Goal: Task Accomplishment & Management: Complete application form

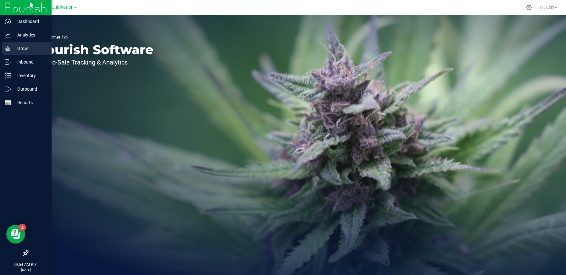
click at [19, 46] on p "Grow" at bounding box center [30, 49] width 38 height 8
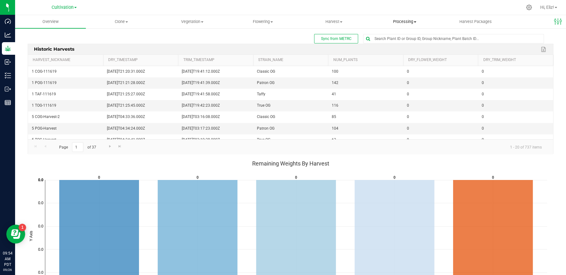
click at [408, 21] on span "Processing" at bounding box center [405, 22] width 70 height 6
click at [395, 46] on span "Processing harvests" at bounding box center [398, 45] width 58 height 5
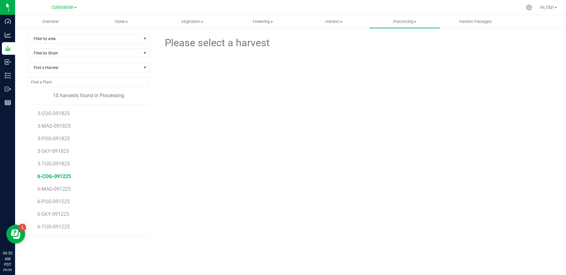
click at [45, 173] on span "6-COG-091225" at bounding box center [54, 176] width 34 height 6
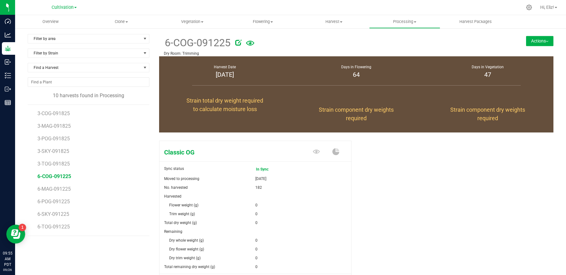
click at [412, 211] on div "Classic OG Sync status In Sync Moved to processing [DATE] No. harvested 182 Har…" at bounding box center [356, 224] width 395 height 172
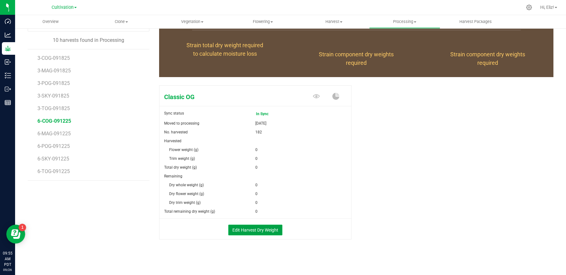
click at [256, 228] on button "Edit Harvest Dry Weight" at bounding box center [255, 230] width 54 height 11
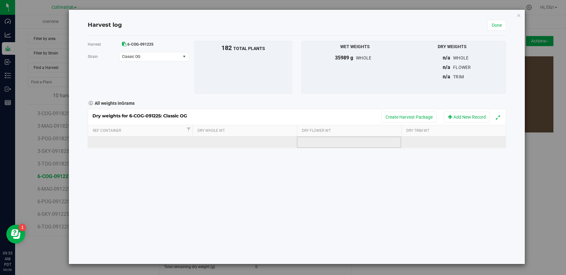
click at [317, 143] on td at bounding box center [349, 142] width 104 height 11
type input "5325.85"
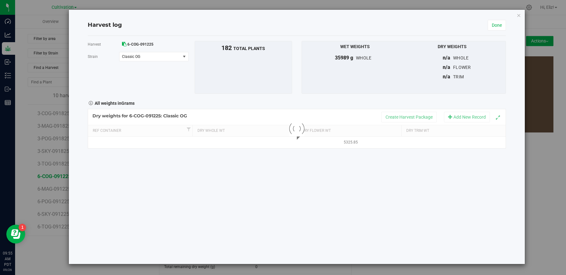
click at [310, 183] on div "Harvest 6-COG-091225 [GEOGRAPHIC_DATA] Classic OG Select strain Classic OG To b…" at bounding box center [297, 150] width 418 height 228
click at [396, 115] on button "Create Harvest Package" at bounding box center [409, 117] width 55 height 11
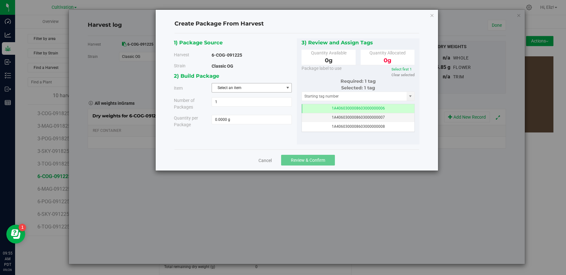
click at [217, 87] on span "Select an item" at bounding box center [248, 87] width 72 height 9
click at [221, 109] on span "Bulk Flower - Classic OG" at bounding box center [236, 113] width 41 height 8
click at [228, 119] on span at bounding box center [252, 119] width 80 height 9
type input "5325.85"
type input "5325.8500 g"
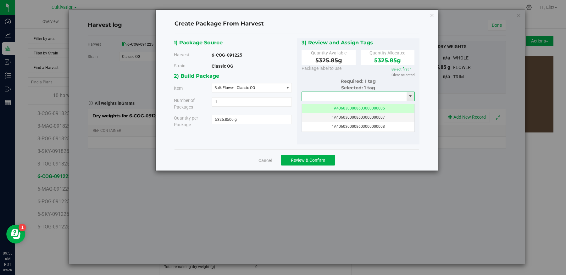
click at [306, 98] on input "text" at bounding box center [354, 96] width 105 height 9
click at [315, 107] on li "1A4060300008603000001843" at bounding box center [358, 106] width 113 height 9
type input "1A4060300008603000001843"
click at [407, 68] on link "Select first 1" at bounding box center [402, 69] width 20 height 4
click at [329, 158] on button "Review & Confirm" at bounding box center [308, 160] width 54 height 11
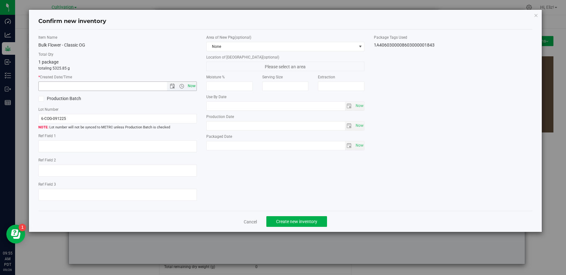
click at [192, 88] on span "Now" at bounding box center [191, 85] width 11 height 9
type input "[DATE] 9:55 AM"
click at [297, 224] on button "Create new inventory" at bounding box center [296, 221] width 61 height 11
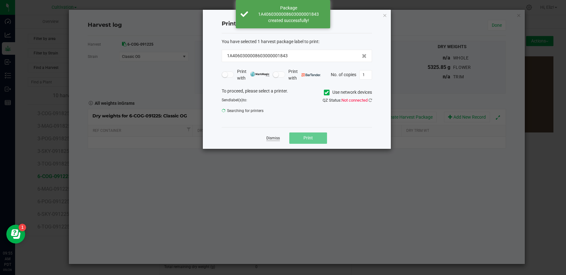
click at [272, 136] on link "Dismiss" at bounding box center [273, 138] width 14 height 5
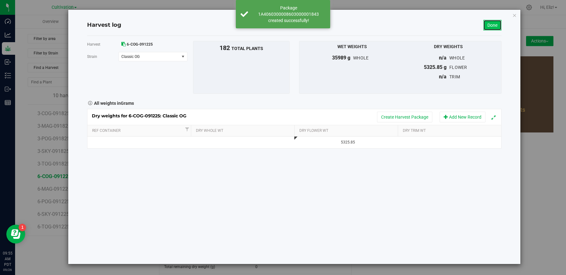
click at [490, 23] on link "Done" at bounding box center [493, 25] width 18 height 11
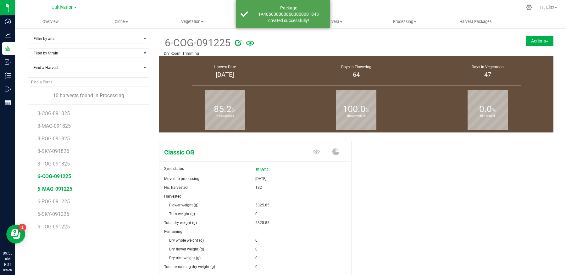
click at [59, 189] on span "6-MAG-091225" at bounding box center [54, 189] width 35 height 6
click at [353, 198] on div "Magic Sync status In Sync Moved to processing [DATE] No. harvested 71 Harvested" at bounding box center [257, 217] width 197 height 158
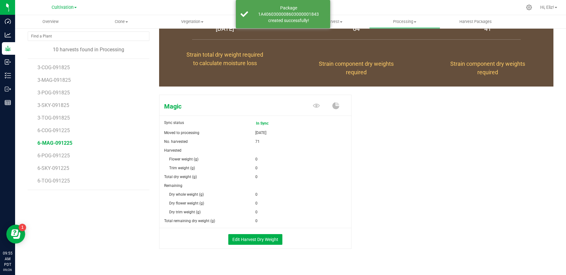
scroll to position [53, 0]
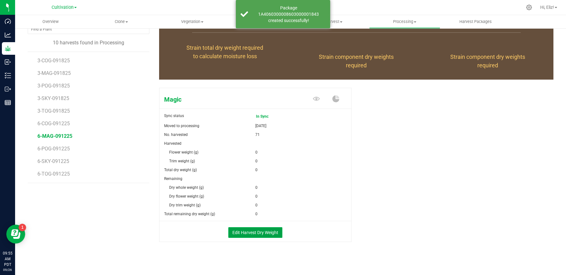
click at [277, 231] on button "Edit Harvest Dry Weight" at bounding box center [255, 232] width 54 height 11
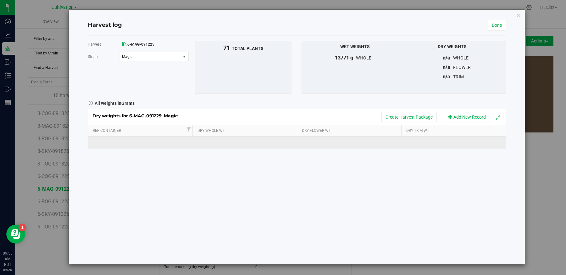
click at [322, 143] on td at bounding box center [349, 142] width 104 height 11
type input "2130.34"
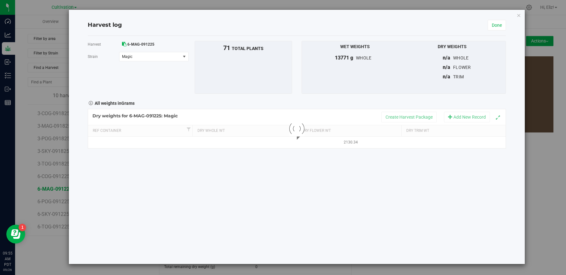
click at [313, 189] on div "Harvest 6-MAG-091225 [GEOGRAPHIC_DATA] Magic Select strain Magic To bulk upload…" at bounding box center [297, 150] width 418 height 228
click at [399, 115] on button "Create Harvest Package" at bounding box center [409, 117] width 55 height 11
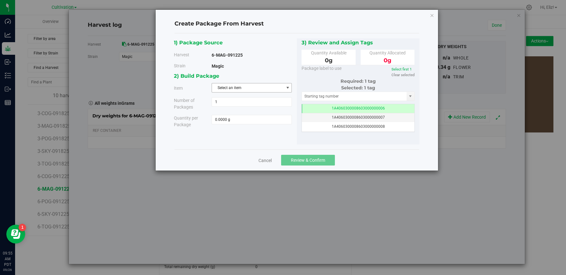
click at [254, 88] on span "Select an item" at bounding box center [248, 87] width 72 height 9
click at [243, 113] on span "Bulk Flower - Magic" at bounding box center [232, 113] width 33 height 8
click at [236, 118] on span at bounding box center [252, 119] width 80 height 9
type input "2130.34"
type input "2130.3400 g"
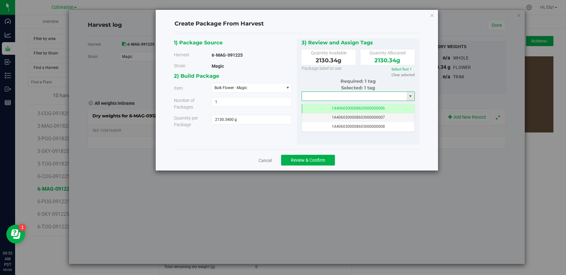
click at [312, 96] on input "text" at bounding box center [354, 96] width 105 height 9
click at [318, 104] on li "1A4060300008603000001844" at bounding box center [358, 106] width 113 height 9
type input "1A4060300008603000001844"
click at [405, 70] on link "Select first 1" at bounding box center [402, 69] width 20 height 4
click at [331, 163] on button "Review & Confirm" at bounding box center [308, 160] width 54 height 11
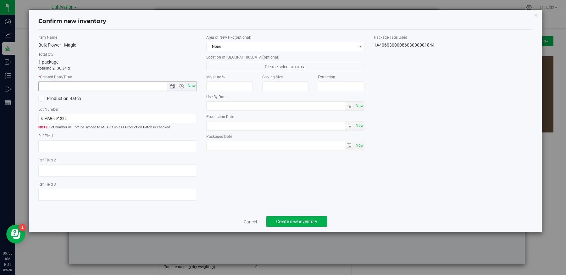
click at [191, 85] on span "Now" at bounding box center [191, 85] width 11 height 9
type input "[DATE] 9:55 AM"
click at [292, 221] on span "Create new inventory" at bounding box center [296, 221] width 41 height 5
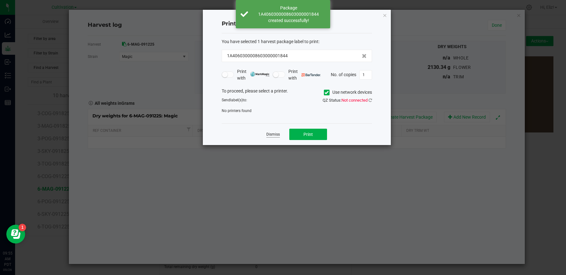
click at [270, 132] on link "Dismiss" at bounding box center [273, 134] width 14 height 5
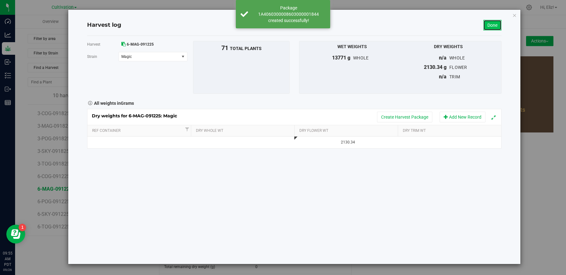
click at [492, 25] on link "Done" at bounding box center [493, 25] width 18 height 11
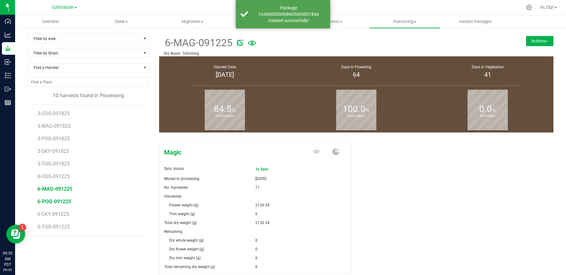
click at [45, 199] on span "6-POG-091225" at bounding box center [54, 202] width 34 height 6
click at [395, 199] on div "Patron OG Sync status In Sync Moved to processing [DATE] No. harvested 49 Harve…" at bounding box center [356, 224] width 395 height 172
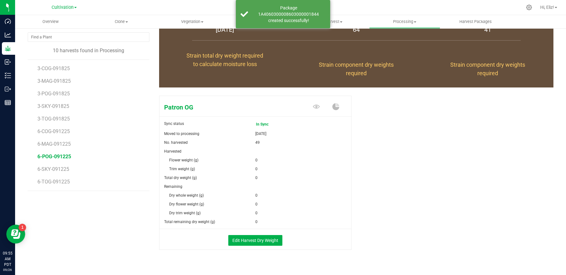
scroll to position [55, 0]
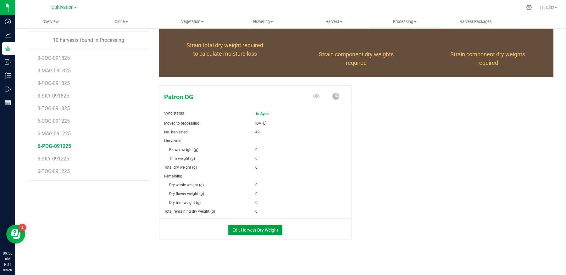
click at [267, 229] on button "Edit Harvest Dry Weight" at bounding box center [255, 230] width 54 height 11
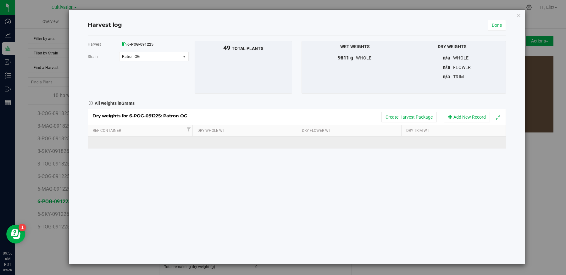
click at [317, 143] on td at bounding box center [349, 142] width 104 height 11
click at [311, 138] on input "text" at bounding box center [350, 142] width 97 height 9
type input "1452.51"
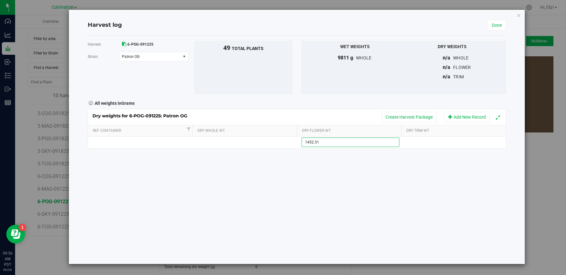
click at [310, 166] on div "Harvest 6-POG-091225 [GEOGRAPHIC_DATA] Patron OG Select strain Patron OG To bul…" at bounding box center [297, 150] width 418 height 228
click at [402, 114] on button "Create Harvest Package" at bounding box center [409, 117] width 55 height 11
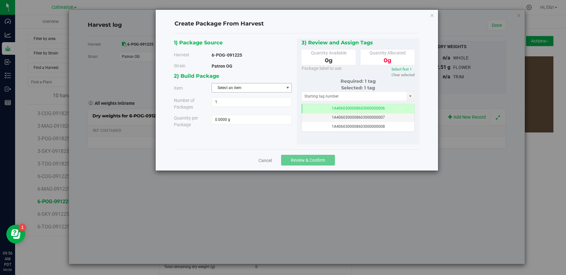
click at [221, 87] on span "Select an item" at bounding box center [248, 87] width 72 height 9
click at [223, 110] on span "Bulk Flower - Patron OG" at bounding box center [236, 113] width 40 height 8
click at [222, 119] on span at bounding box center [252, 119] width 80 height 9
type input "1452.51"
type input "1452.5100 g"
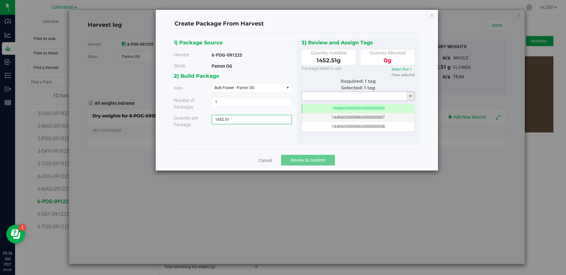
click at [323, 97] on input "text" at bounding box center [354, 96] width 105 height 9
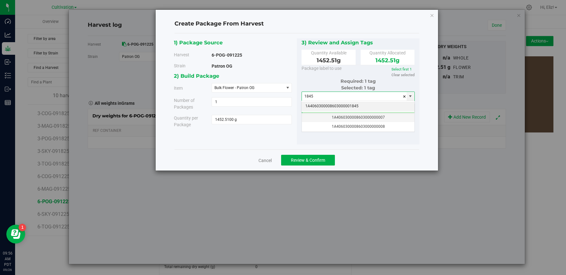
click at [323, 106] on li "1A4060300008603000001845" at bounding box center [358, 106] width 113 height 9
type input "1A4060300008603000001845"
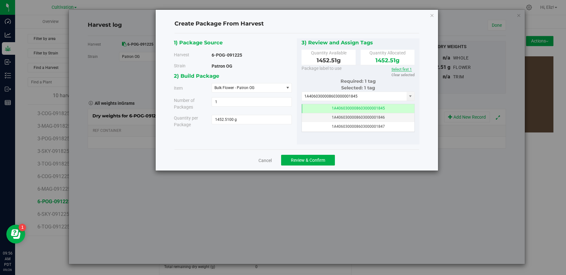
click at [400, 68] on link "Select first 1" at bounding box center [402, 69] width 20 height 4
click at [312, 158] on span "Review & Confirm" at bounding box center [308, 160] width 34 height 5
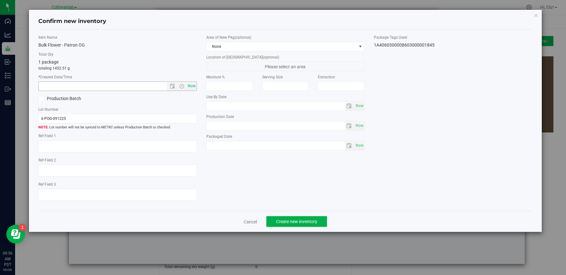
click at [194, 83] on span "Now" at bounding box center [191, 85] width 11 height 9
type input "[DATE] 9:56 AM"
click at [291, 219] on span "Create new inventory" at bounding box center [296, 221] width 41 height 5
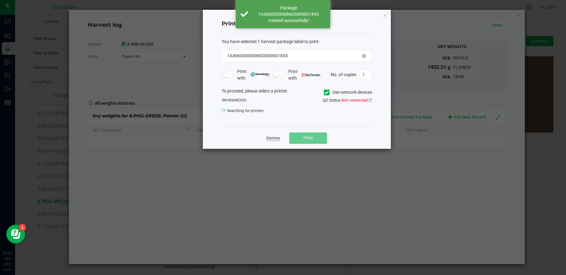
click at [272, 138] on link "Dismiss" at bounding box center [273, 138] width 14 height 5
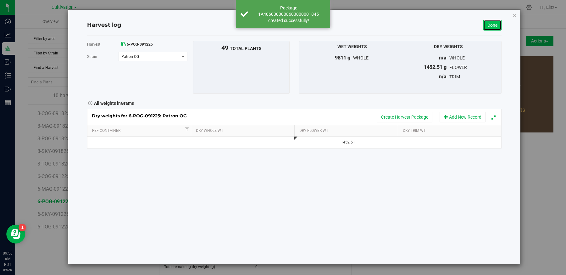
click at [490, 26] on link "Done" at bounding box center [493, 25] width 18 height 11
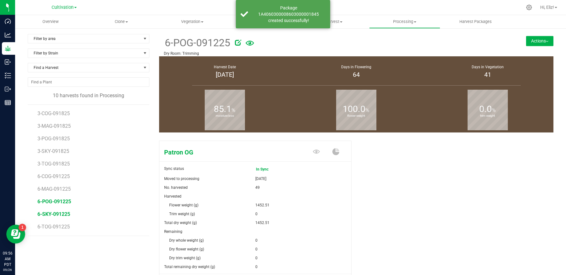
click at [52, 212] on span "6-SKY-091225" at bounding box center [53, 214] width 33 height 6
click at [384, 208] on div "Sky Sync status In Sync Moved to processing [DATE] No. harvested 10 Harvested" at bounding box center [356, 224] width 395 height 172
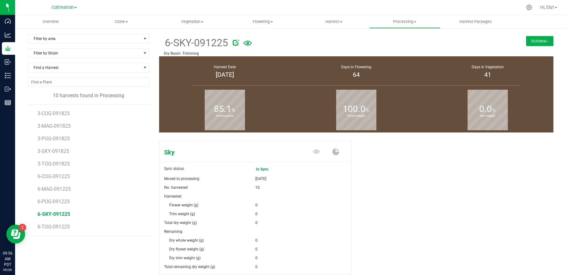
scroll to position [55, 0]
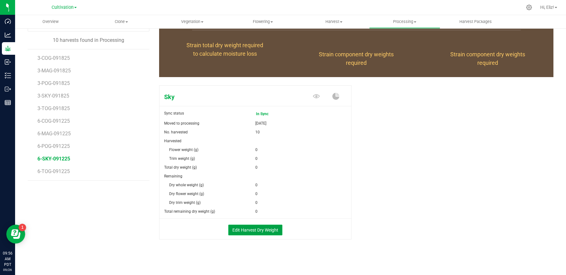
click at [261, 227] on button "Edit Harvest Dry Weight" at bounding box center [255, 230] width 54 height 11
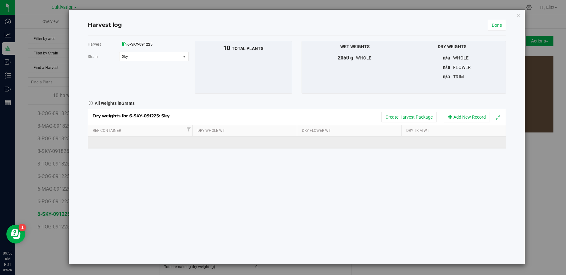
click at [317, 145] on td at bounding box center [349, 142] width 104 height 11
type input "290.50"
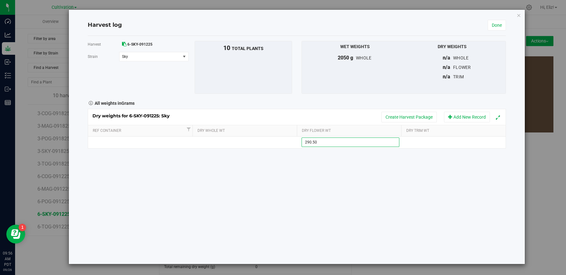
type input "290.5000 g"
click at [312, 181] on div "Harvest 6-SKY-091225 [GEOGRAPHIC_DATA] Sky Select strain Sky To bulk upload tri…" at bounding box center [297, 150] width 418 height 228
click at [408, 114] on button "Create Harvest Package" at bounding box center [409, 117] width 55 height 11
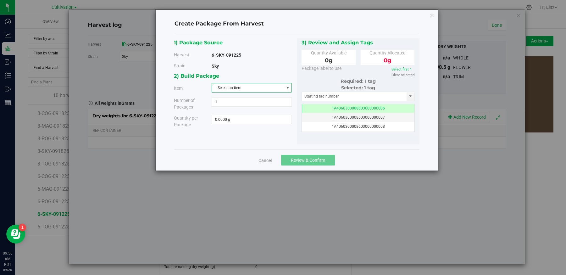
click at [242, 87] on span "Select an item" at bounding box center [248, 87] width 72 height 9
click at [239, 111] on span "Bulk Flower - Sky OG" at bounding box center [233, 113] width 34 height 8
click at [239, 121] on span at bounding box center [252, 119] width 80 height 9
type input "290.50"
type input "290.5000 g"
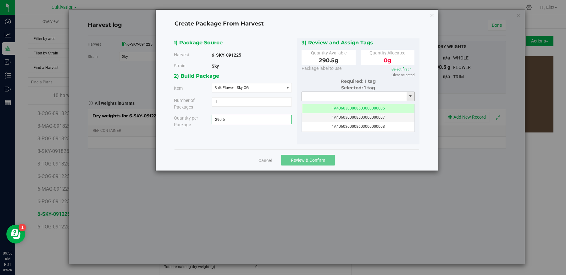
click at [325, 94] on input "text" at bounding box center [354, 96] width 105 height 9
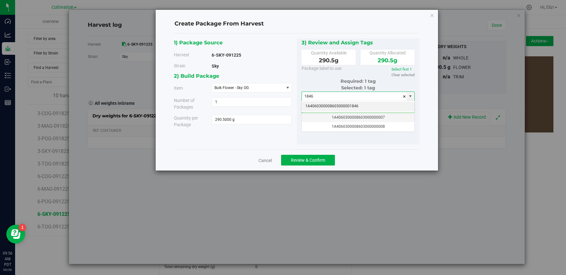
click at [322, 107] on li "1A4060300008603000001846" at bounding box center [358, 106] width 113 height 9
type input "1A4060300008603000001846"
click at [395, 70] on link "Select first 1" at bounding box center [402, 69] width 20 height 4
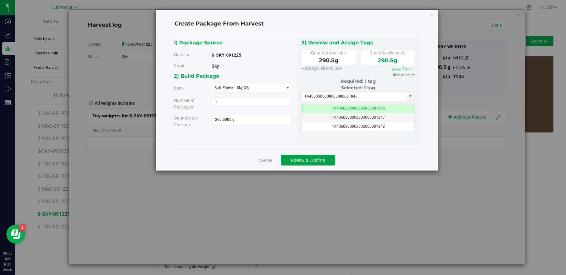
click at [315, 164] on button "Review & Confirm" at bounding box center [308, 160] width 54 height 11
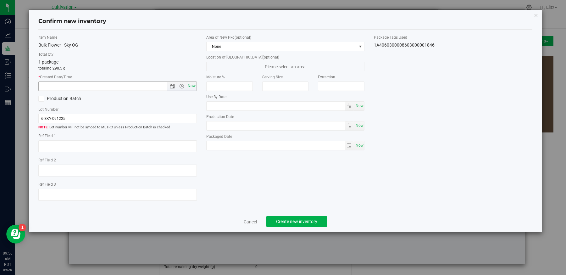
click at [191, 86] on span "Now" at bounding box center [191, 85] width 11 height 9
type input "[DATE] 9:56 AM"
click at [275, 221] on button "Create new inventory" at bounding box center [296, 221] width 61 height 11
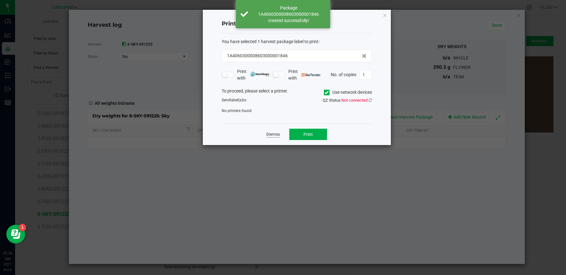
click at [271, 133] on link "Dismiss" at bounding box center [273, 134] width 14 height 5
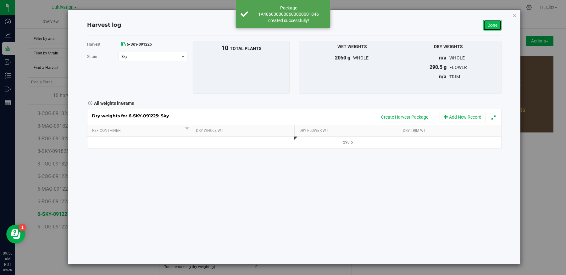
click at [492, 24] on link "Done" at bounding box center [493, 25] width 18 height 11
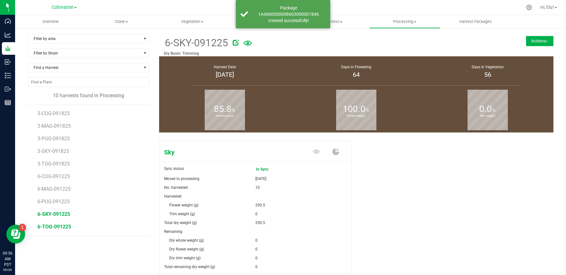
click at [60, 225] on span "6-TOG-091225" at bounding box center [54, 227] width 34 height 6
click at [449, 198] on div "True OG Sync status In Sync Moved to processing [DATE] No. harvested 18 Harvest…" at bounding box center [356, 224] width 395 height 172
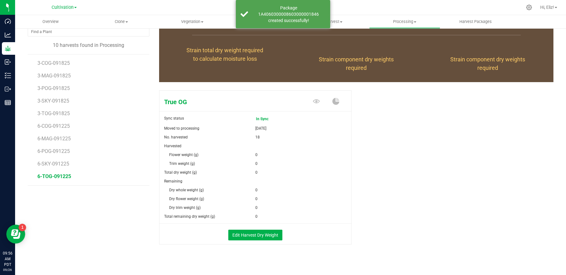
scroll to position [55, 0]
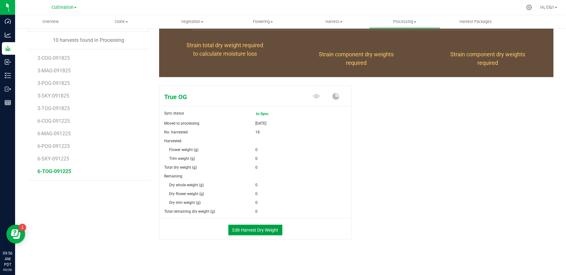
click at [252, 232] on button "Edit Harvest Dry Weight" at bounding box center [255, 230] width 54 height 11
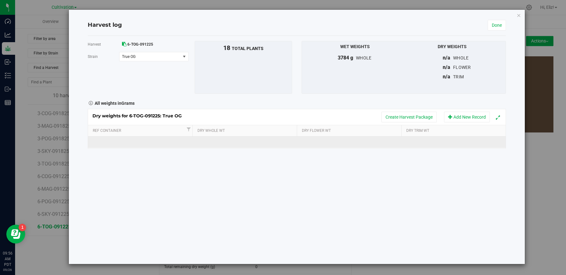
click at [327, 143] on td at bounding box center [349, 142] width 104 height 11
type input "484.17"
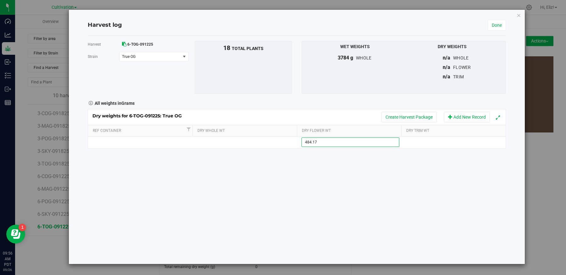
click at [320, 179] on div "Harvest 6-TOG-091225 [GEOGRAPHIC_DATA] True OG Select strain True OG To bulk up…" at bounding box center [297, 150] width 418 height 228
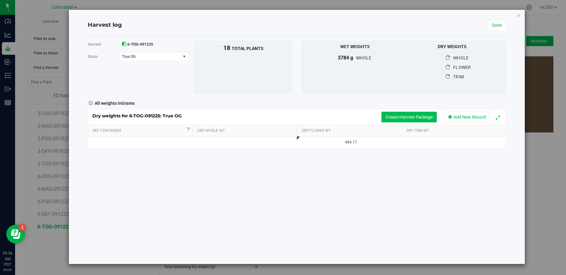
click at [391, 118] on button "Create Harvest Package" at bounding box center [409, 117] width 55 height 11
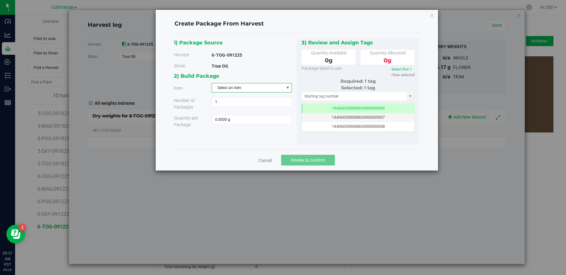
click at [233, 90] on span "Select an item" at bounding box center [248, 87] width 72 height 9
click at [229, 115] on span "Bulk Flower - True OG" at bounding box center [234, 113] width 36 height 8
click at [228, 124] on div "Quantity per Package 0.0000 g 0" at bounding box center [233, 121] width 128 height 13
click at [227, 120] on span at bounding box center [252, 119] width 80 height 9
type input "484.17"
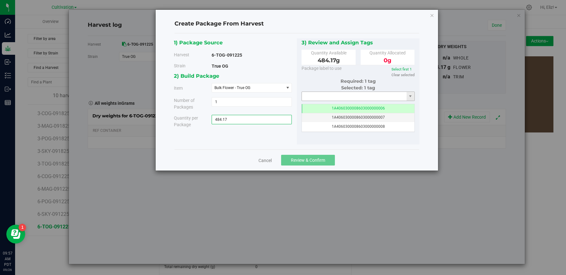
type input "484.1700 g"
click at [310, 94] on input "text" at bounding box center [354, 96] width 105 height 9
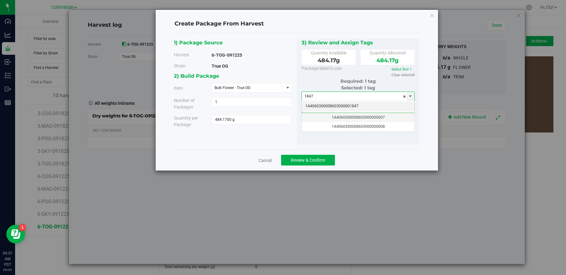
click at [315, 104] on li "1A4060300008603000001847" at bounding box center [358, 106] width 113 height 9
type input "1A4060300008603000001847"
click at [398, 68] on link "Select first 1" at bounding box center [402, 69] width 20 height 4
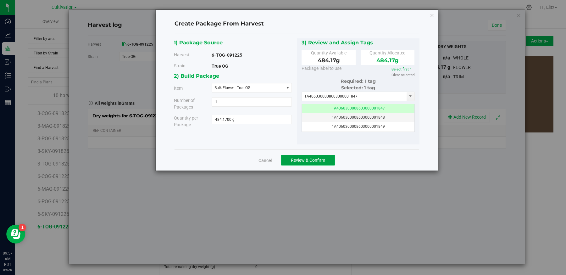
click at [311, 161] on span "Review & Confirm" at bounding box center [308, 160] width 34 height 5
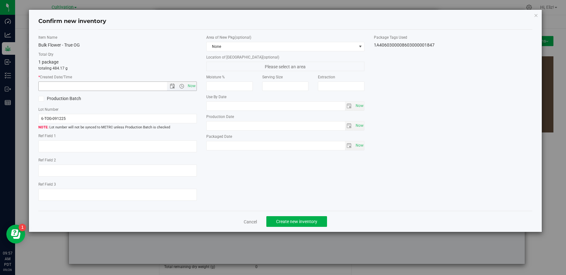
click at [191, 84] on span "Now" at bounding box center [191, 85] width 11 height 9
type input "[DATE] 9:57 AM"
click at [288, 220] on span "Create new inventory" at bounding box center [296, 221] width 41 height 5
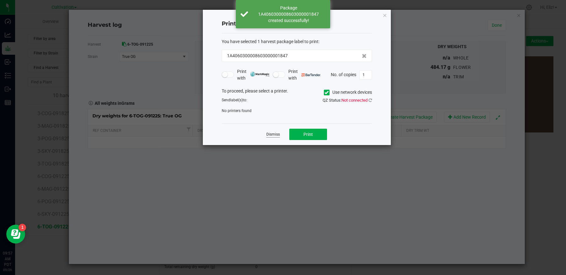
click at [269, 134] on link "Dismiss" at bounding box center [273, 134] width 14 height 5
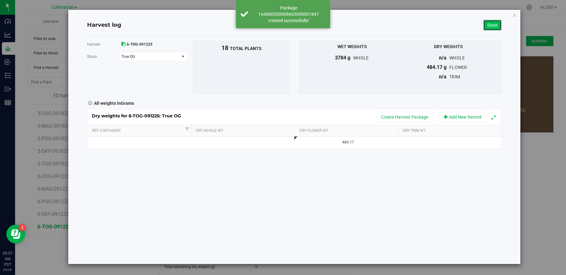
click at [494, 23] on link "Done" at bounding box center [493, 25] width 18 height 11
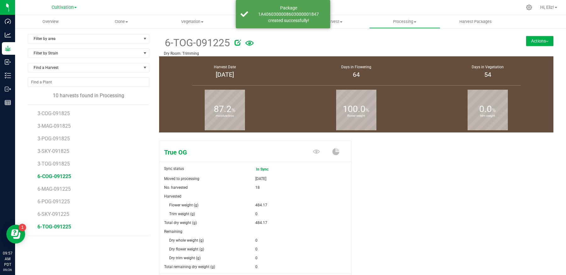
click at [57, 173] on span "6-COG-091225" at bounding box center [54, 176] width 34 height 6
click at [417, 168] on div "Classic OG Sync status In Sync Moved to processing [DATE] No. harvested 182 Har…" at bounding box center [356, 224] width 395 height 172
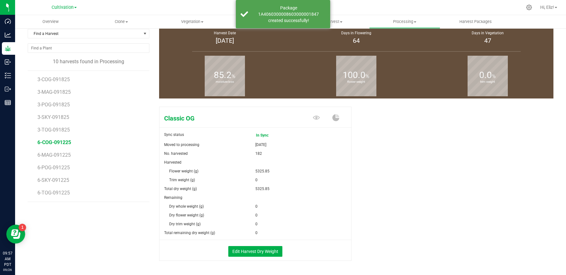
scroll to position [55, 0]
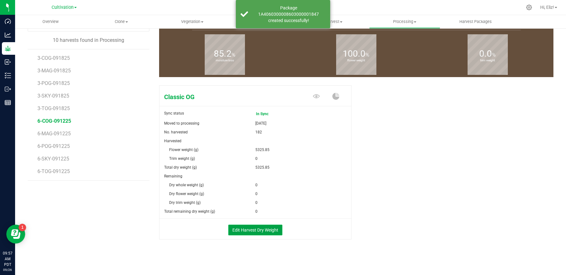
click at [272, 229] on button "Edit Harvest Dry Weight" at bounding box center [255, 230] width 54 height 11
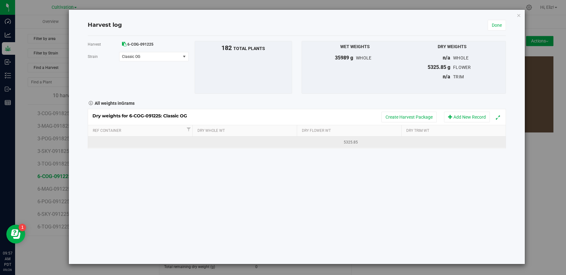
click at [422, 142] on td at bounding box center [453, 142] width 104 height 11
type input "4400.66"
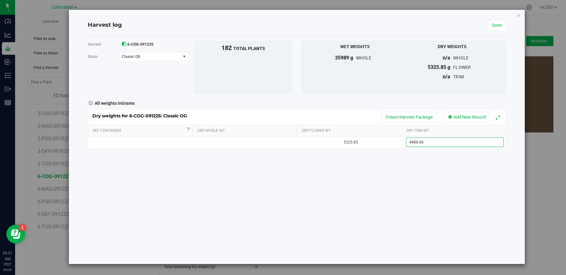
click at [383, 189] on div "Harvest 6-COG-091225 [GEOGRAPHIC_DATA] Classic OG Select strain Classic OG To b…" at bounding box center [297, 150] width 418 height 228
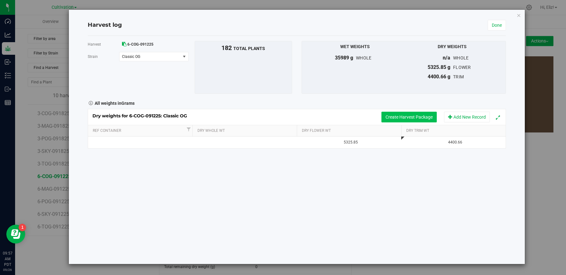
click at [393, 114] on button "Create Harvest Package" at bounding box center [409, 117] width 55 height 11
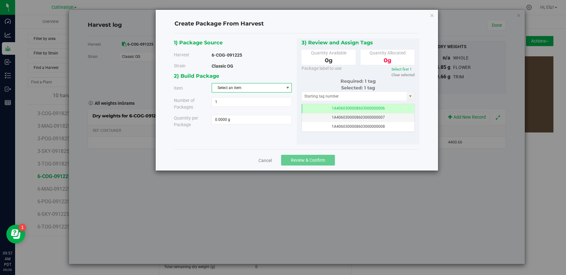
click at [223, 85] on span "Select an item" at bounding box center [248, 87] width 72 height 9
click at [222, 134] on span "Bulk Trash Trim - Classic OG" at bounding box center [240, 132] width 48 height 8
click at [221, 120] on span at bounding box center [252, 119] width 80 height 9
drag, startPoint x: 227, startPoint y: 119, endPoint x: 174, endPoint y: 118, distance: 53.5
click at [174, 118] on div "Quantity per Package 1848" at bounding box center [233, 121] width 128 height 13
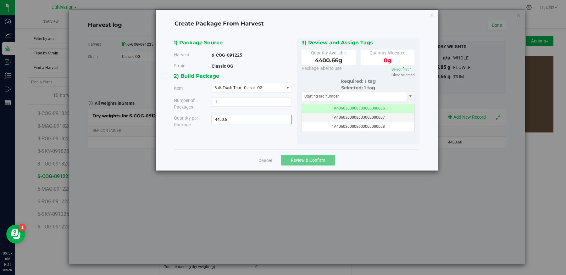
type input "4400.66"
type input "4400.6600 g"
click at [306, 96] on input "text" at bounding box center [354, 96] width 105 height 9
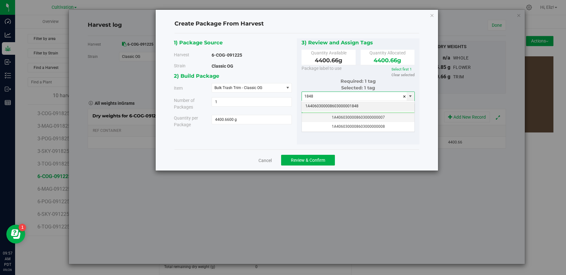
click at [314, 104] on li "1A4060300008603000001848" at bounding box center [358, 106] width 113 height 9
type input "1A4060300008603000001848"
click at [408, 69] on link "Select first 1" at bounding box center [402, 69] width 20 height 4
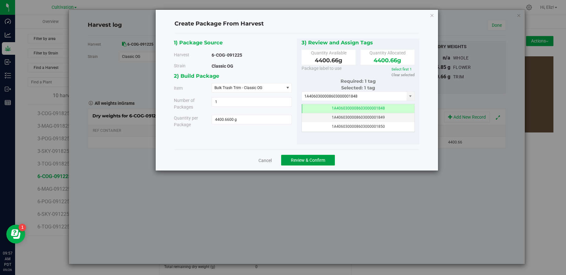
click at [323, 161] on span "Review & Confirm" at bounding box center [308, 160] width 34 height 5
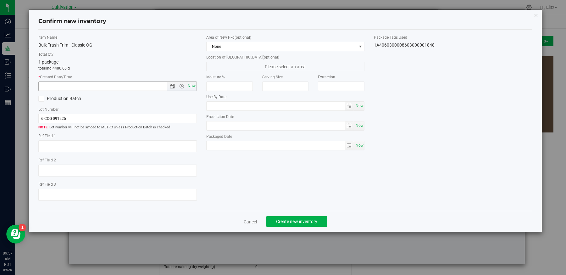
click at [194, 85] on span "Now" at bounding box center [191, 85] width 11 height 9
type input "[DATE] 9:57 AM"
click at [312, 221] on span "Create new inventory" at bounding box center [296, 221] width 41 height 5
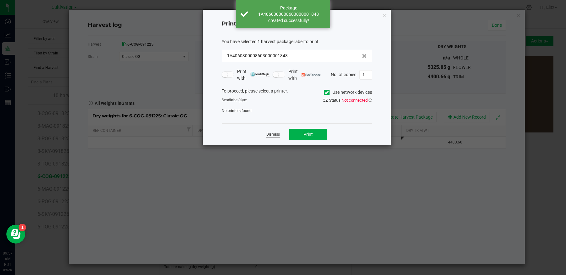
click at [273, 133] on link "Dismiss" at bounding box center [273, 134] width 14 height 5
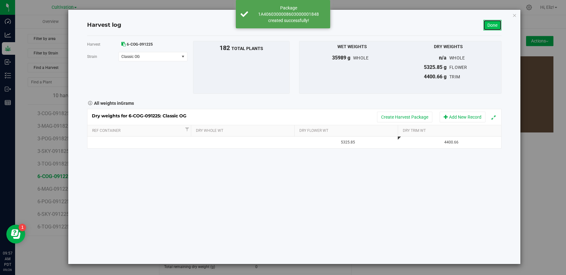
click at [494, 23] on link "Done" at bounding box center [493, 25] width 18 height 11
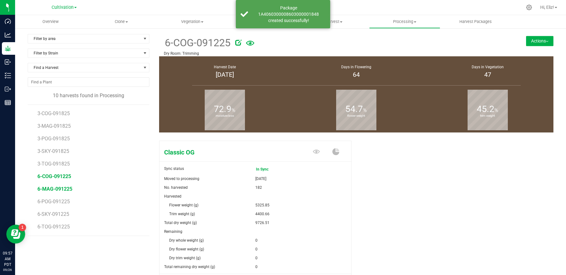
click at [61, 187] on span "6-MAG-091225" at bounding box center [54, 189] width 35 height 6
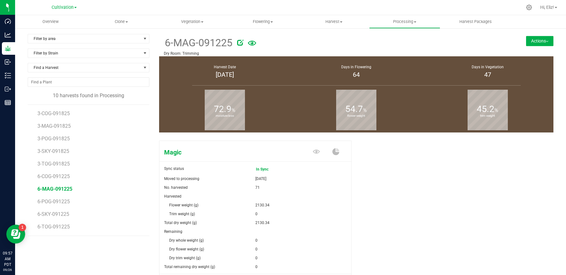
click at [389, 190] on div "Magic Sync status In Sync Moved to processing [DATE] No. harvested 71 Harvested" at bounding box center [356, 224] width 395 height 172
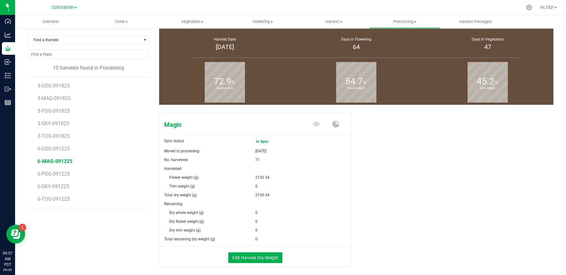
scroll to position [55, 0]
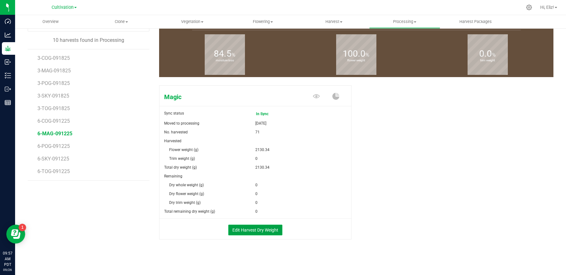
click at [253, 225] on button "Edit Harvest Dry Weight" at bounding box center [255, 230] width 54 height 11
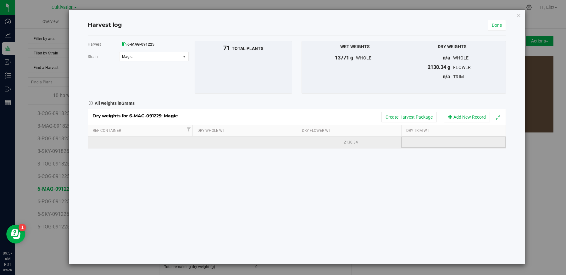
click at [425, 139] on td at bounding box center [453, 142] width 104 height 11
type input "1760.26"
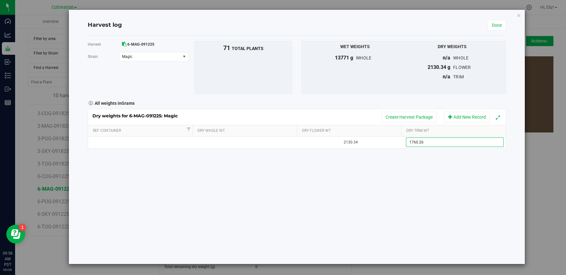
click at [393, 188] on div "Harvest 6-MAG-091225 [GEOGRAPHIC_DATA] Magic Select strain Magic To bulk upload…" at bounding box center [297, 150] width 418 height 228
click at [402, 117] on button "Create Harvest Package" at bounding box center [409, 117] width 55 height 11
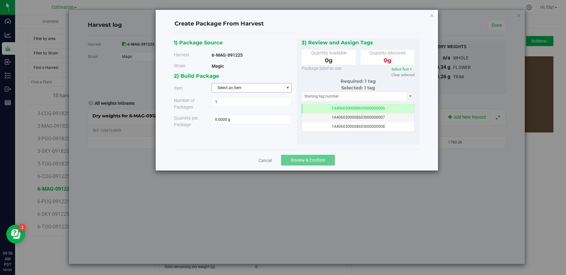
click at [230, 90] on span "Select an item" at bounding box center [248, 87] width 72 height 9
click at [229, 123] on span "Bulk Trash Trim - Magic" at bounding box center [236, 123] width 40 height 8
click at [228, 123] on span at bounding box center [252, 119] width 80 height 9
type input "1760.26"
type input "1760.2600 g"
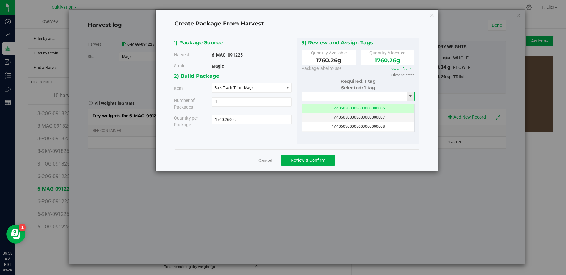
click at [313, 94] on input "text" at bounding box center [354, 96] width 105 height 9
click at [318, 104] on li "1A4060300008603000001849" at bounding box center [358, 106] width 113 height 9
type input "1A4060300008603000001849"
click at [402, 67] on link "Select first 1" at bounding box center [402, 69] width 20 height 4
click at [310, 156] on button "Review & Confirm" at bounding box center [308, 160] width 54 height 11
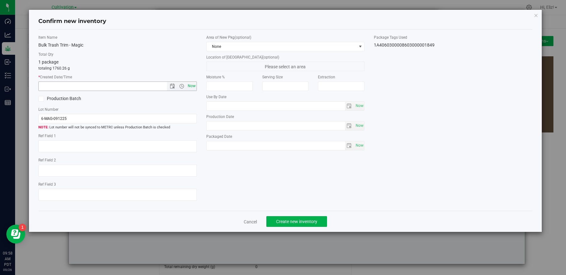
click at [193, 87] on span "Now" at bounding box center [191, 85] width 11 height 9
type input "[DATE] 9:58 AM"
click at [296, 217] on button "Create new inventory" at bounding box center [296, 221] width 61 height 11
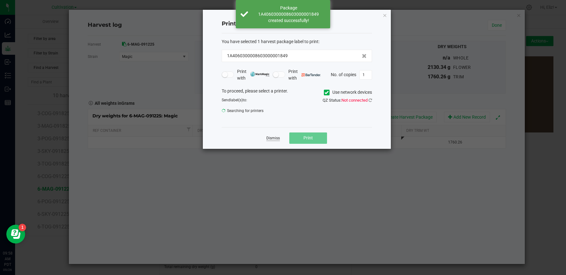
click at [271, 137] on link "Dismiss" at bounding box center [273, 138] width 14 height 5
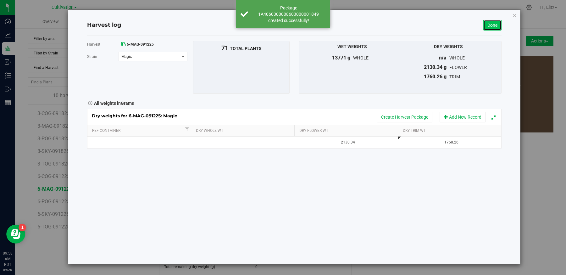
click at [486, 28] on link "Done" at bounding box center [493, 25] width 18 height 11
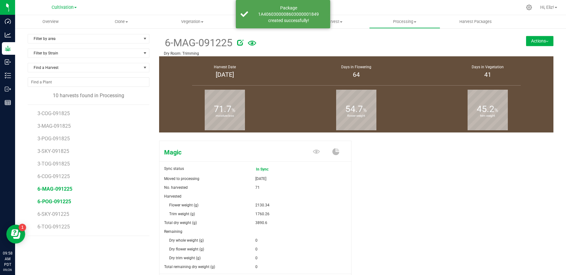
click at [50, 200] on span "6-POG-091225" at bounding box center [54, 202] width 34 height 6
click at [360, 217] on div "Patron OG Sync status In Sync Moved to processing [DATE] No. harvested 49 Harve…" at bounding box center [356, 224] width 395 height 172
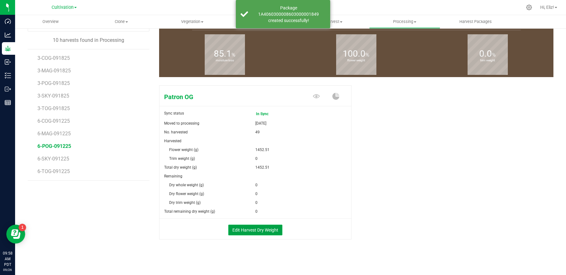
click at [263, 231] on button "Edit Harvest Dry Weight" at bounding box center [255, 230] width 54 height 11
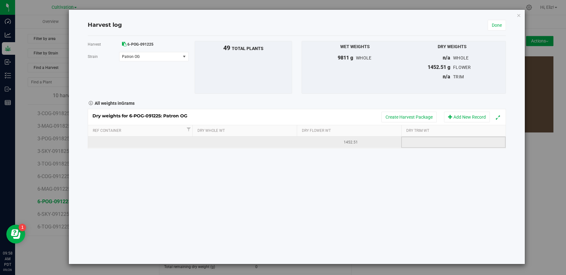
click at [410, 142] on td at bounding box center [453, 142] width 104 height 11
type input "1200.18"
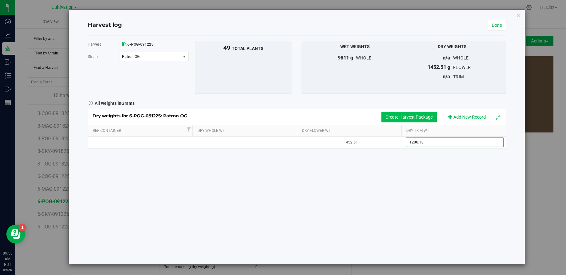
click at [408, 114] on div "Dry weights for 6-POG-091225: Patron OG Create Harvest Package Add New Record R…" at bounding box center [297, 129] width 418 height 40
click at [409, 116] on button "Create Harvest Package" at bounding box center [409, 117] width 55 height 11
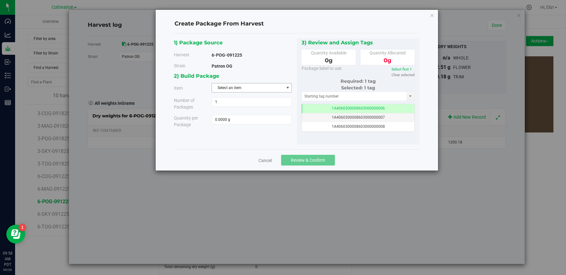
click at [222, 87] on span "Select an item" at bounding box center [248, 87] width 72 height 9
click at [225, 133] on span "Bulk Trash Trim - Patron OG" at bounding box center [239, 132] width 47 height 8
click at [222, 122] on span at bounding box center [252, 119] width 80 height 9
type input "1200.18"
type input "1200.1800 g"
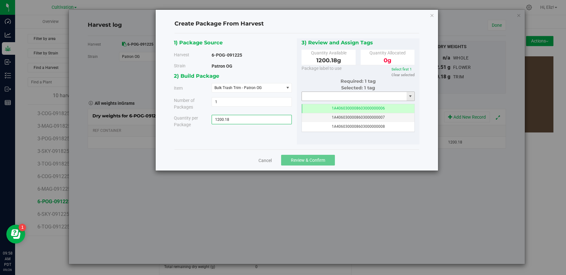
click at [324, 95] on input "text" at bounding box center [354, 96] width 105 height 9
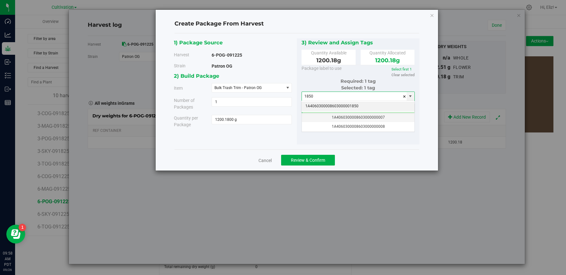
click at [327, 107] on li "1A4060300008603000001850" at bounding box center [358, 106] width 113 height 9
type input "1A4060300008603000001850"
click at [404, 68] on link "Select first 1" at bounding box center [402, 69] width 20 height 4
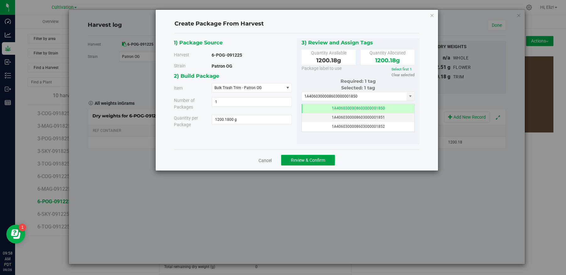
click at [311, 163] on button "Review & Confirm" at bounding box center [308, 160] width 54 height 11
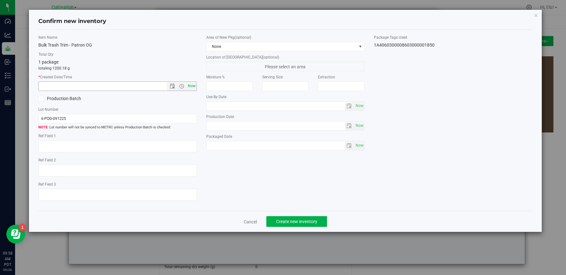
click at [196, 84] on span "Now" at bounding box center [191, 85] width 11 height 9
type input "[DATE] 9:58 AM"
click at [292, 222] on span "Create new inventory" at bounding box center [296, 221] width 41 height 5
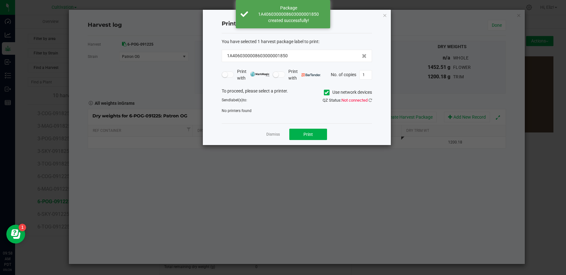
click at [272, 133] on link "Dismiss" at bounding box center [273, 134] width 14 height 5
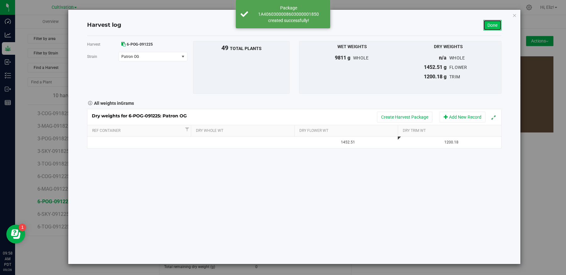
click at [492, 27] on link "Done" at bounding box center [493, 25] width 18 height 11
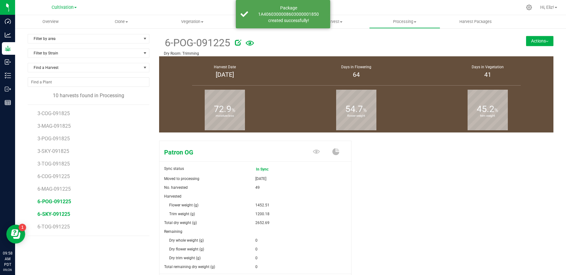
click at [61, 214] on span "6-SKY-091225" at bounding box center [53, 214] width 33 height 6
click at [403, 205] on div "Sky Sync status In Sync Moved to processing [DATE] No. harvested 10 Harvested" at bounding box center [356, 224] width 395 height 172
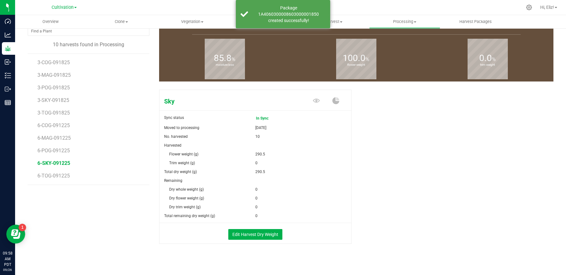
scroll to position [55, 0]
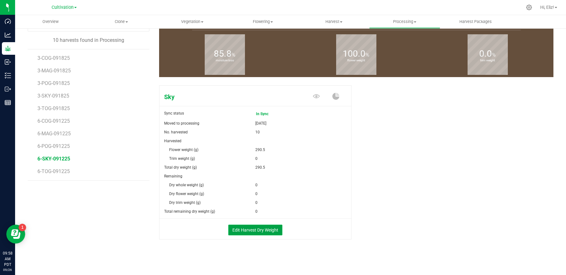
click at [257, 227] on button "Edit Harvest Dry Weight" at bounding box center [255, 230] width 54 height 11
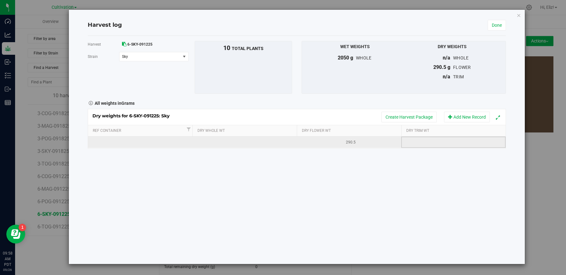
click at [439, 142] on td at bounding box center [453, 142] width 104 height 11
type input "240.04"
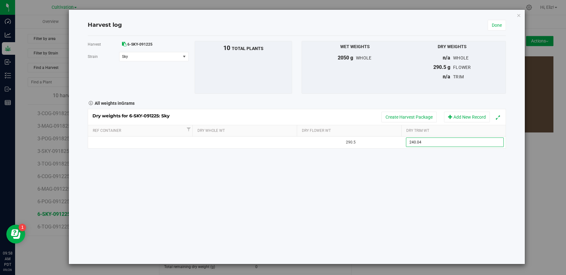
click at [412, 166] on div "Harvest 6-SKY-091225 [GEOGRAPHIC_DATA] Sky Select strain Sky To bulk upload tri…" at bounding box center [297, 150] width 418 height 228
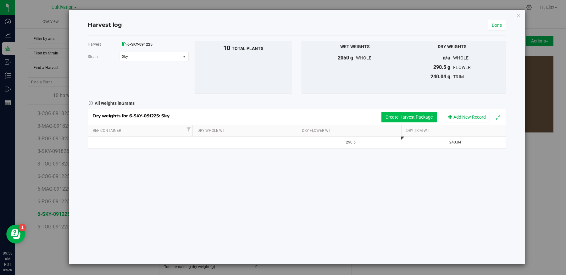
click at [398, 116] on button "Create Harvest Package" at bounding box center [409, 117] width 55 height 11
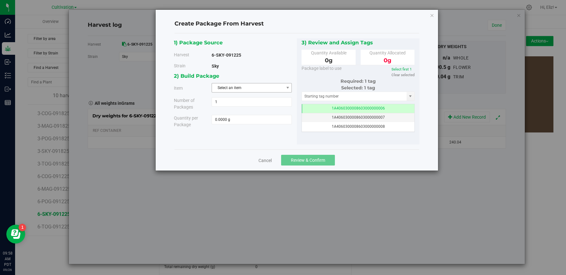
click at [264, 84] on span "Select an item" at bounding box center [248, 87] width 72 height 9
click at [232, 133] on span "Bulk Trash Trim - SKY" at bounding box center [234, 132] width 36 height 8
click at [231, 118] on span at bounding box center [252, 119] width 80 height 9
type input "240.06"
type input "240.0600 g"
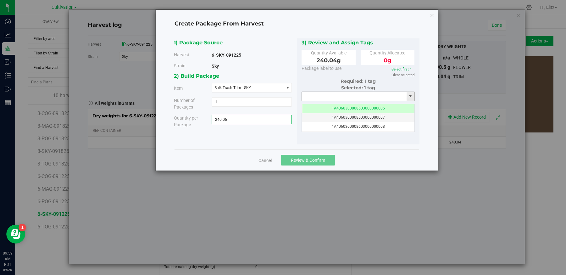
click at [319, 100] on input "text" at bounding box center [354, 96] width 105 height 9
type input "1851"
click at [239, 118] on span "240.0600 g 240.06" at bounding box center [252, 119] width 80 height 9
type input "240.04"
type input "240.0400 g"
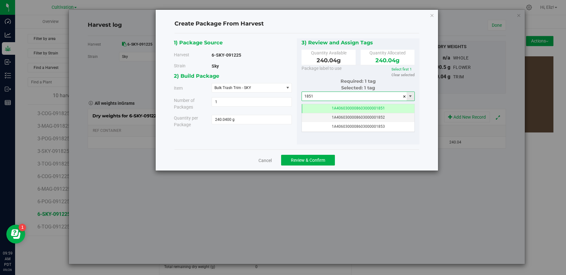
click at [331, 96] on input "1851" at bounding box center [354, 96] width 105 height 9
type input "1"
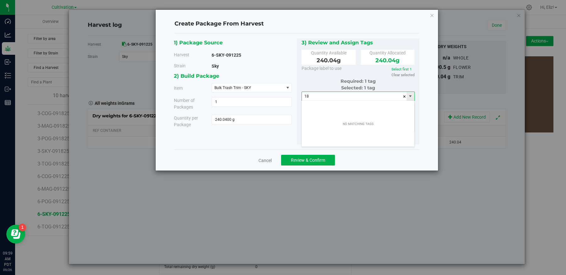
type input "1"
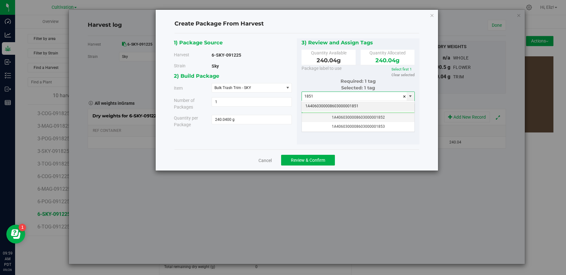
type input "1851"
click at [258, 130] on div "2) Build Package Item Bulk Trash Trim - SKY Bulk Flower - Sky OG Bulk Premium T…" at bounding box center [235, 102] width 123 height 61
drag, startPoint x: 317, startPoint y: 96, endPoint x: 296, endPoint y: 96, distance: 20.8
click at [299, 96] on div "3) Review and Assign Tags Quantity Available 240.04 g Quantity Allocated 240.04…" at bounding box center [358, 91] width 123 height 106
click at [265, 136] on div "1) Package Source Harvest 6-SKY-091225 [GEOGRAPHIC_DATA] Sky 1 1 240.0400 g" at bounding box center [297, 91] width 246 height 106
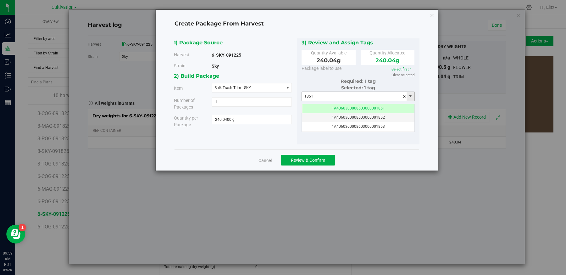
click at [314, 98] on input "1851" at bounding box center [354, 96] width 105 height 9
click at [321, 108] on li "1A4060300008603000001851" at bounding box center [358, 106] width 113 height 9
type input "1A4060300008603000001851"
click at [402, 68] on link "Select first 1" at bounding box center [402, 69] width 20 height 4
click at [306, 160] on span "Review & Confirm" at bounding box center [308, 160] width 34 height 5
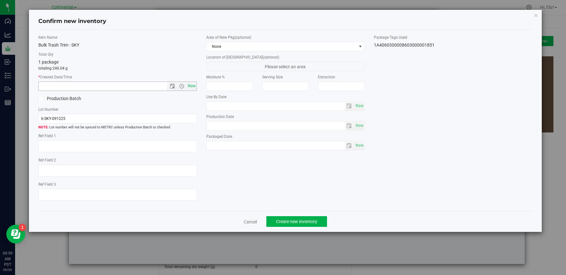
click at [193, 87] on span "Now" at bounding box center [191, 85] width 11 height 9
type input "[DATE] 9:59 AM"
click at [296, 221] on span "Create new inventory" at bounding box center [296, 221] width 41 height 5
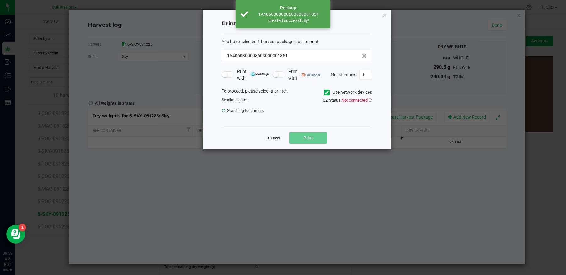
click at [269, 137] on link "Dismiss" at bounding box center [273, 138] width 14 height 5
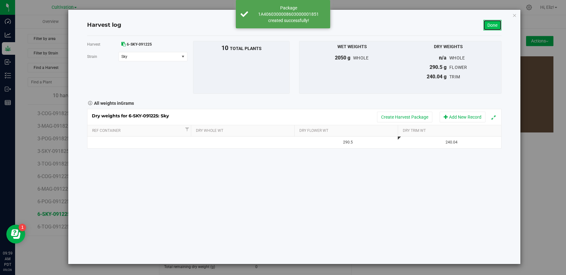
click at [493, 22] on link "Done" at bounding box center [493, 25] width 18 height 11
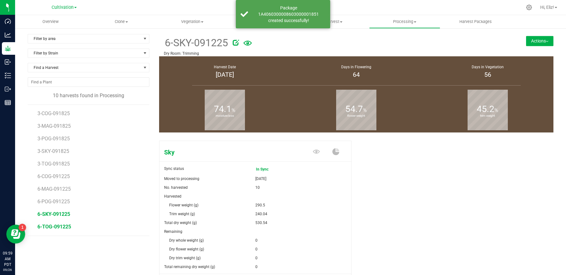
click at [57, 226] on span "6-TOG-091225" at bounding box center [54, 227] width 34 height 6
click at [392, 229] on div "True OG Sync status In Sync Moved to processing [DATE] No. harvested 18 Harvest…" at bounding box center [356, 224] width 395 height 172
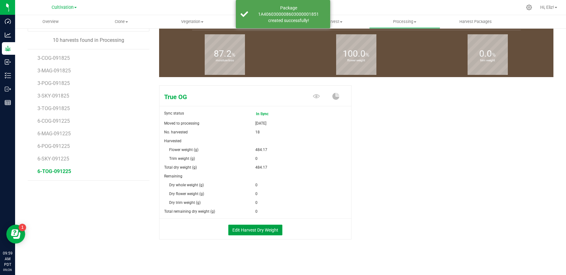
click at [264, 227] on button "Edit Harvest Dry Weight" at bounding box center [255, 230] width 54 height 11
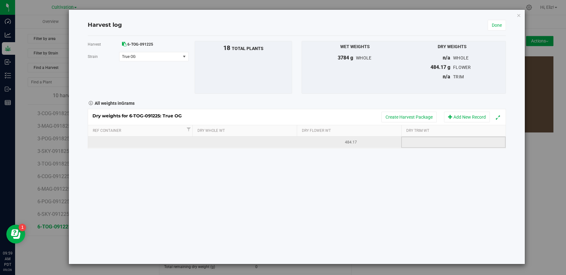
click at [425, 138] on td at bounding box center [453, 142] width 104 height 11
type input "400.06"
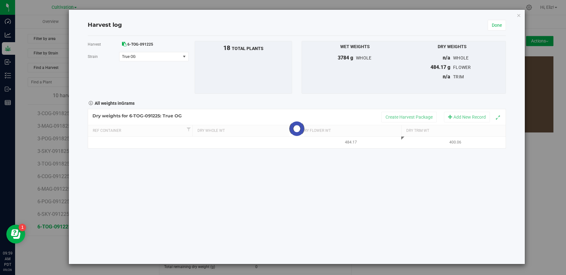
click at [366, 178] on div "Harvest 6-TOG-091225 [GEOGRAPHIC_DATA] True OG Select strain True OG To bulk up…" at bounding box center [297, 150] width 418 height 228
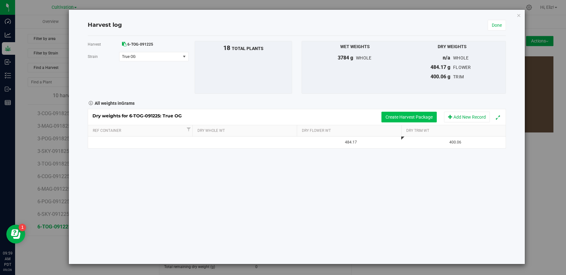
click at [400, 118] on button "Create Harvest Package" at bounding box center [409, 117] width 55 height 11
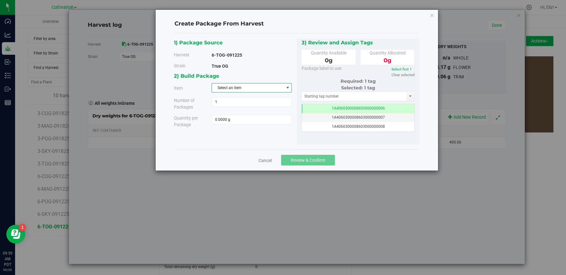
click at [218, 83] on span "Select an item" at bounding box center [252, 87] width 80 height 9
click at [221, 132] on span "Bulk Trash Trim - True OG" at bounding box center [237, 132] width 43 height 8
click at [221, 117] on span at bounding box center [252, 119] width 80 height 9
type input "400.06"
type input "400.0600 g"
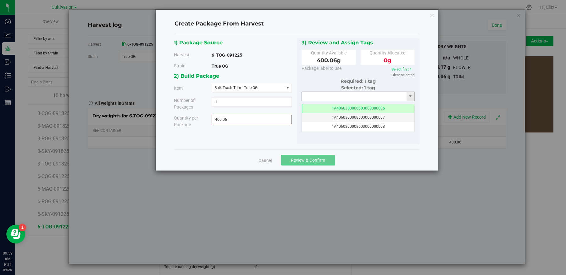
click at [317, 95] on input "text" at bounding box center [354, 96] width 105 height 9
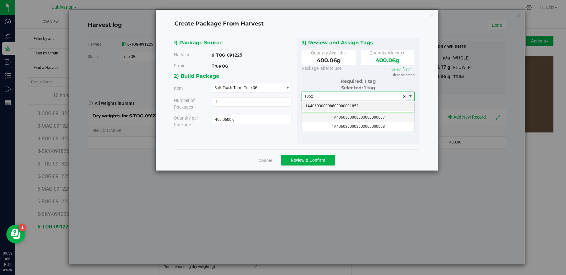
click at [330, 106] on li "1A4060300008603000001852" at bounding box center [358, 106] width 113 height 9
type input "1A4060300008603000001852"
click at [396, 70] on link "Select first 1" at bounding box center [402, 69] width 20 height 4
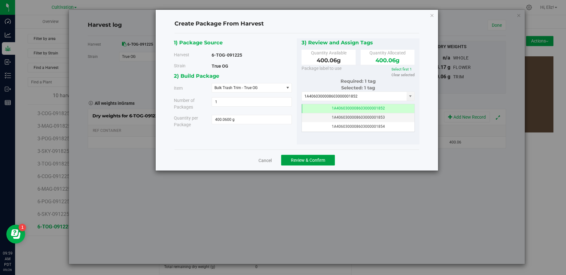
click at [310, 162] on button "Review & Confirm" at bounding box center [308, 160] width 54 height 11
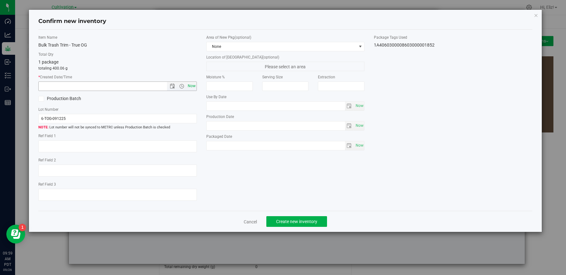
click at [191, 87] on span "Now" at bounding box center [191, 85] width 11 height 9
type input "[DATE] 9:59 AM"
click at [294, 222] on span "Create new inventory" at bounding box center [296, 221] width 41 height 5
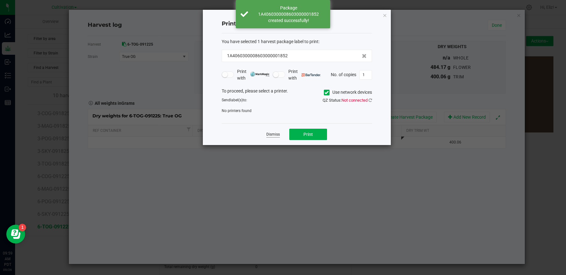
click at [270, 133] on link "Dismiss" at bounding box center [273, 134] width 14 height 5
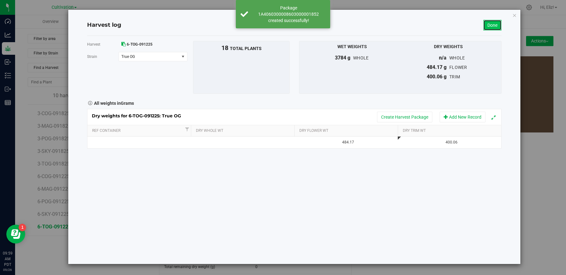
click at [493, 25] on link "Done" at bounding box center [493, 25] width 18 height 11
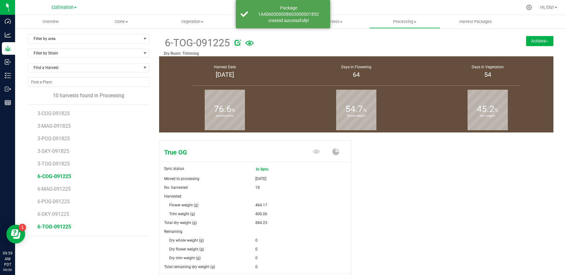
click at [52, 173] on span "6-COG-091225" at bounding box center [54, 176] width 34 height 6
click at [420, 200] on div "Classic OG Sync status In Sync Moved to processing [DATE] No. harvested 182 Har…" at bounding box center [356, 224] width 395 height 172
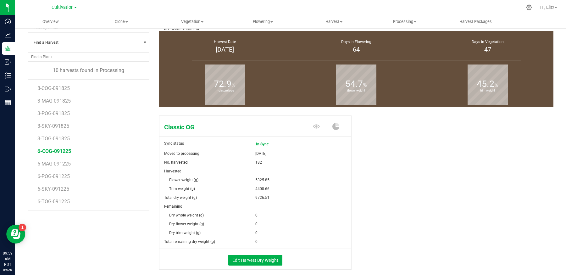
scroll to position [13, 0]
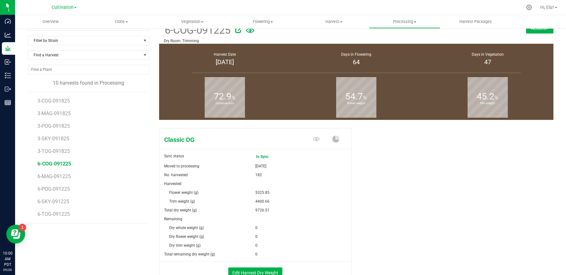
click at [534, 30] on button "Actions" at bounding box center [539, 28] width 27 height 10
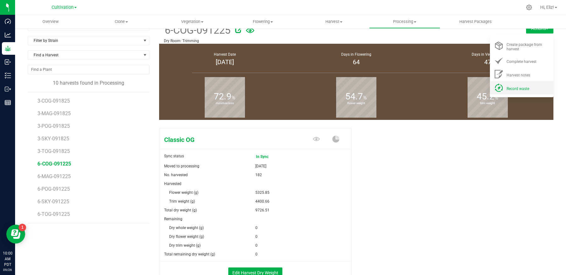
click at [517, 89] on span "Record waste" at bounding box center [518, 89] width 23 height 4
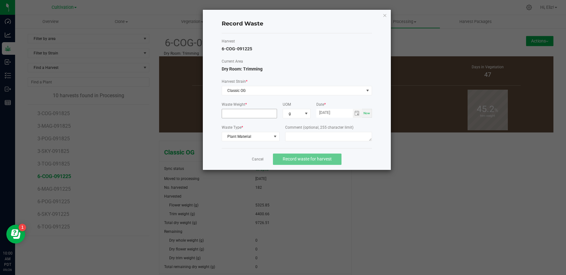
click at [263, 114] on input at bounding box center [249, 113] width 55 height 9
type input "3795.4400 g"
click at [295, 135] on textarea at bounding box center [328, 136] width 87 height 9
drag, startPoint x: 303, startPoint y: 136, endPoint x: 255, endPoint y: 136, distance: 48.5
click at [255, 136] on div "Waste Type * Plant Material Comment (optional, 255 character limit) Sticks, Lea…" at bounding box center [297, 134] width 150 height 19
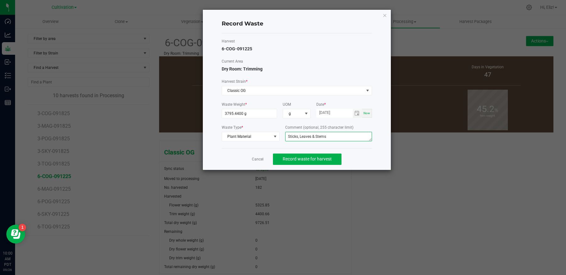
type textarea "Sticks, Leaves & Stems"
click at [256, 142] on div "Waste Type * Plant Material" at bounding box center [251, 134] width 58 height 19
click at [302, 161] on button "Record waste for harvest" at bounding box center [307, 159] width 69 height 11
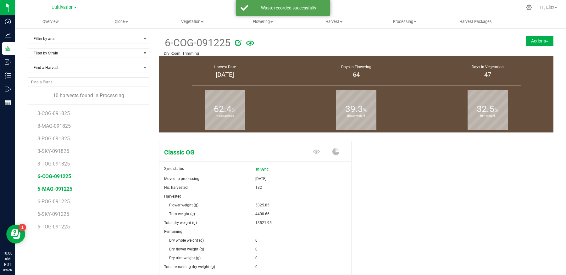
click at [60, 186] on span "6-MAG-091225" at bounding box center [54, 189] width 35 height 6
click at [533, 40] on button "Actions" at bounding box center [539, 41] width 27 height 10
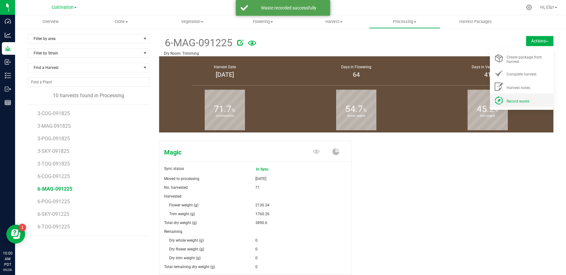
click at [529, 98] on div "Record waste" at bounding box center [528, 100] width 43 height 7
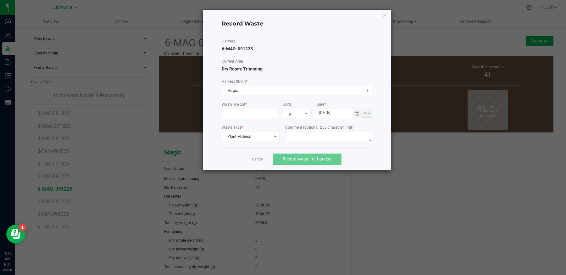
click at [266, 111] on input at bounding box center [249, 113] width 55 height 9
type input "1518.1800 g"
click at [300, 136] on textarea at bounding box center [328, 136] width 87 height 9
paste textarea "Sticks, Leaves & Stems"
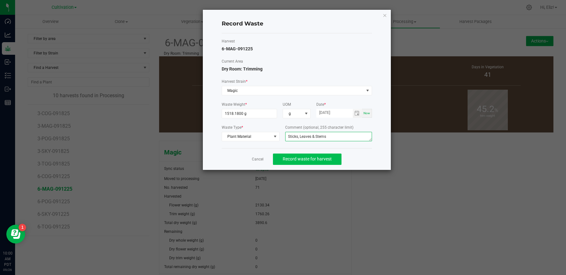
type textarea "Sticks, Leaves & Stems"
click at [289, 159] on span "Record waste for harvest" at bounding box center [307, 158] width 49 height 5
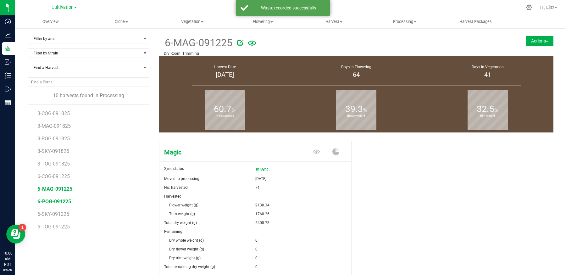
click at [59, 200] on span "6-POG-091225" at bounding box center [54, 202] width 34 height 6
click at [401, 205] on div "Patron OG Sync status In Sync Moved to processing [DATE] No. harvested 49 Harve…" at bounding box center [356, 224] width 395 height 172
click at [530, 41] on button "Actions" at bounding box center [539, 41] width 27 height 10
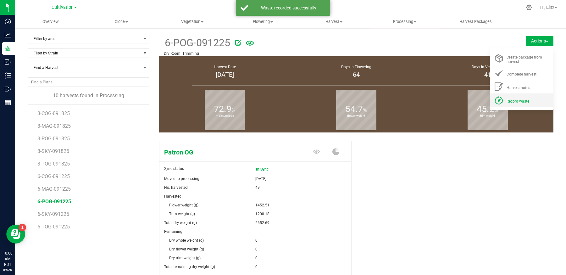
click at [522, 100] on span "Record waste" at bounding box center [518, 101] width 23 height 4
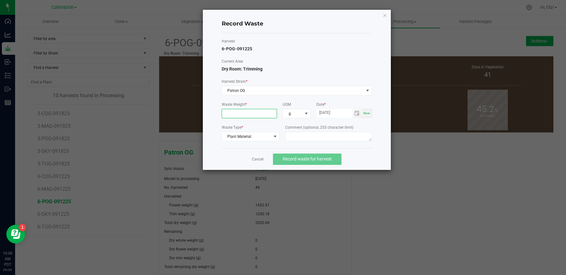
click at [240, 110] on input at bounding box center [249, 113] width 55 height 9
type input "1035.1200 g"
click at [294, 137] on textarea at bounding box center [328, 136] width 87 height 9
paste textarea "Sticks, Leaves & Stems"
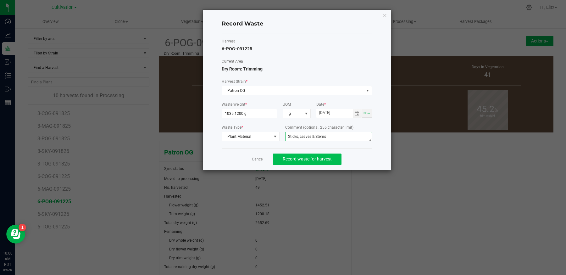
type textarea "Sticks, Leaves & Stems"
click at [291, 158] on span "Record waste for harvest" at bounding box center [307, 158] width 49 height 5
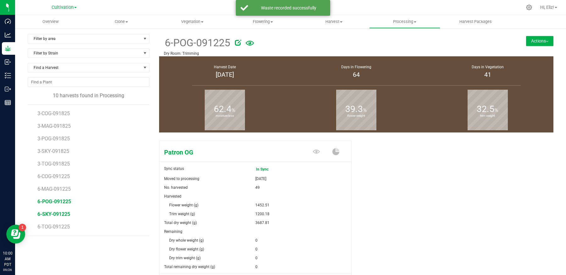
click at [64, 213] on span "6-SKY-091225" at bounding box center [53, 214] width 33 height 6
click at [534, 42] on button "Actions" at bounding box center [539, 41] width 27 height 10
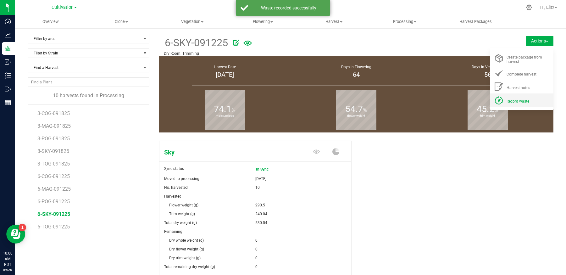
click at [514, 100] on span "Record waste" at bounding box center [518, 101] width 23 height 4
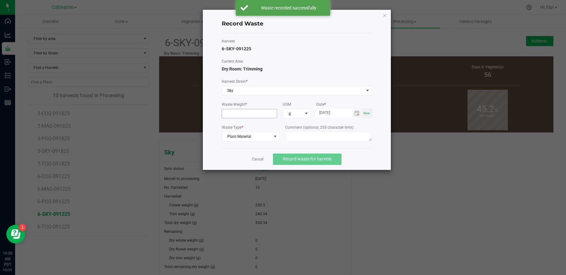
click at [245, 113] on input at bounding box center [249, 113] width 55 height 9
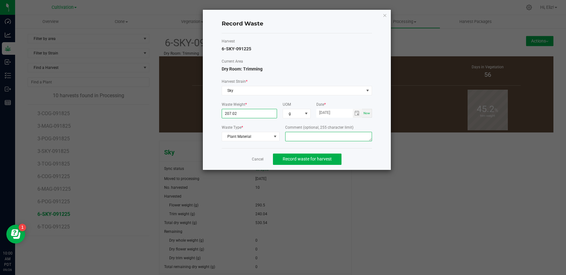
type input "207.0200 g"
click at [291, 135] on textarea at bounding box center [328, 136] width 87 height 9
paste textarea "Sticks, Leaves & Stems"
type textarea "Sticks, Leaves & Stems"
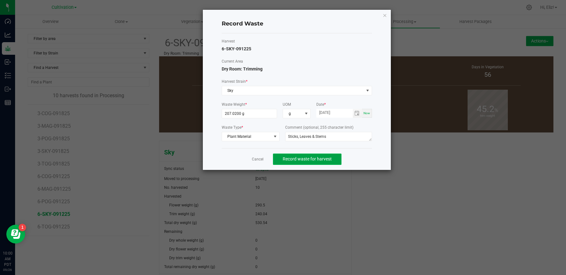
click at [285, 161] on button "Record waste for harvest" at bounding box center [307, 159] width 69 height 11
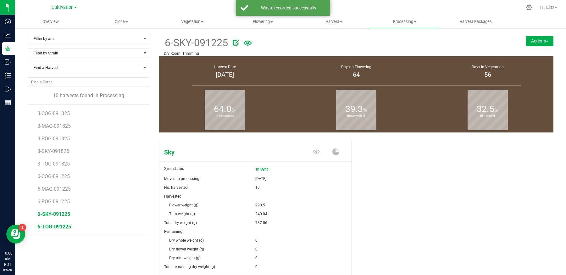
click at [40, 225] on span "6-TOG-091225" at bounding box center [54, 227] width 34 height 6
click at [540, 39] on button "Actions" at bounding box center [539, 41] width 27 height 10
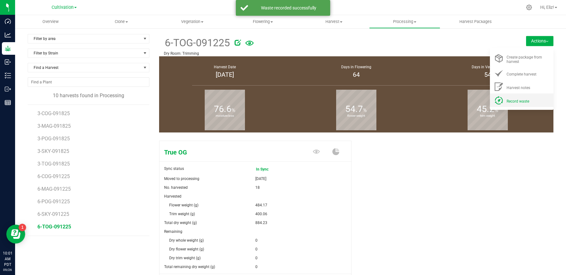
click at [526, 101] on span "Record waste" at bounding box center [518, 101] width 23 height 4
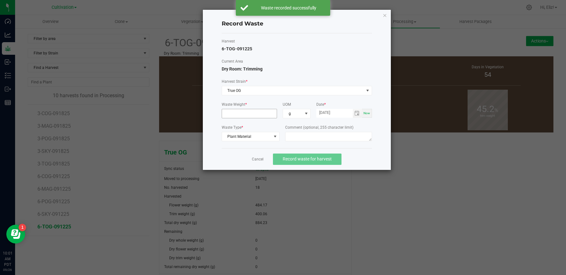
click at [257, 112] on input at bounding box center [249, 113] width 55 height 9
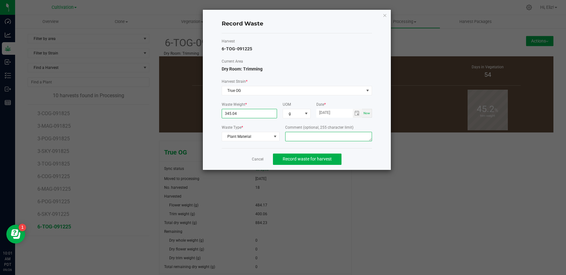
type input "345.0400 g"
click at [298, 133] on textarea at bounding box center [328, 136] width 87 height 9
paste textarea "Sticks, Leaves & Stems"
type textarea "Sticks, Leaves & Stems"
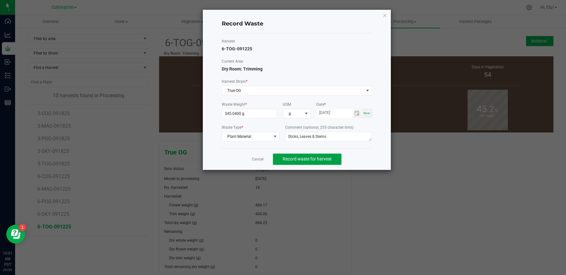
click at [296, 162] on button "Record waste for harvest" at bounding box center [307, 159] width 69 height 11
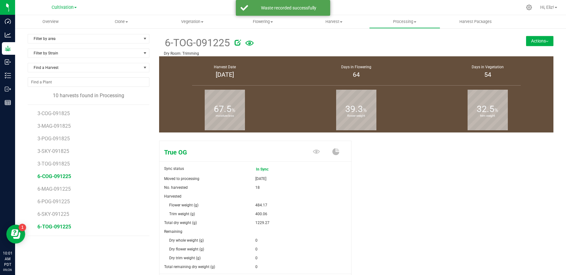
click at [55, 174] on span "6-COG-091225" at bounding box center [54, 176] width 34 height 6
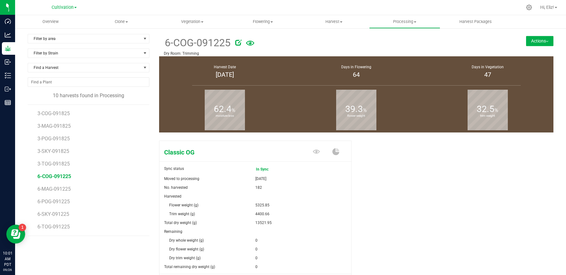
click at [535, 41] on button "Actions" at bounding box center [539, 41] width 27 height 10
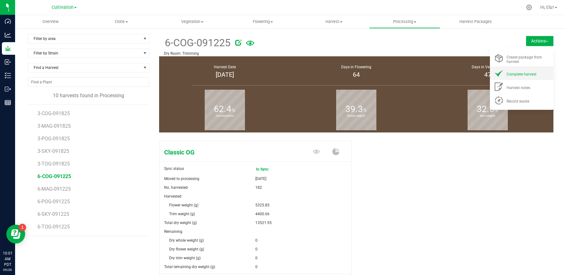
click at [518, 78] on li "Complete harvest" at bounding box center [522, 73] width 64 height 14
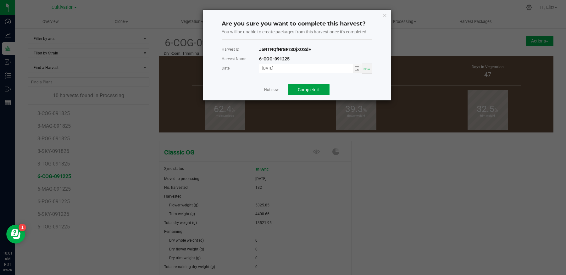
click at [303, 88] on span "Complete it" at bounding box center [309, 89] width 22 height 5
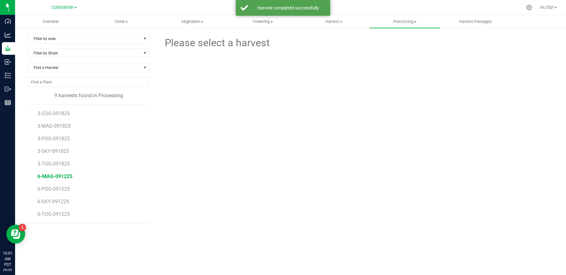
click at [56, 174] on span "6-MAG-091225" at bounding box center [54, 176] width 35 height 6
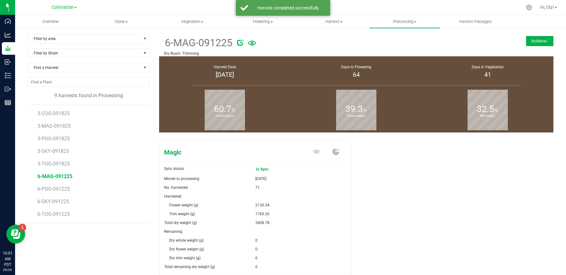
click at [536, 42] on button "Actions" at bounding box center [539, 41] width 27 height 10
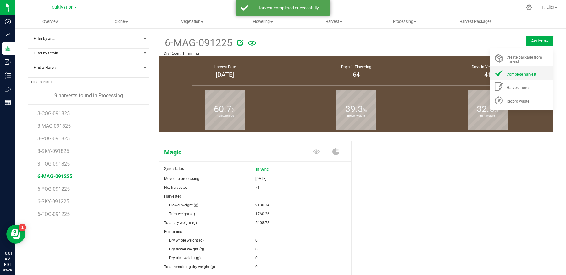
click at [535, 74] on span "Complete harvest" at bounding box center [522, 74] width 30 height 4
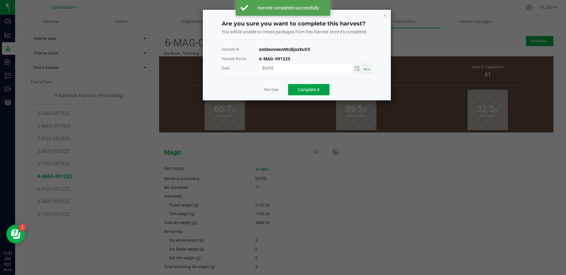
click at [316, 87] on span "Complete it" at bounding box center [309, 89] width 22 height 5
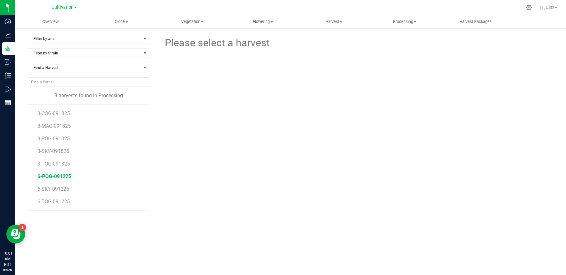
click at [55, 173] on span "6-POG-091225" at bounding box center [54, 176] width 34 height 6
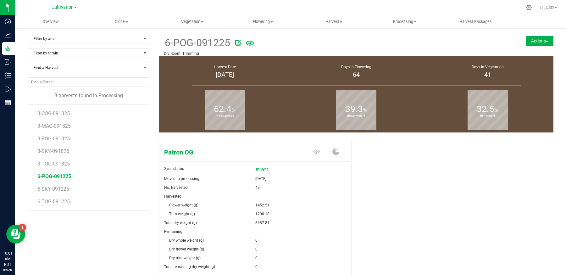
click at [533, 42] on button "Actions" at bounding box center [539, 41] width 27 height 10
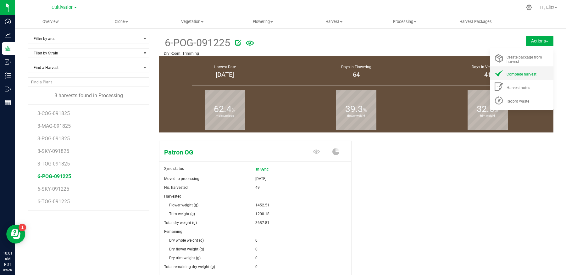
click at [527, 75] on span "Complete harvest" at bounding box center [522, 74] width 30 height 4
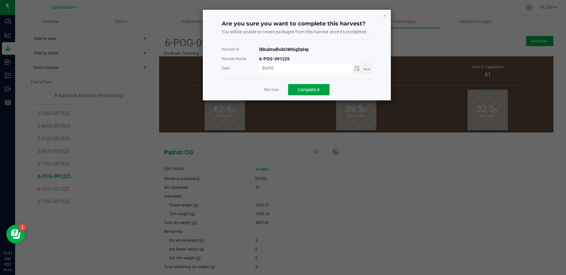
click at [315, 92] on button "Complete it" at bounding box center [309, 89] width 42 height 11
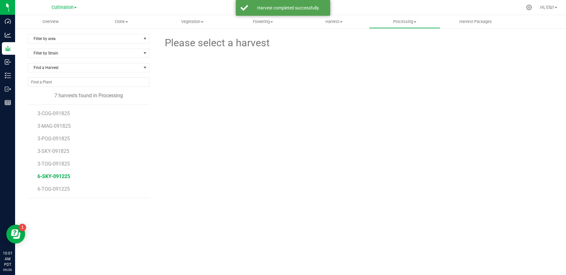
click at [55, 175] on span "6-SKY-091225" at bounding box center [53, 176] width 33 height 6
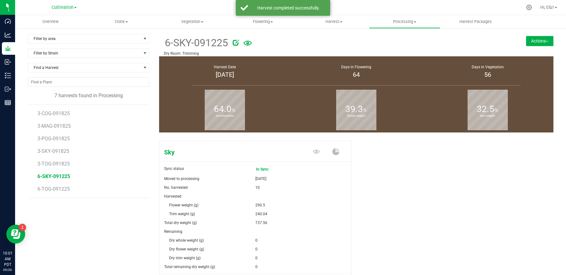
click at [532, 42] on button "Actions" at bounding box center [539, 41] width 27 height 10
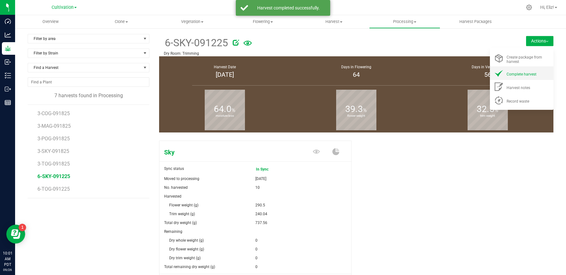
click at [531, 75] on span "Complete harvest" at bounding box center [522, 74] width 30 height 4
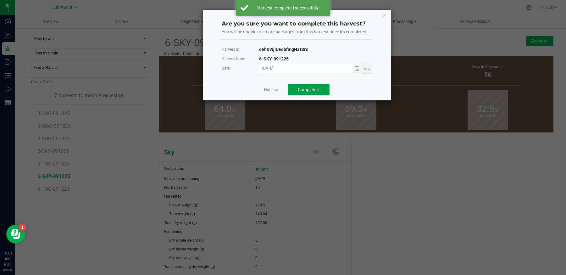
click at [309, 93] on button "Complete it" at bounding box center [309, 89] width 42 height 11
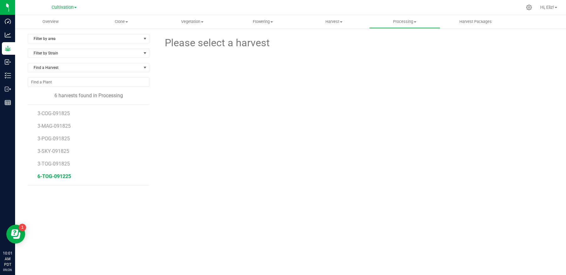
click at [49, 175] on span "6-TOG-091225" at bounding box center [54, 176] width 34 height 6
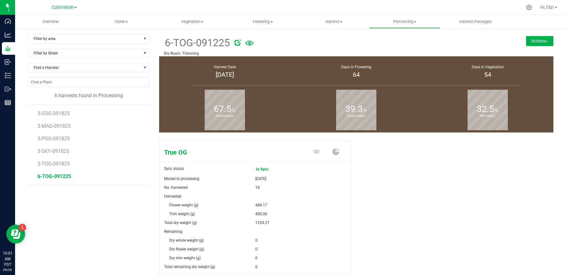
click at [531, 38] on button "Actions" at bounding box center [539, 41] width 27 height 10
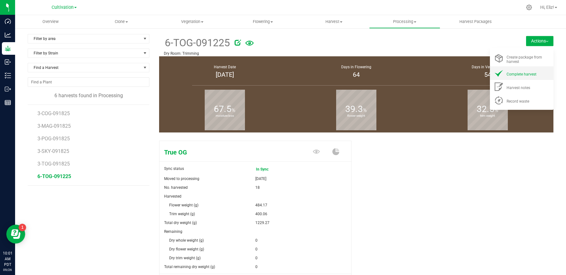
click at [531, 75] on span "Complete harvest" at bounding box center [522, 74] width 30 height 4
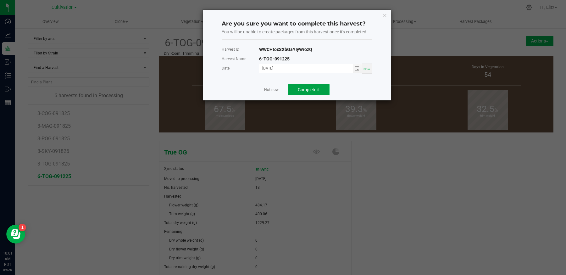
click at [304, 90] on span "Complete it" at bounding box center [309, 89] width 22 height 5
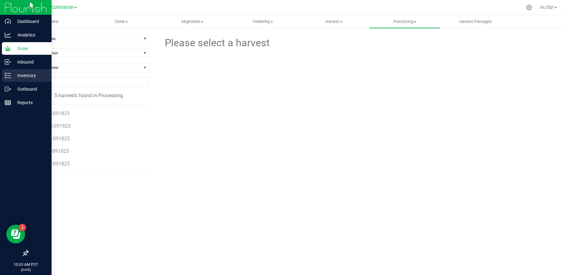
click at [21, 75] on p "Inventory" at bounding box center [30, 76] width 38 height 8
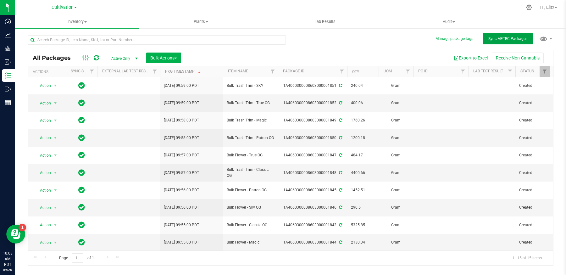
click at [508, 39] on span "Sync METRC Packages" at bounding box center [508, 38] width 39 height 4
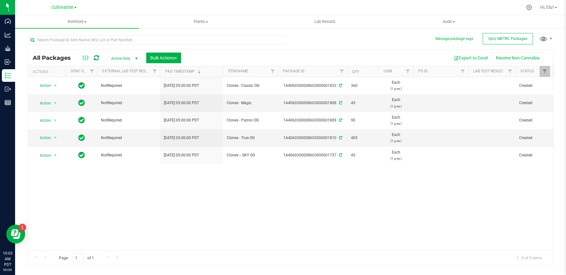
click at [71, 4] on link "Cultivation" at bounding box center [64, 7] width 25 height 6
click at [67, 30] on link "Greeneyes Distribution" at bounding box center [64, 30] width 92 height 8
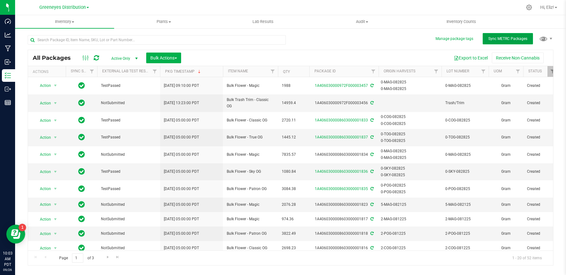
click at [511, 40] on span "Sync METRC Packages" at bounding box center [508, 38] width 39 height 4
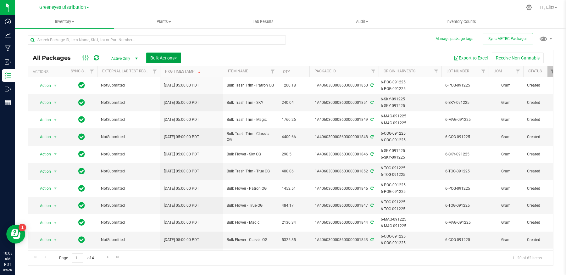
click at [165, 54] on button "Bulk Actions" at bounding box center [163, 58] width 35 height 11
click at [164, 96] on span "Combine packages" at bounding box center [168, 94] width 36 height 5
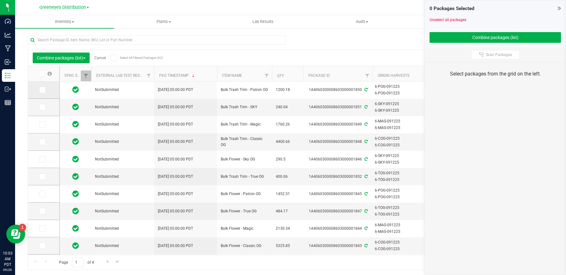
click at [41, 90] on icon at bounding box center [42, 90] width 4 height 0
click at [0, 0] on input "checkbox" at bounding box center [0, 0] width 0 height 0
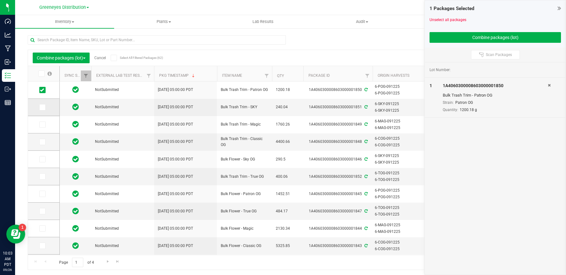
click at [40, 107] on icon at bounding box center [42, 107] width 4 height 0
click at [0, 0] on input "checkbox" at bounding box center [0, 0] width 0 height 0
click at [42, 125] on icon at bounding box center [42, 125] width 4 height 0
click at [0, 0] on input "checkbox" at bounding box center [0, 0] width 0 height 0
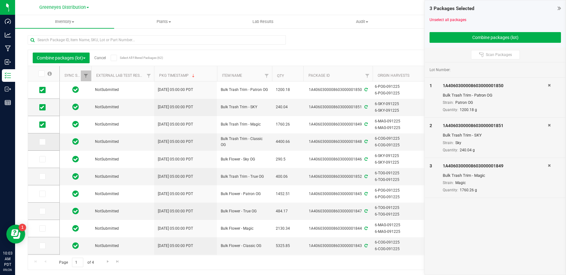
click at [42, 142] on icon at bounding box center [42, 142] width 4 height 0
click at [0, 0] on input "checkbox" at bounding box center [0, 0] width 0 height 0
click at [42, 176] on icon at bounding box center [42, 176] width 4 height 0
click at [0, 0] on input "checkbox" at bounding box center [0, 0] width 0 height 0
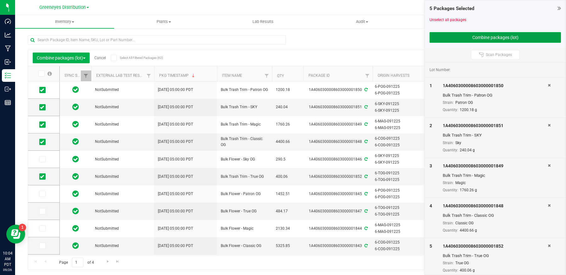
click at [485, 36] on button "Combine packages (lot)" at bounding box center [496, 37] width 132 height 11
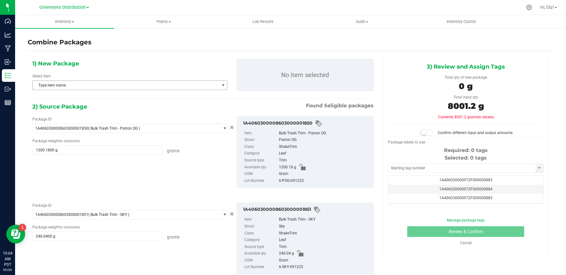
click at [177, 87] on span "Type item name" at bounding box center [126, 85] width 187 height 9
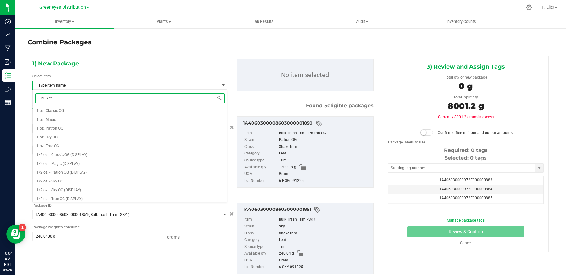
type input "bulk tra"
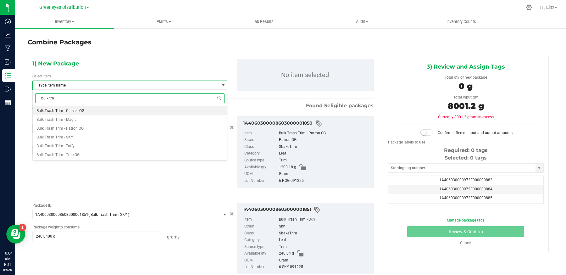
click at [87, 109] on li "Bulk Trash Trim - Classic OG" at bounding box center [130, 110] width 194 height 9
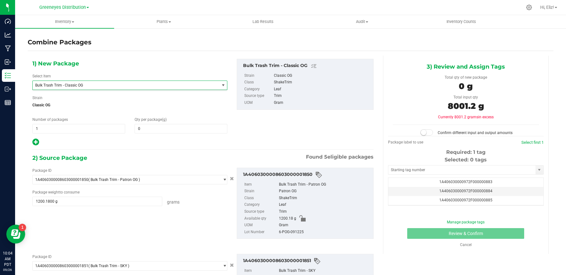
scroll to position [449, 0]
click at [156, 131] on span at bounding box center [181, 128] width 93 height 9
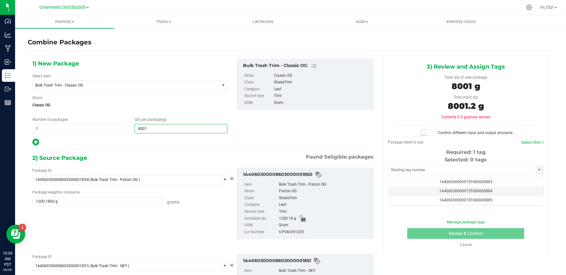
type input "8001.2"
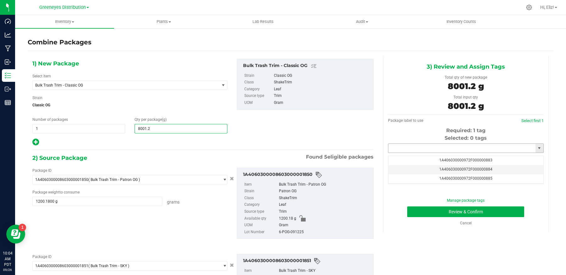
type input "8,001"
click at [400, 148] on input "text" at bounding box center [462, 148] width 147 height 9
click at [400, 157] on li "1A406030000972F000003461" at bounding box center [465, 158] width 155 height 9
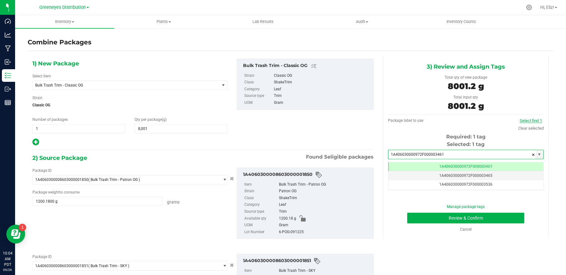
scroll to position [0, 0]
type input "1A406030000972F000003461"
click at [526, 119] on link "Select first 1" at bounding box center [531, 120] width 22 height 5
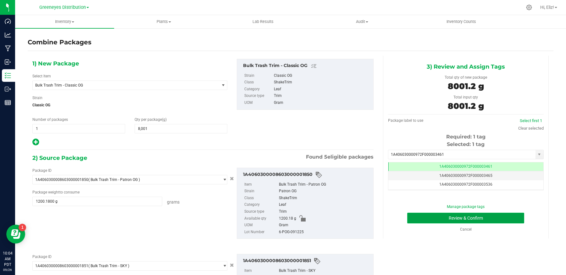
click at [499, 219] on button "Review & Confirm" at bounding box center [465, 218] width 117 height 11
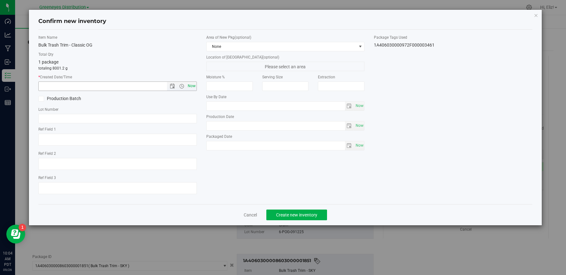
click at [193, 86] on span "Now" at bounding box center [191, 85] width 11 height 9
type input "[DATE] 10:04 AM"
click at [312, 214] on span "Create new inventory" at bounding box center [296, 214] width 41 height 5
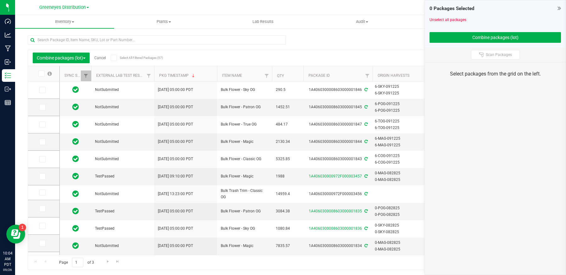
click at [560, 7] on icon at bounding box center [559, 8] width 3 height 6
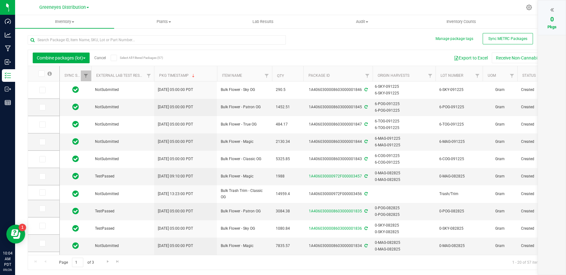
click at [100, 56] on link "Cancel" at bounding box center [100, 58] width 12 height 4
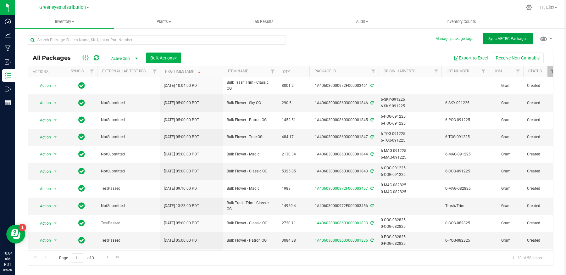
click at [493, 40] on span "Sync METRC Packages" at bounding box center [508, 38] width 39 height 4
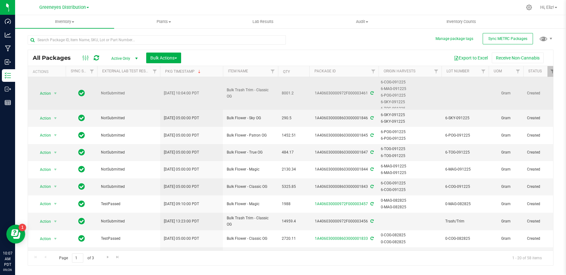
click at [458, 96] on td at bounding box center [465, 93] width 47 height 33
type input "Trash/Trim"
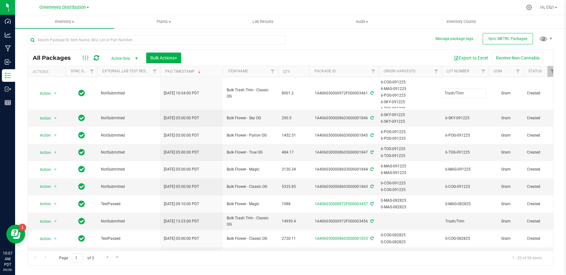
click at [409, 57] on div "All Packages Active Only Active Only Lab Samples Locked All External Internal B…" at bounding box center [291, 158] width 526 height 216
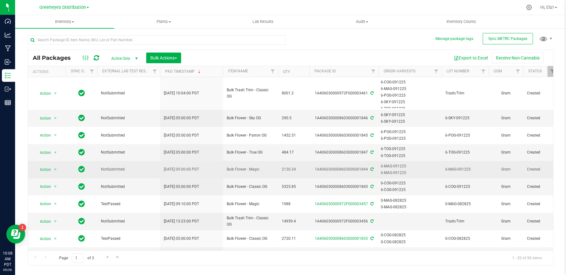
scroll to position [0, 0]
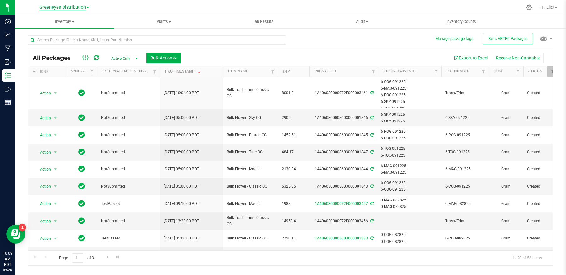
click at [71, 8] on span "Greeneyes Distribution" at bounding box center [62, 8] width 47 height 6
click at [43, 22] on link "Cultivation" at bounding box center [64, 22] width 92 height 8
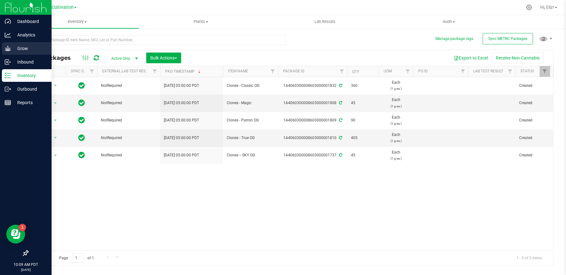
click at [19, 50] on p "Grow" at bounding box center [30, 49] width 38 height 8
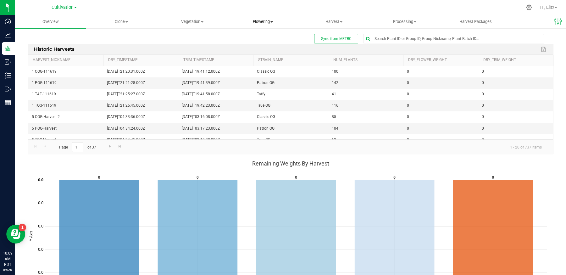
click at [259, 20] on span "Flowering" at bounding box center [263, 22] width 70 height 6
click at [256, 43] on span "Flowering groups" at bounding box center [254, 45] width 52 height 5
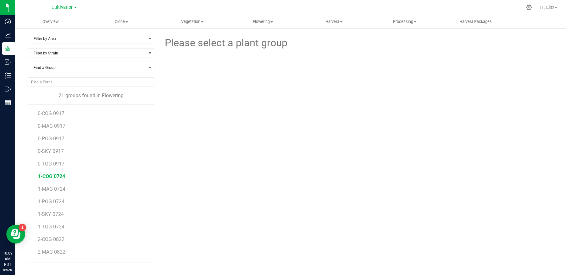
click at [53, 173] on span "1-COG 0724" at bounding box center [51, 176] width 27 height 6
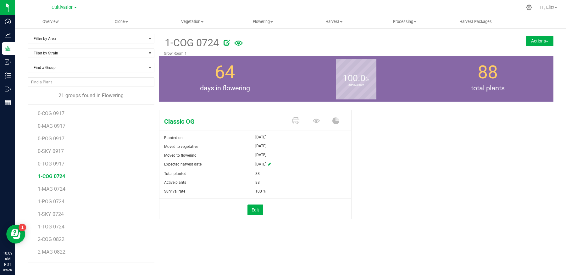
click at [530, 45] on button "Actions" at bounding box center [539, 41] width 27 height 10
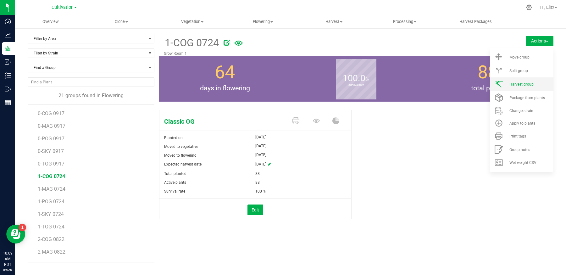
click at [521, 86] on span "Harvest group" at bounding box center [522, 84] width 24 height 4
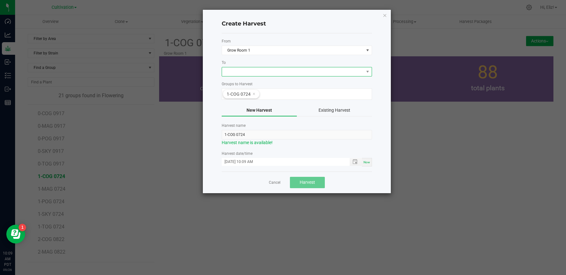
click at [236, 72] on span at bounding box center [293, 71] width 142 height 9
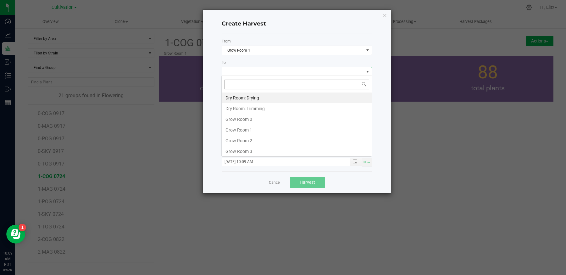
scroll to position [9, 150]
click at [238, 95] on li "Dry Room: Drying" at bounding box center [297, 97] width 150 height 11
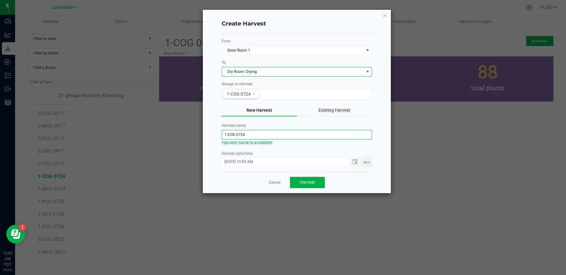
click at [258, 131] on input "1-COG 0724" at bounding box center [297, 134] width 150 height 9
type input "1-COG-092625"
click at [254, 171] on div "Cancel Harvest" at bounding box center [297, 182] width 150 height 22
click at [301, 183] on button "Harvest" at bounding box center [307, 182] width 35 height 11
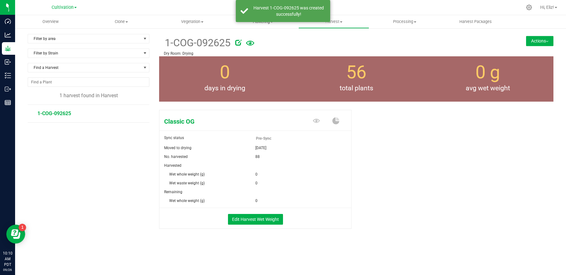
click at [264, 23] on span "Flowering" at bounding box center [263, 22] width 70 height 6
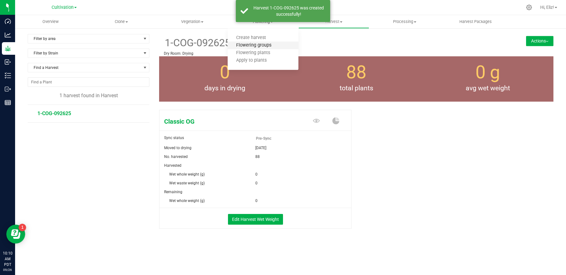
click at [257, 44] on span "Flowering groups" at bounding box center [254, 45] width 52 height 5
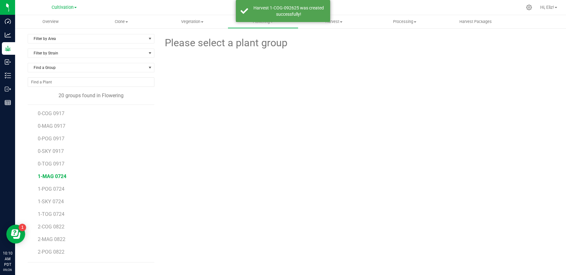
click at [52, 175] on span "1-MAG 0724" at bounding box center [52, 176] width 29 height 6
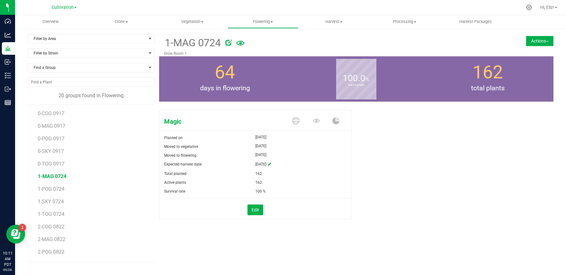
click at [526, 46] on button "Actions" at bounding box center [539, 41] width 27 height 10
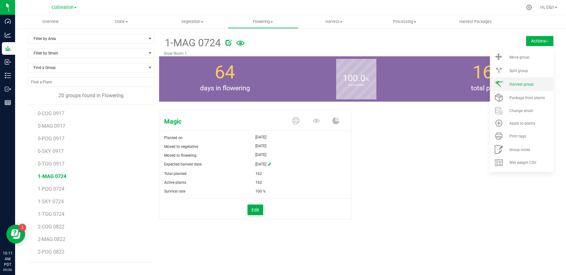
click at [522, 83] on span "Harvest group" at bounding box center [522, 84] width 24 height 4
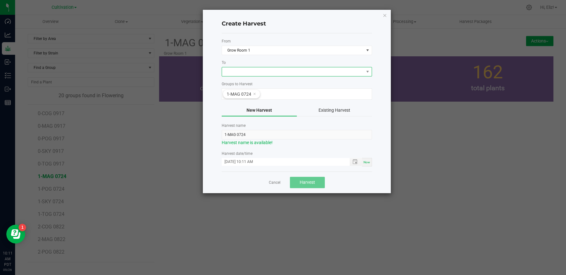
click at [235, 74] on span at bounding box center [293, 71] width 142 height 9
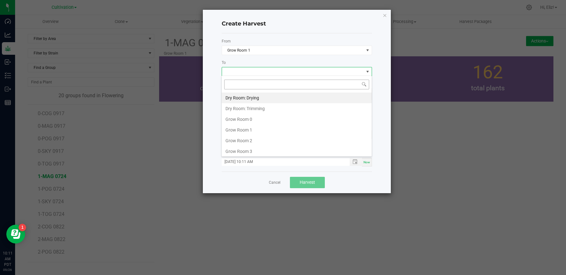
scroll to position [9, 150]
click at [242, 97] on li "Dry Room: Drying" at bounding box center [297, 97] width 150 height 11
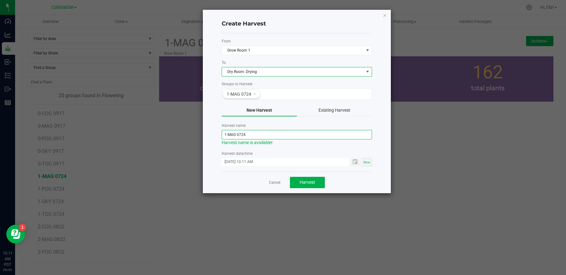
click at [252, 133] on input "1-MAG 0724" at bounding box center [297, 134] width 150 height 9
type input "1-MAG-092625"
click at [238, 175] on div "Cancel Harvest" at bounding box center [297, 182] width 150 height 22
click at [315, 184] on button "Harvest" at bounding box center [307, 182] width 35 height 11
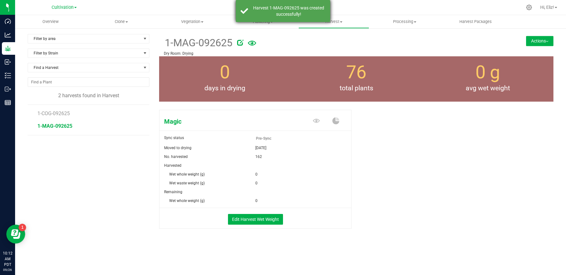
click at [265, 22] on div "Harvest 1-MAG-092625 was created successfully!" at bounding box center [283, 11] width 94 height 22
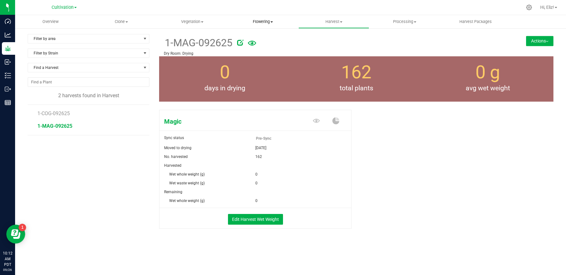
click at [263, 24] on span "Flowering" at bounding box center [263, 22] width 70 height 6
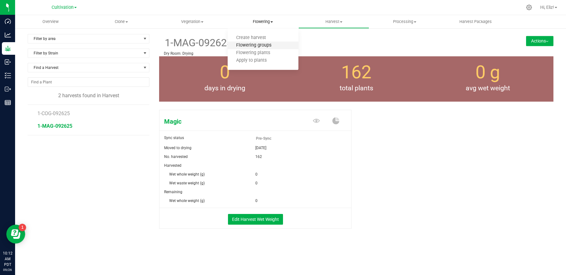
click at [261, 45] on span "Flowering groups" at bounding box center [254, 45] width 52 height 5
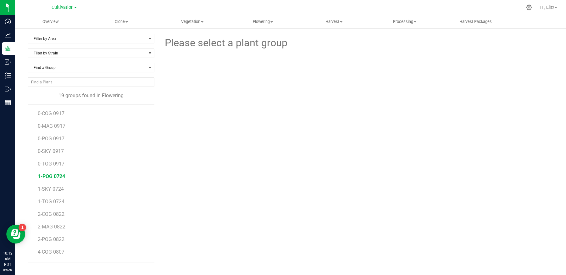
click at [49, 175] on span "1-POG 0724" at bounding box center [51, 176] width 27 height 6
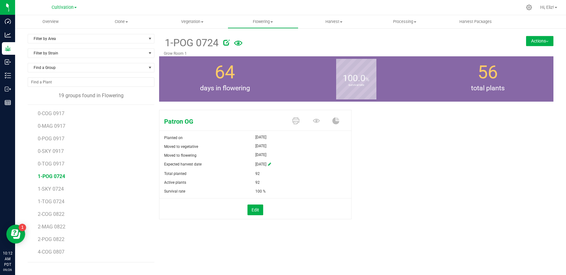
click at [534, 43] on button "Actions" at bounding box center [539, 41] width 27 height 10
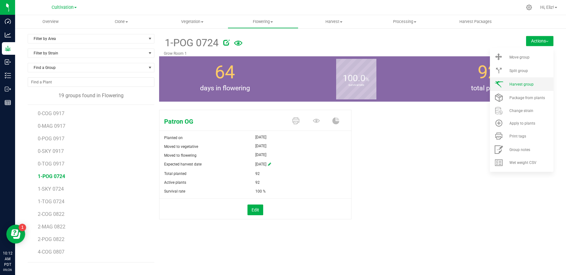
click at [528, 85] on span "Harvest group" at bounding box center [522, 84] width 24 height 4
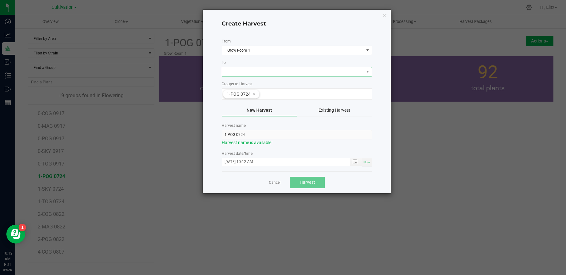
click at [233, 74] on span at bounding box center [293, 71] width 142 height 9
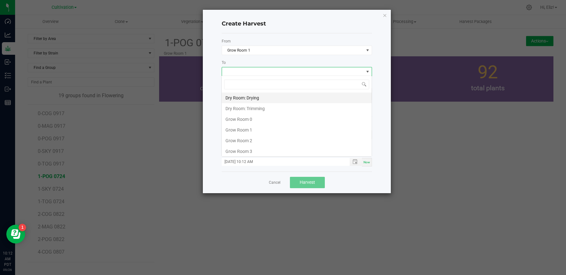
scroll to position [9, 150]
click at [238, 97] on li "Dry Room: Drying" at bounding box center [297, 97] width 150 height 11
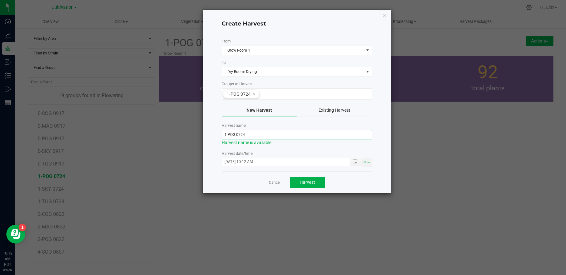
click at [255, 134] on input "1-POG 0724" at bounding box center [297, 134] width 150 height 9
type input "1-POG-092625"
click at [240, 185] on div "Cancel Harvest" at bounding box center [297, 182] width 150 height 22
click at [308, 182] on span "Harvest" at bounding box center [307, 182] width 15 height 5
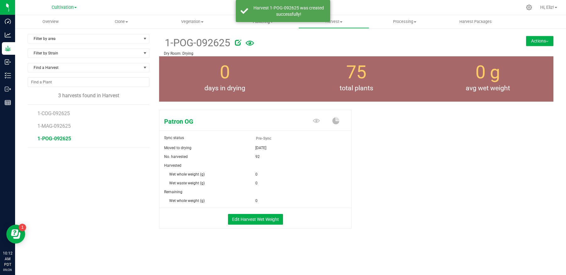
click at [262, 22] on span "Flowering" at bounding box center [263, 22] width 70 height 6
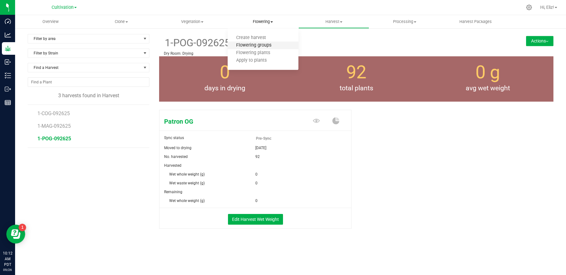
click at [258, 46] on span "Flowering groups" at bounding box center [254, 45] width 52 height 5
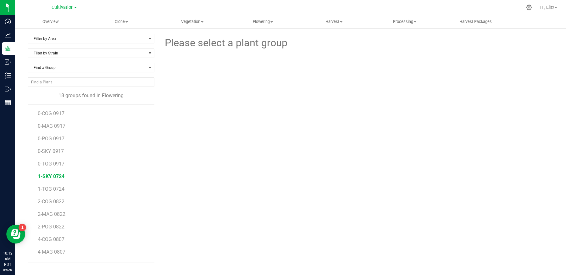
click at [53, 176] on span "1-SKY 0724" at bounding box center [51, 176] width 27 height 6
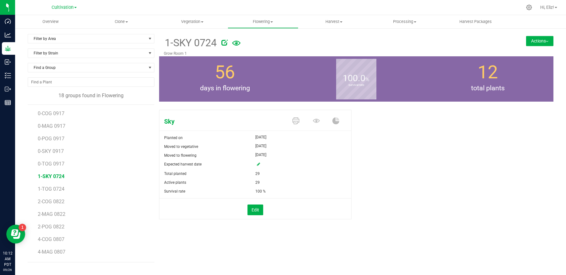
click at [535, 43] on button "Actions" at bounding box center [539, 41] width 27 height 10
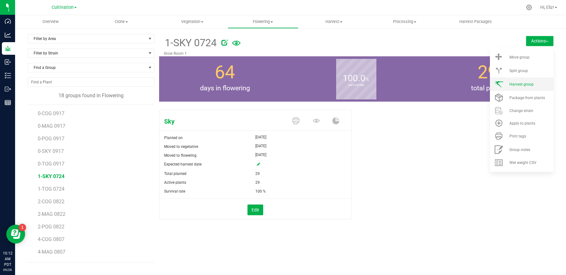
click at [530, 81] on li "Harvest group" at bounding box center [522, 84] width 64 height 14
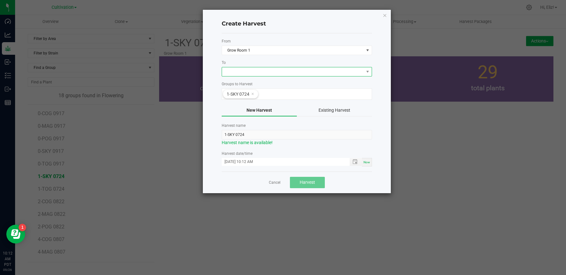
click at [261, 74] on span at bounding box center [293, 71] width 142 height 9
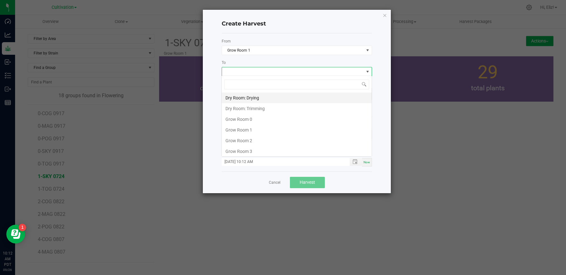
scroll to position [9, 150]
click at [261, 98] on li "Dry Room: Drying" at bounding box center [297, 97] width 150 height 11
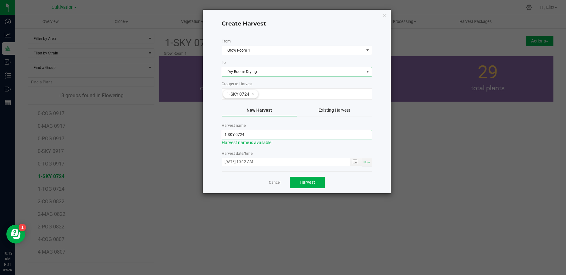
click at [249, 133] on input "1-SKY 0724" at bounding box center [297, 134] width 150 height 9
type input "1-SKY-092625"
click at [236, 179] on div "Cancel Harvest" at bounding box center [297, 182] width 150 height 22
click at [306, 181] on span "Harvest" at bounding box center [307, 182] width 15 height 5
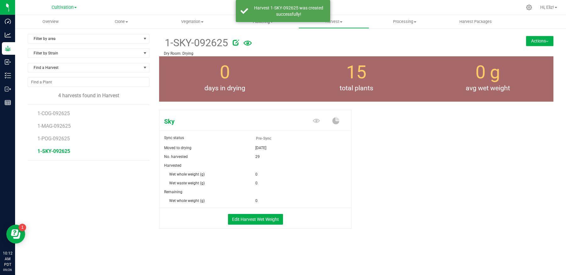
click at [257, 24] on span "Flowering" at bounding box center [263, 22] width 70 height 6
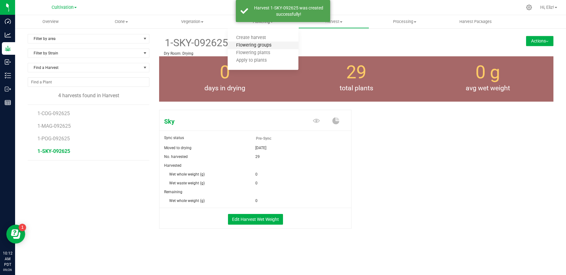
click at [255, 45] on span "Flowering groups" at bounding box center [254, 45] width 52 height 5
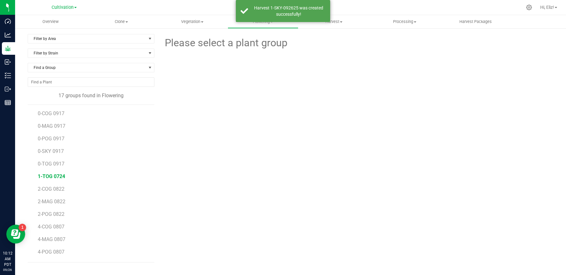
click at [52, 174] on span "1-TOG 0724" at bounding box center [51, 176] width 27 height 6
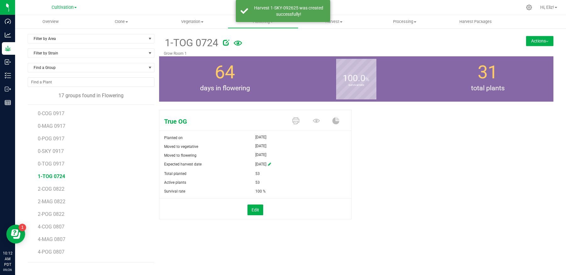
click at [541, 37] on button "Actions" at bounding box center [539, 41] width 27 height 10
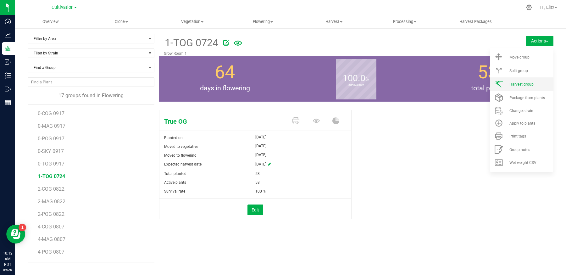
click at [525, 87] on li "Harvest group" at bounding box center [522, 84] width 64 height 14
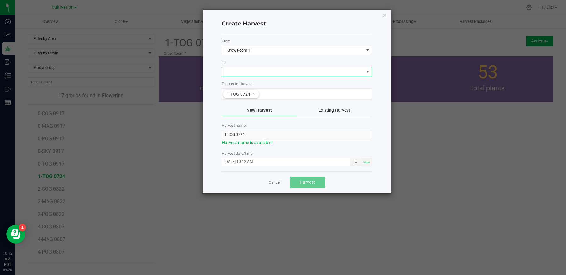
click at [245, 67] on span at bounding box center [293, 71] width 142 height 9
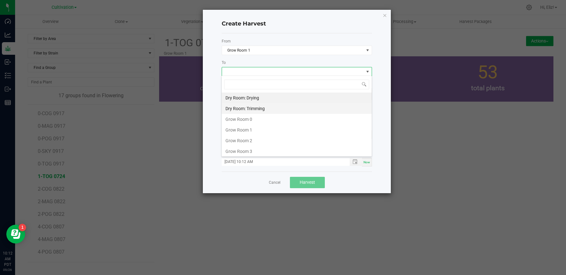
scroll to position [9, 150]
click at [248, 97] on li "Dry Room: Drying" at bounding box center [297, 97] width 150 height 11
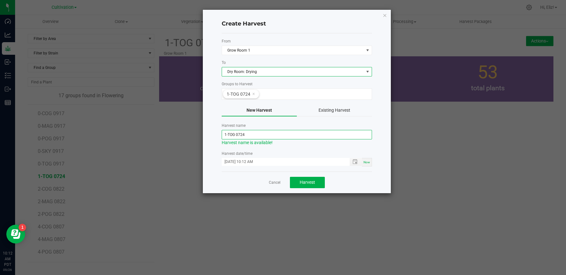
click at [251, 133] on input "1-TOG 0724" at bounding box center [297, 134] width 150 height 9
type input "1-TOG-092625"
click at [243, 179] on div "Cancel Harvest" at bounding box center [297, 182] width 150 height 22
click at [315, 180] on span "Harvest" at bounding box center [307, 182] width 15 height 5
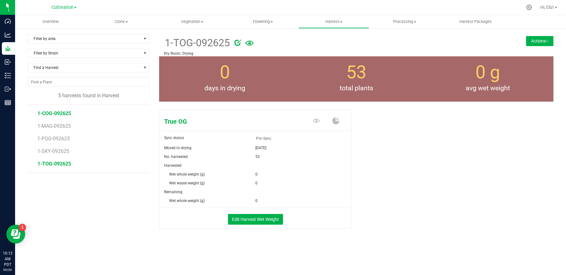
click at [56, 112] on span "1-COG-092625" at bounding box center [54, 113] width 34 height 6
click at [247, 220] on button "Edit Harvest Wet Weight" at bounding box center [255, 219] width 55 height 11
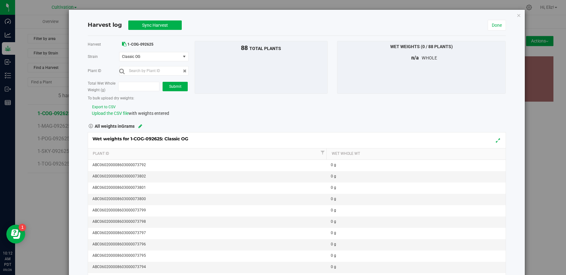
click at [100, 106] on button "Export to CSV" at bounding box center [104, 107] width 24 height 6
click at [101, 111] on span "Upload the CSV file" at bounding box center [110, 113] width 37 height 5
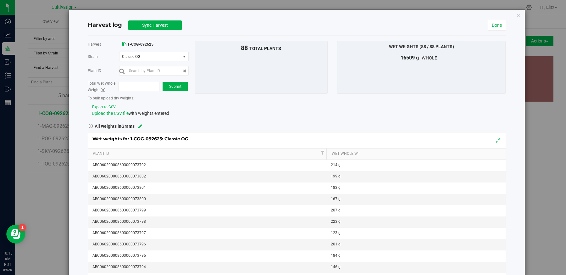
click at [253, 101] on div "Harvest 1-COG-092625 [GEOGRAPHIC_DATA] Classic OG Select strain Classic OG Plan…" at bounding box center [297, 79] width 428 height 76
click at [149, 23] on span "Sync Harvest" at bounding box center [155, 25] width 26 height 5
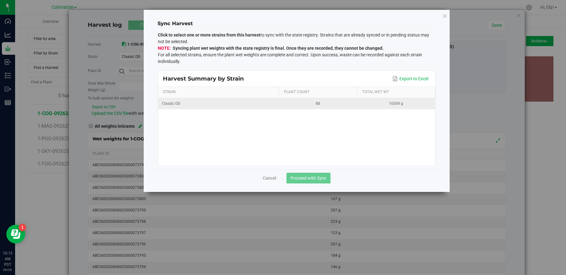
click at [291, 107] on td "88" at bounding box center [318, 103] width 78 height 11
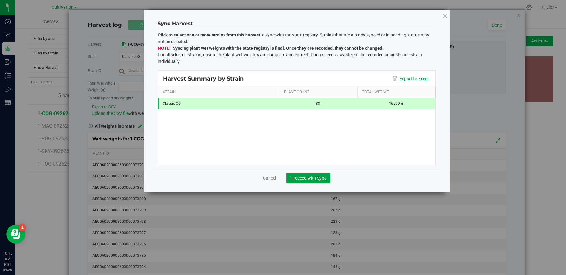
click at [314, 176] on span "Proceed with Sync" at bounding box center [309, 178] width 36 height 5
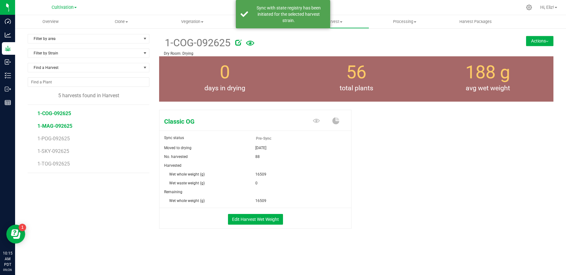
click at [63, 124] on span "1-MAG-092625" at bounding box center [54, 126] width 35 height 6
click at [427, 201] on div "Magic Sync status Pre-Sync Moved to drying [DATE] No. harvested 162 Harvested" at bounding box center [356, 175] width 395 height 137
click at [259, 218] on button "Edit Harvest Wet Weight" at bounding box center [255, 219] width 55 height 11
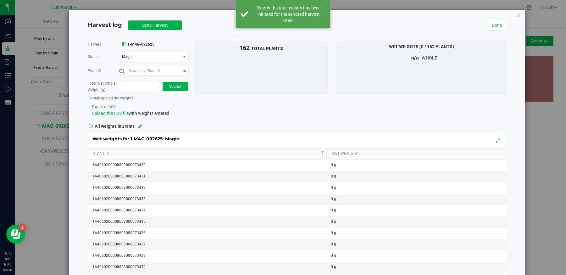
click at [98, 105] on button "Export to CSV" at bounding box center [104, 107] width 24 height 6
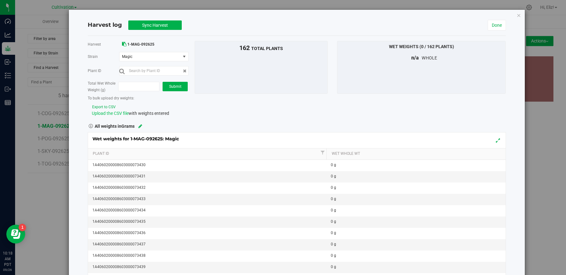
click at [101, 112] on span "Upload the CSV file" at bounding box center [110, 113] width 37 height 5
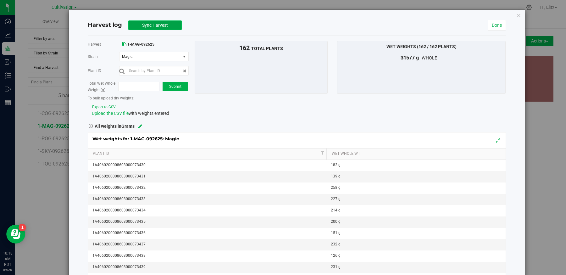
click at [147, 23] on span "Sync Harvest" at bounding box center [155, 25] width 26 height 5
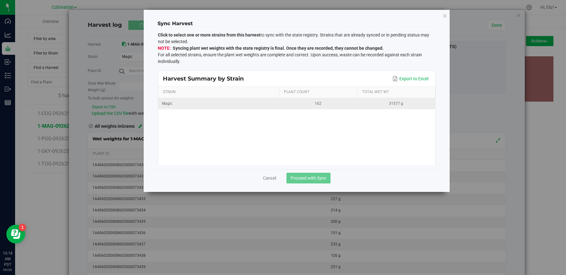
click at [315, 101] on div "162" at bounding box center [318, 104] width 70 height 6
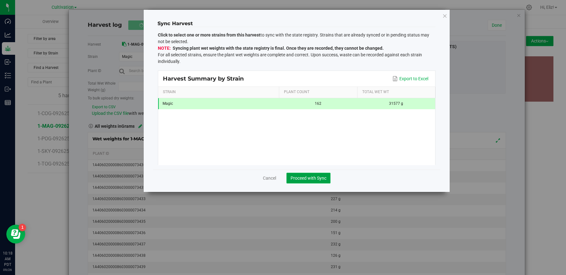
click at [311, 176] on span "Proceed with Sync" at bounding box center [309, 178] width 36 height 5
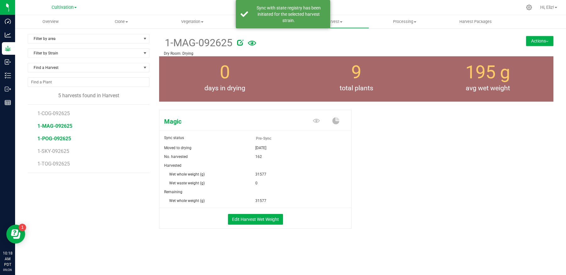
click at [51, 137] on span "1-POG-092625" at bounding box center [54, 139] width 34 height 6
click at [406, 191] on div "Patron OG Sync status Pre-Sync Moved to drying [DATE] No. harvested 92 Harvested" at bounding box center [356, 175] width 395 height 137
click at [238, 215] on button "Edit Harvest Wet Weight" at bounding box center [255, 219] width 55 height 11
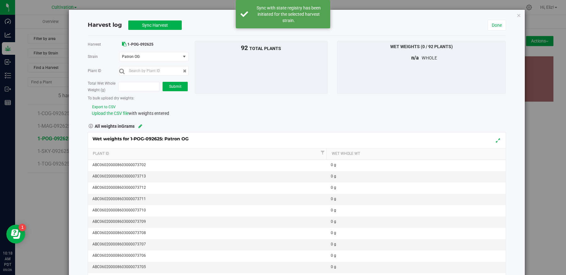
click at [102, 105] on button "Export to CSV" at bounding box center [104, 107] width 24 height 6
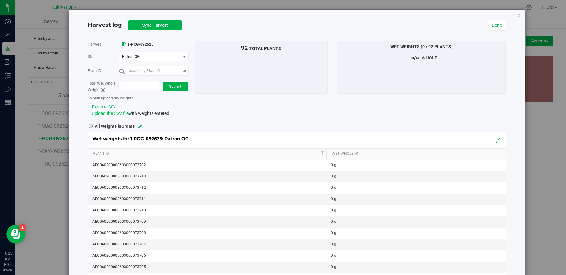
click at [105, 111] on span "Upload the CSV file" at bounding box center [110, 113] width 37 height 5
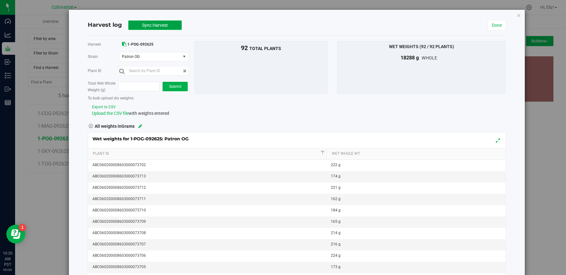
click at [151, 23] on span "Sync Harvest" at bounding box center [155, 25] width 26 height 5
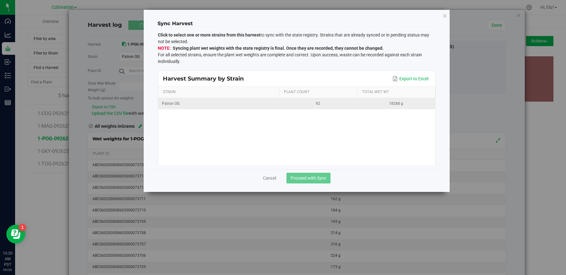
click at [293, 104] on div "92" at bounding box center [318, 104] width 70 height 6
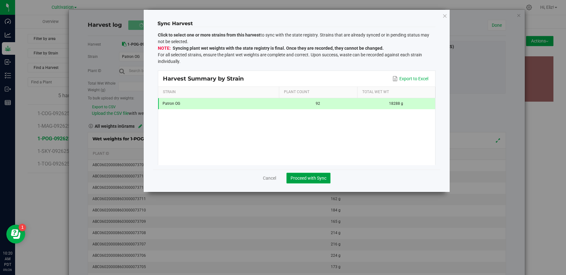
click at [311, 174] on button "Proceed with Sync" at bounding box center [309, 178] width 44 height 11
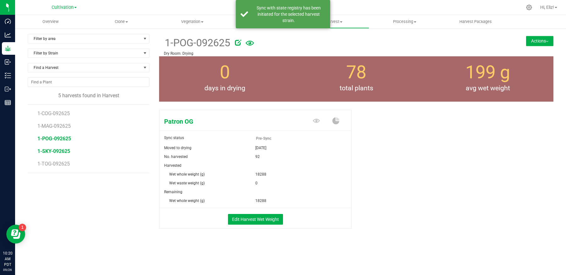
click at [50, 149] on span "1-SKY-092625" at bounding box center [53, 151] width 33 height 6
click at [49, 161] on span "1-TOG-092625" at bounding box center [54, 164] width 34 height 6
click at [51, 148] on span "1-SKY-092625" at bounding box center [53, 151] width 33 height 6
click at [249, 218] on button "Edit Harvest Wet Weight" at bounding box center [255, 219] width 55 height 11
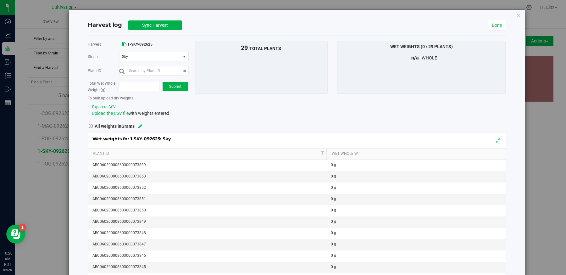
click at [105, 106] on button "Export to CSV" at bounding box center [104, 107] width 24 height 6
click at [122, 111] on span "Upload the CSV file" at bounding box center [110, 113] width 37 height 5
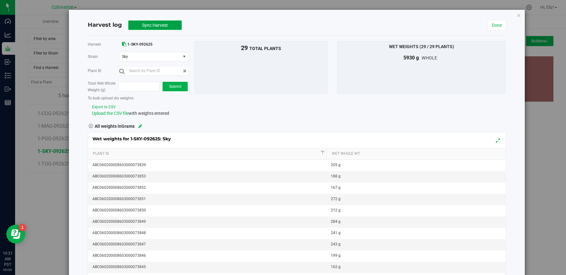
click at [163, 23] on span "Sync Harvest" at bounding box center [155, 25] width 26 height 5
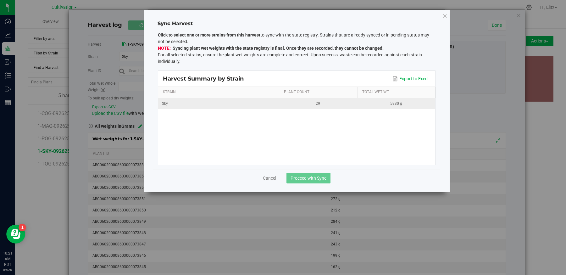
click at [288, 104] on div "29" at bounding box center [318, 104] width 70 height 6
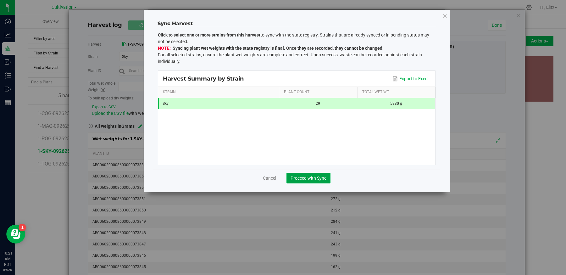
click at [320, 177] on span "Proceed with Sync" at bounding box center [309, 178] width 36 height 5
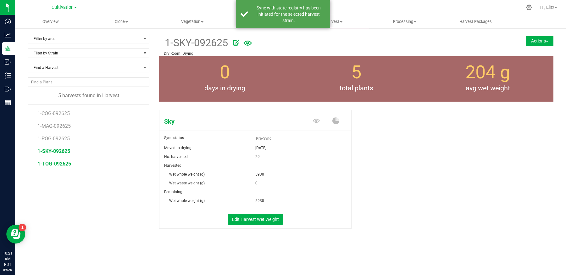
click at [55, 165] on span "1-TOG-092625" at bounding box center [54, 164] width 34 height 6
click at [250, 218] on button "Edit Harvest Wet Weight" at bounding box center [255, 219] width 55 height 11
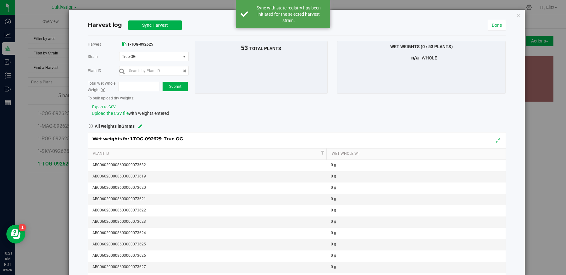
click at [106, 105] on button "Export to CSV" at bounding box center [104, 107] width 24 height 6
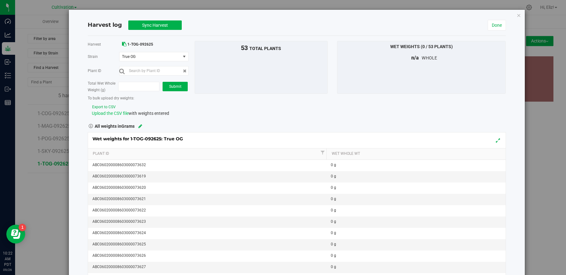
click at [111, 111] on span "Upload the CSV file" at bounding box center [110, 113] width 37 height 5
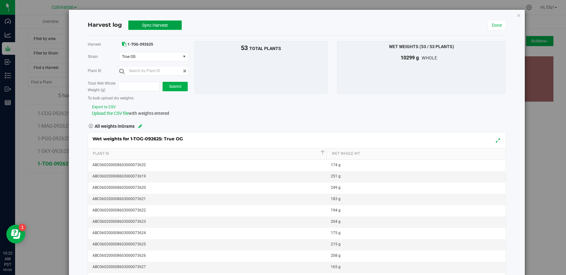
click at [149, 23] on span "Sync Harvest" at bounding box center [155, 25] width 26 height 5
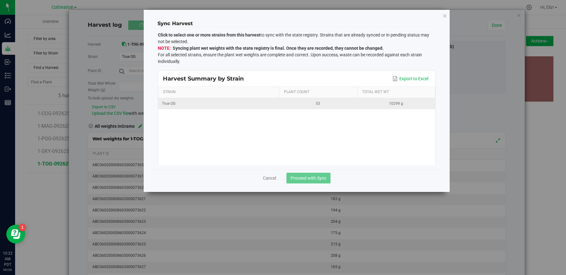
click at [304, 101] on div "53" at bounding box center [318, 104] width 70 height 6
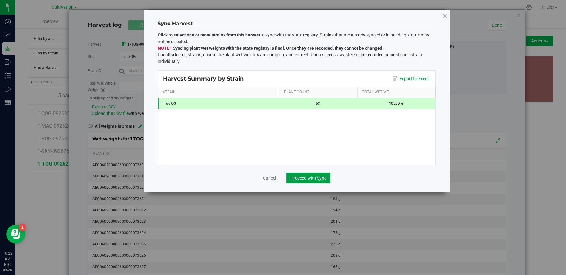
click at [315, 176] on span "Proceed with Sync" at bounding box center [309, 178] width 36 height 5
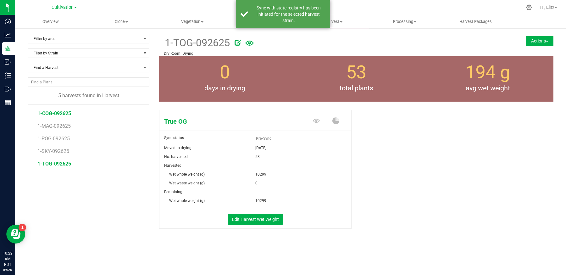
click at [61, 111] on span "1-COG-092625" at bounding box center [54, 113] width 34 height 6
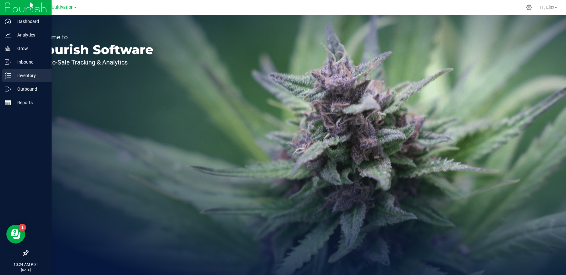
click at [23, 76] on p "Inventory" at bounding box center [30, 76] width 38 height 8
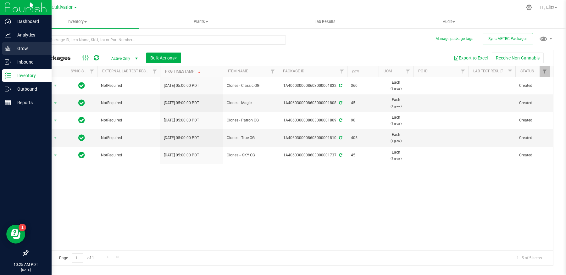
click at [31, 48] on p "Grow" at bounding box center [30, 49] width 38 height 8
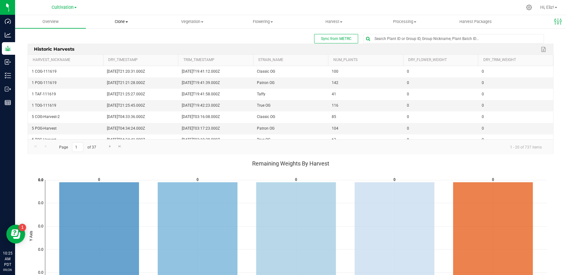
click at [119, 23] on span "Clone" at bounding box center [121, 22] width 70 height 6
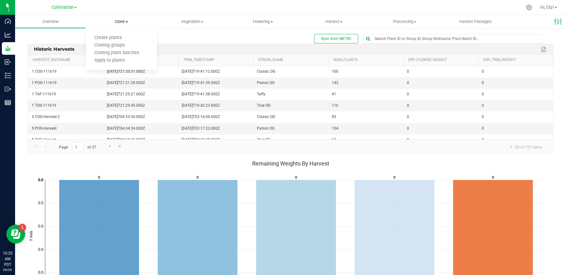
click at [114, 33] on ul "Create plants Cloning groups Cloning plant batches Apply to plants" at bounding box center [121, 50] width 71 height 42
click at [118, 20] on span "Clone" at bounding box center [121, 22] width 71 height 6
click at [117, 36] on span "Create plants" at bounding box center [108, 37] width 44 height 5
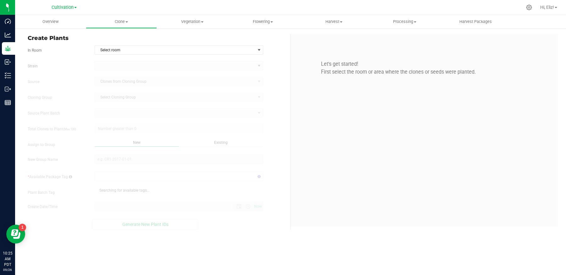
type input "9/26/2025 10:25 AM"
click at [111, 48] on span "Select room" at bounding box center [175, 50] width 160 height 9
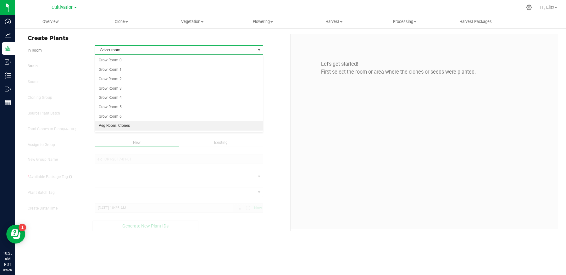
click at [113, 126] on li "Veg Room: Clones" at bounding box center [179, 125] width 168 height 9
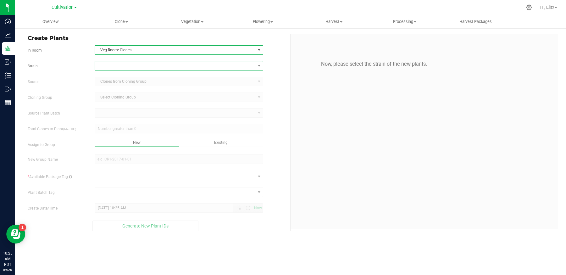
click at [129, 64] on span at bounding box center [175, 65] width 160 height 9
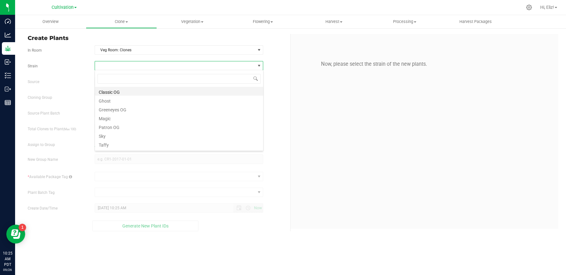
scroll to position [9, 169]
click at [125, 90] on li "Classic OG" at bounding box center [179, 91] width 168 height 9
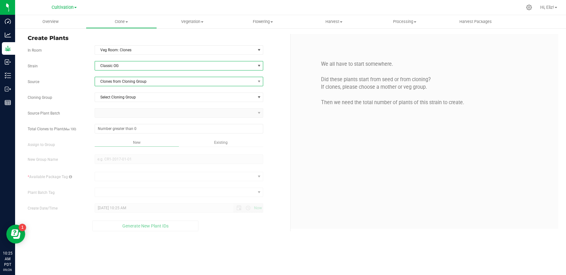
click at [124, 80] on span "Clones from Cloning Group" at bounding box center [175, 81] width 160 height 9
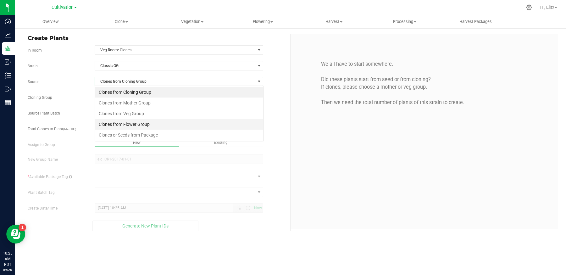
scroll to position [9, 169]
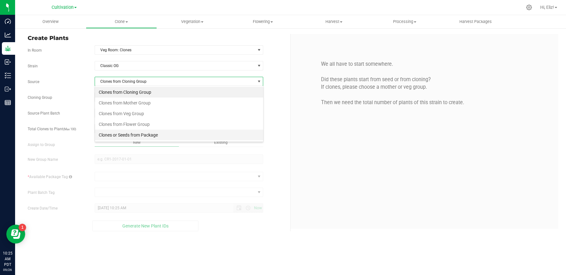
click at [123, 139] on li "Clones or Seeds from Package" at bounding box center [179, 135] width 168 height 11
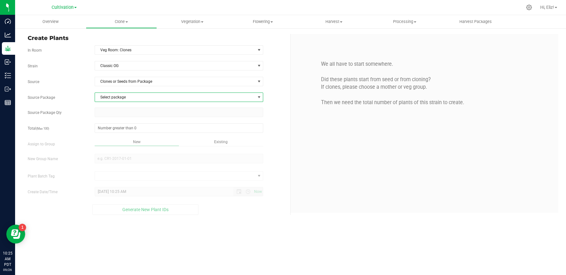
click at [124, 96] on span "Select package" at bounding box center [175, 97] width 160 height 9
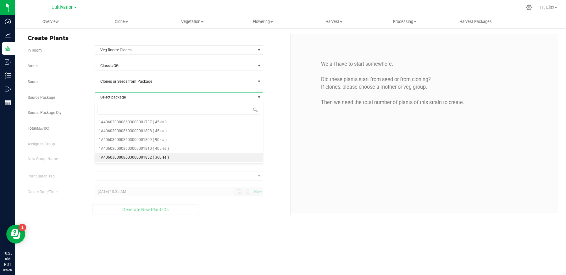
click at [133, 156] on span "1A4060300008603000001832" at bounding box center [125, 157] width 53 height 4
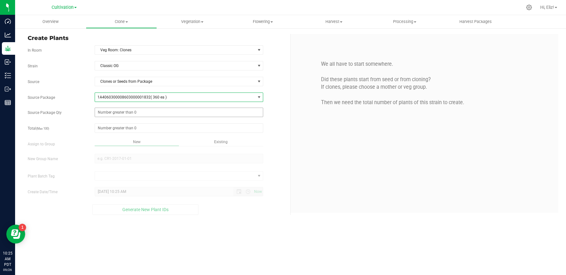
click at [129, 113] on span at bounding box center [179, 112] width 169 height 9
type input "45"
click at [130, 127] on span at bounding box center [179, 127] width 169 height 9
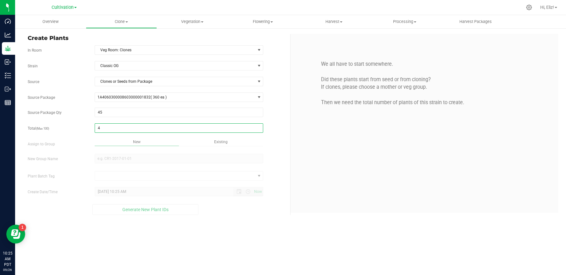
type input "45"
click at [118, 158] on div "Overview Clone Create plants Cloning groups Cloning plant batches Apply to plan…" at bounding box center [290, 145] width 551 height 260
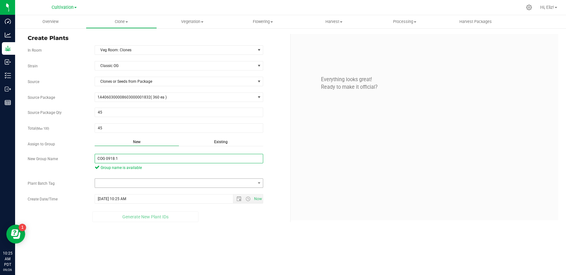
type input "COG 0918.1"
click at [123, 179] on span at bounding box center [175, 183] width 160 height 9
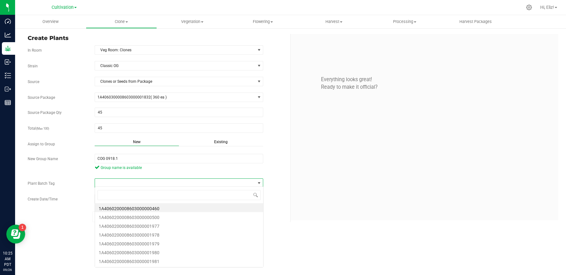
scroll to position [9, 169]
type input "76062"
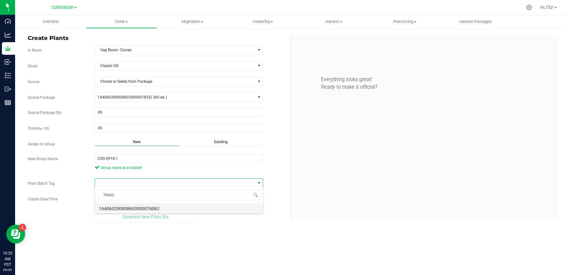
click at [121, 209] on li "1A4060200008603000076062" at bounding box center [179, 207] width 168 height 9
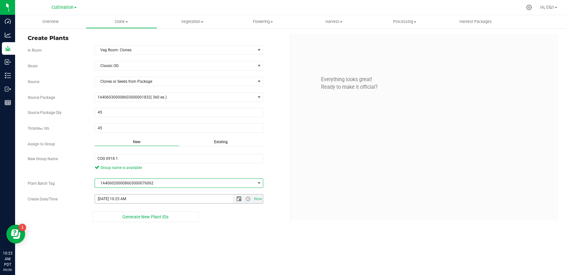
click at [235, 198] on span "Open the date view" at bounding box center [239, 198] width 11 height 5
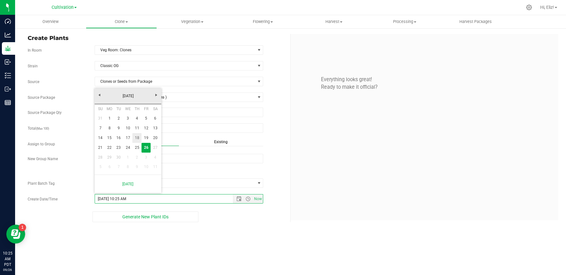
click at [135, 135] on link "18" at bounding box center [136, 138] width 9 height 10
type input "9/18/2025 10:25 AM"
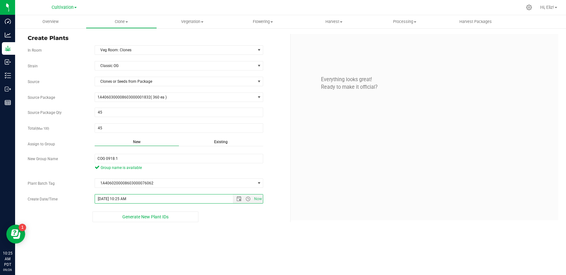
click at [143, 232] on div "Overview Clone Create plants Cloning groups Cloning plant batches Apply to plan…" at bounding box center [290, 145] width 551 height 260
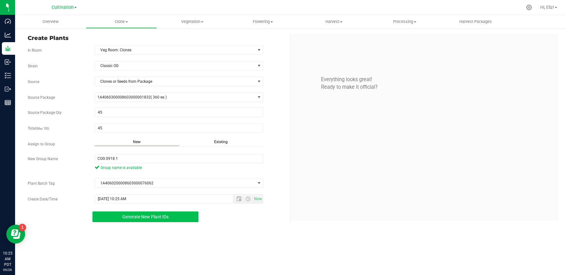
click at [141, 218] on button "Generate New Plant IDs" at bounding box center [145, 216] width 106 height 11
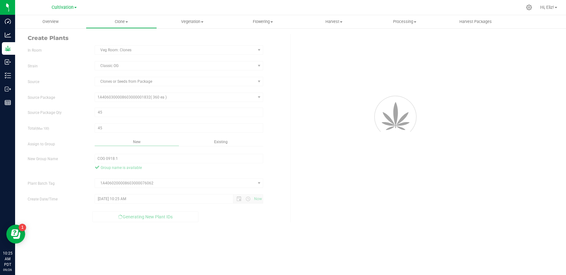
scroll to position [19, 0]
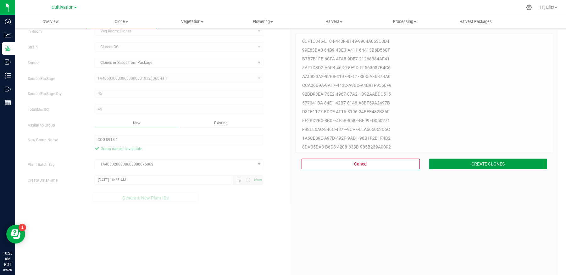
click at [472, 162] on button "CREATE CLONES" at bounding box center [488, 164] width 118 height 11
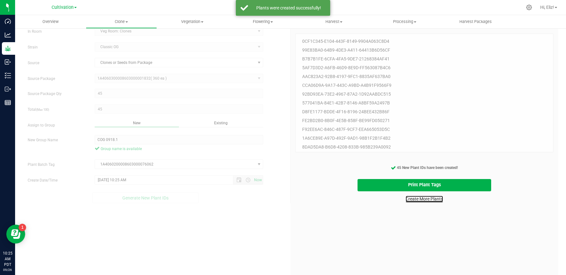
click at [425, 199] on link "Create More Plants" at bounding box center [424, 199] width 37 height 6
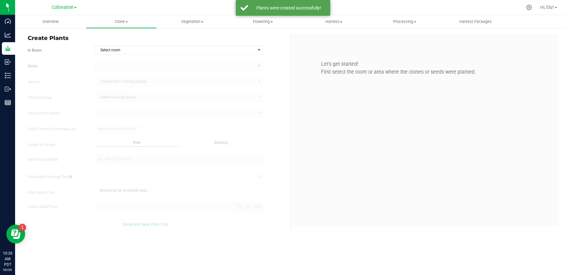
type input "9/26/2025 10:26 AM"
click at [123, 49] on span "Select room" at bounding box center [175, 50] width 160 height 9
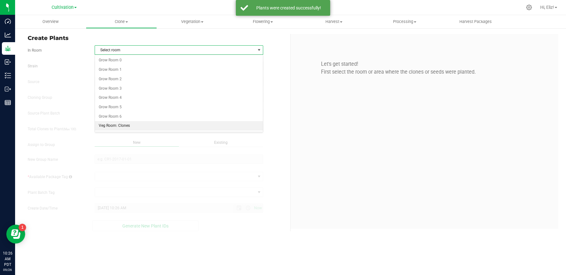
click at [123, 121] on li "Veg Room: Clones" at bounding box center [179, 125] width 168 height 9
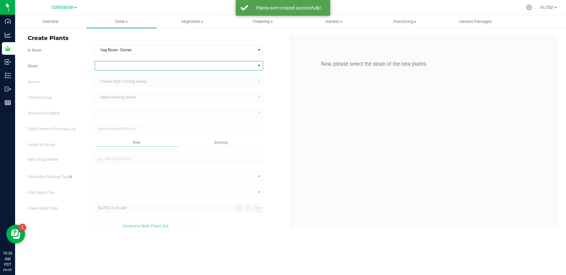
click at [125, 69] on span at bounding box center [175, 65] width 160 height 9
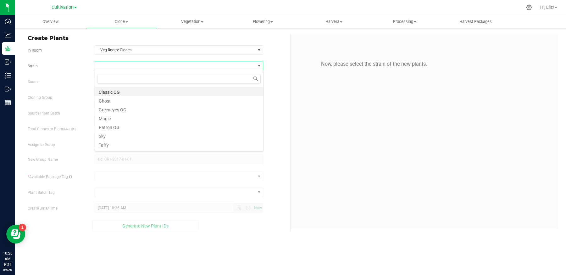
click at [123, 89] on li "Classic OG" at bounding box center [179, 91] width 168 height 9
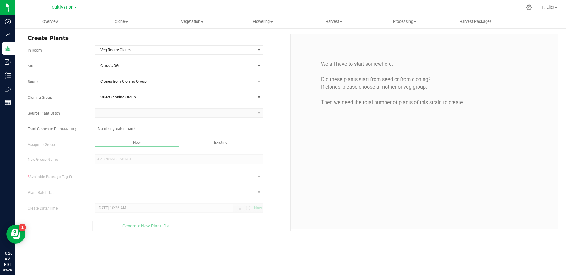
click at [124, 81] on span "Clones from Cloning Group" at bounding box center [175, 81] width 160 height 9
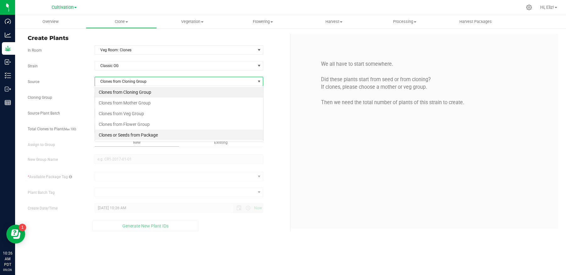
scroll to position [9, 169]
click at [124, 134] on li "Clones or Seeds from Package" at bounding box center [179, 135] width 168 height 11
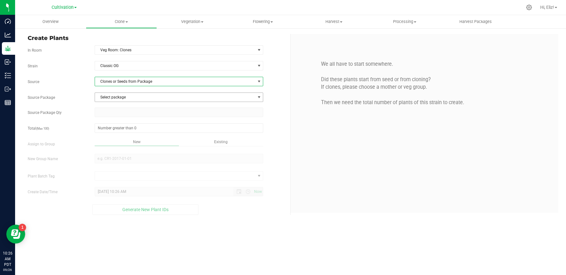
click at [124, 98] on span "Select package" at bounding box center [175, 97] width 160 height 9
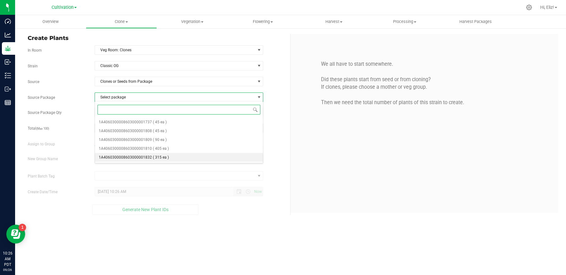
click at [136, 157] on span "1A4060300008603000001832" at bounding box center [125, 157] width 53 height 4
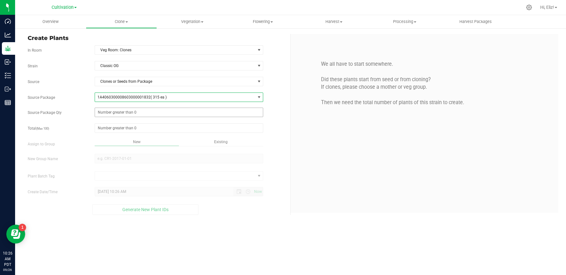
click at [135, 111] on span at bounding box center [179, 112] width 169 height 9
type input "45"
click at [127, 123] on span at bounding box center [179, 127] width 169 height 9
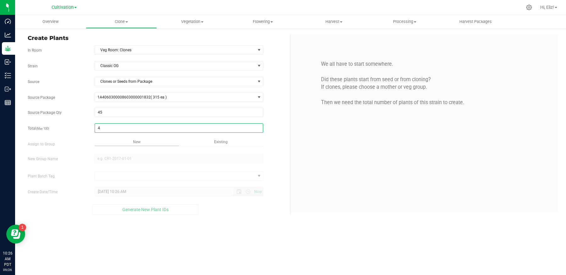
type input "45"
click at [114, 158] on div "Overview Clone Create plants Cloning groups Cloning plant batches Apply to plan…" at bounding box center [290, 145] width 551 height 260
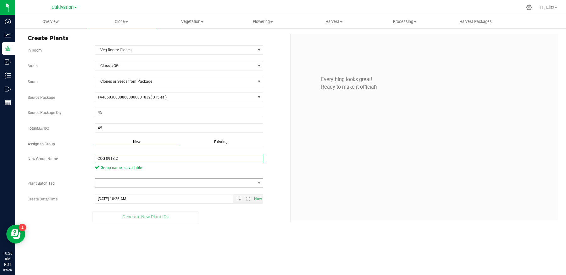
type input "COG 0918.2"
click at [110, 185] on span at bounding box center [175, 183] width 160 height 9
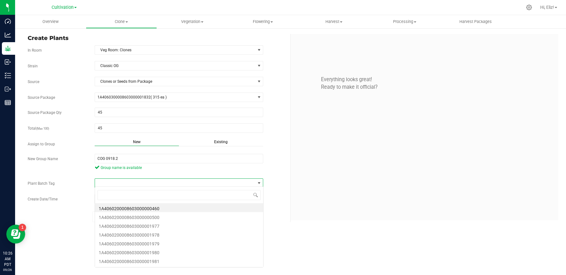
scroll to position [9, 169]
type input "76063"
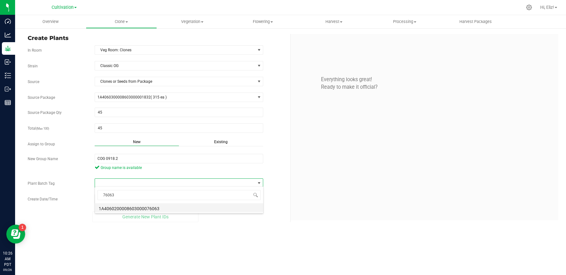
click at [110, 204] on li "1A4060200008603000076063" at bounding box center [179, 207] width 168 height 9
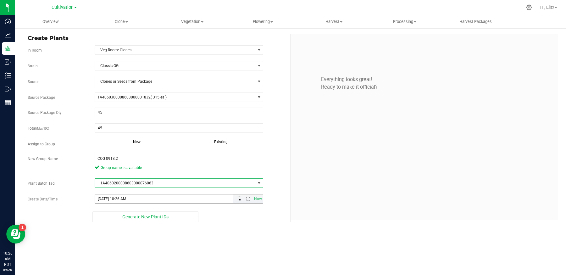
click at [238, 198] on span "Open the date view" at bounding box center [239, 198] width 5 height 5
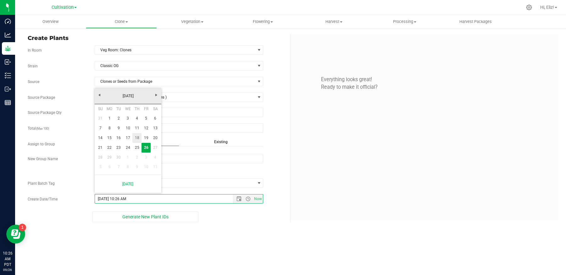
click at [138, 139] on link "18" at bounding box center [136, 138] width 9 height 10
type input "9/18/2025 10:26 AM"
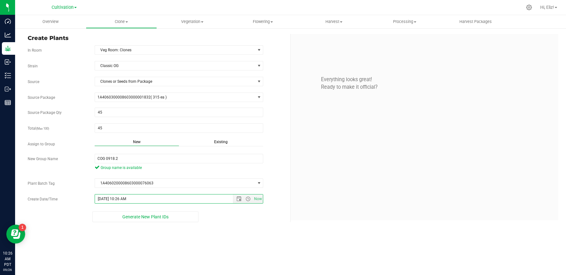
click at [150, 233] on div "Overview Clone Create plants Cloning groups Cloning plant batches Apply to plan…" at bounding box center [290, 145] width 551 height 260
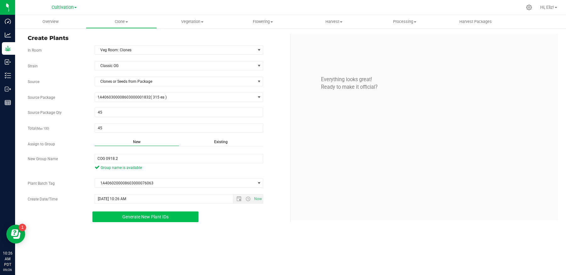
click at [148, 219] on button "Generate New Plant IDs" at bounding box center [145, 216] width 106 height 11
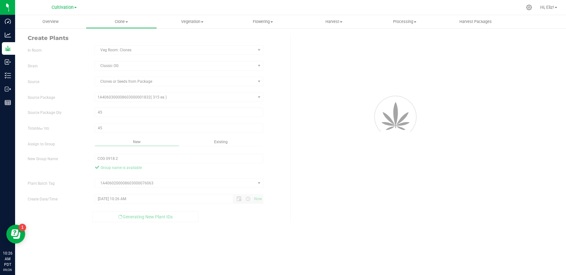
scroll to position [19, 0]
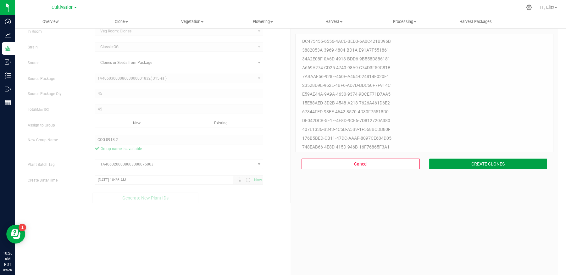
click at [468, 165] on button "CREATE CLONES" at bounding box center [488, 164] width 118 height 11
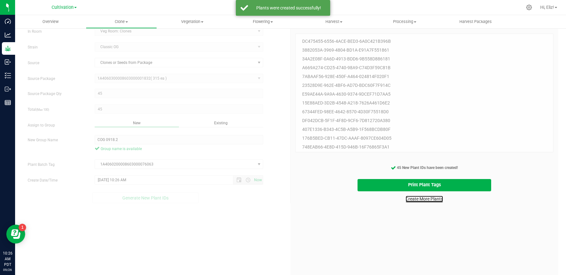
click at [428, 200] on link "Create More Plants" at bounding box center [424, 199] width 37 height 6
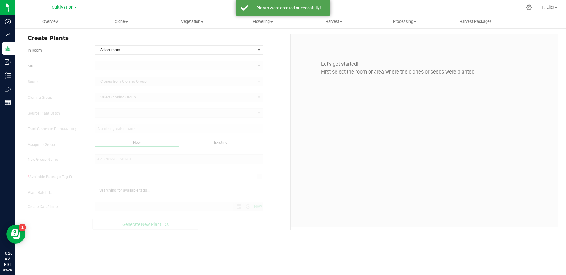
type input "9/26/2025 10:26 AM"
click at [133, 53] on span "Select room" at bounding box center [175, 50] width 160 height 9
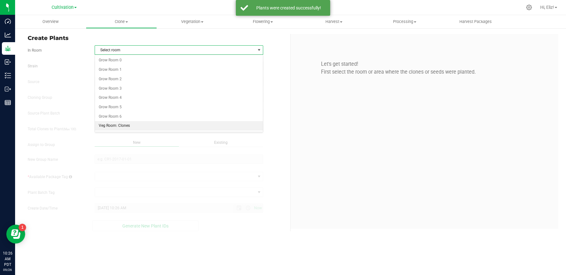
click at [136, 124] on li "Veg Room: Clones" at bounding box center [179, 125] width 168 height 9
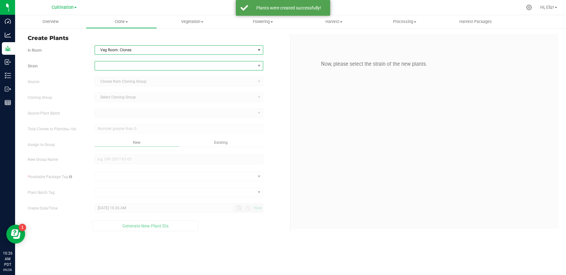
click at [133, 67] on span at bounding box center [175, 65] width 160 height 9
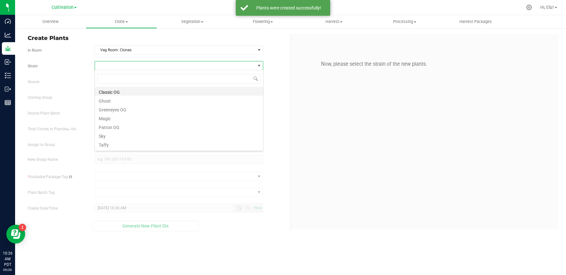
scroll to position [9, 169]
click at [134, 91] on li "Classic OG" at bounding box center [179, 91] width 168 height 9
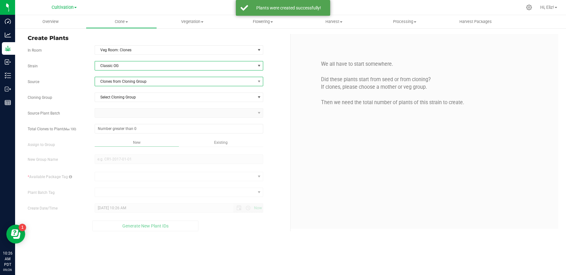
click at [132, 85] on span "Clones from Cloning Group" at bounding box center [175, 81] width 160 height 9
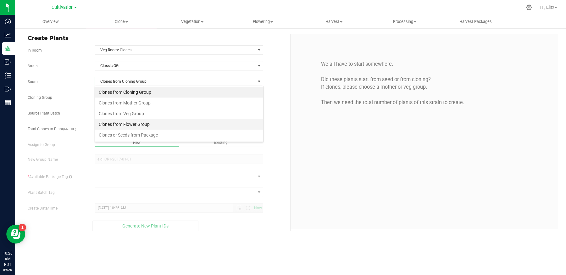
scroll to position [9, 169]
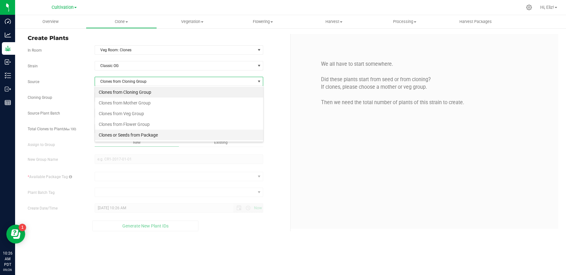
click at [132, 135] on li "Clones or Seeds from Package" at bounding box center [179, 135] width 168 height 11
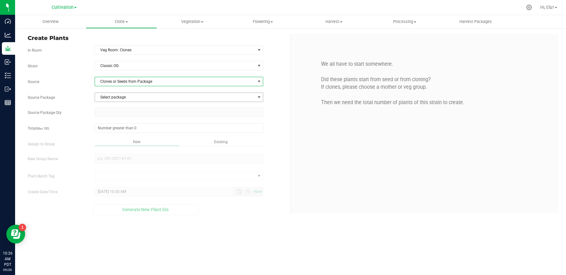
click at [130, 98] on span "Select package" at bounding box center [175, 97] width 160 height 9
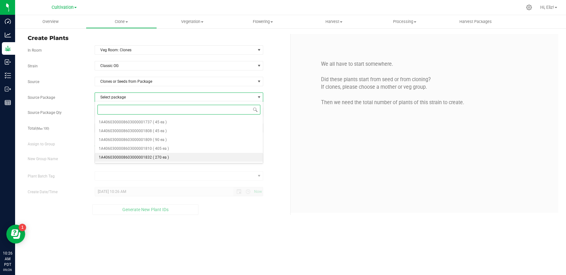
click at [138, 157] on span "1A4060300008603000001832" at bounding box center [125, 157] width 53 height 4
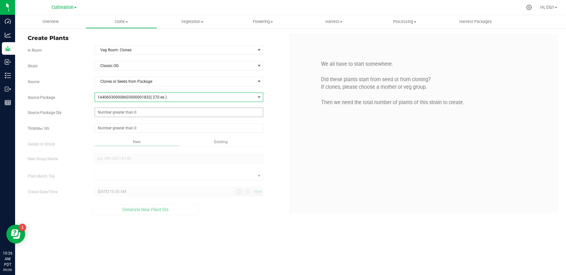
click at [129, 114] on span at bounding box center [179, 112] width 169 height 9
type input "45"
click at [124, 130] on span at bounding box center [179, 127] width 169 height 9
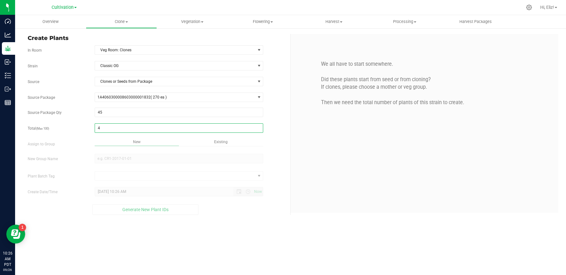
type input "45"
click at [115, 159] on div "Overview Clone Create plants Cloning groups Cloning plant batches Apply to plan…" at bounding box center [290, 145] width 551 height 260
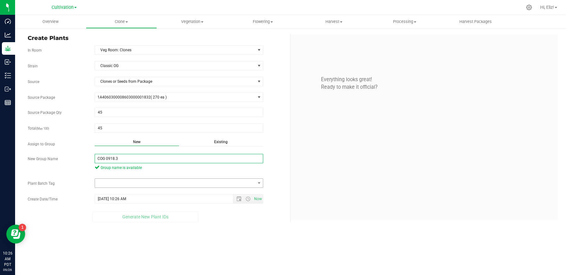
type input "COG 0918.3"
click at [110, 186] on span at bounding box center [175, 183] width 160 height 9
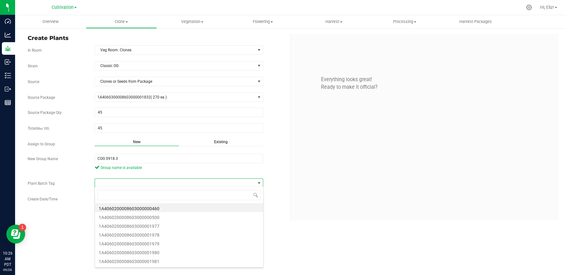
scroll to position [9, 169]
type input "76064"
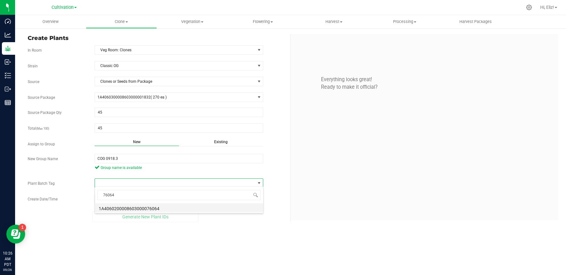
click at [113, 205] on li "1A4060200008603000076064" at bounding box center [179, 207] width 168 height 9
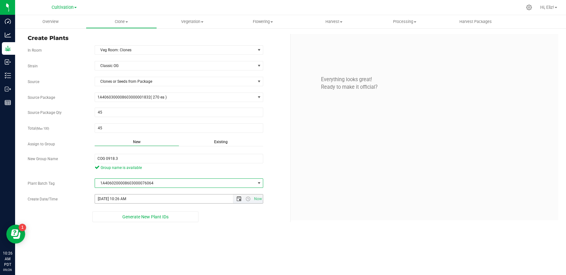
click at [237, 197] on span "Open the date view" at bounding box center [239, 198] width 5 height 5
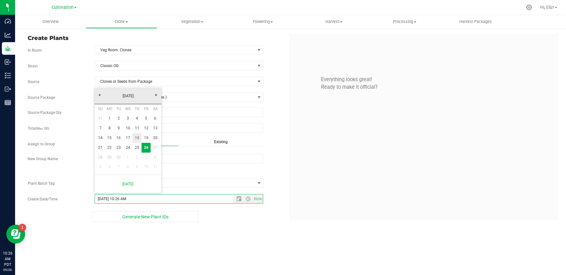
click at [137, 140] on link "18" at bounding box center [136, 138] width 9 height 10
type input "9/18/2025 10:26 AM"
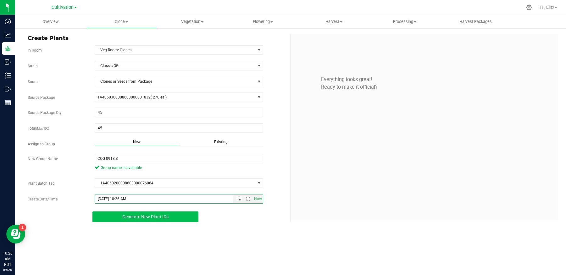
click at [135, 219] on button "Generate New Plant IDs" at bounding box center [145, 216] width 106 height 11
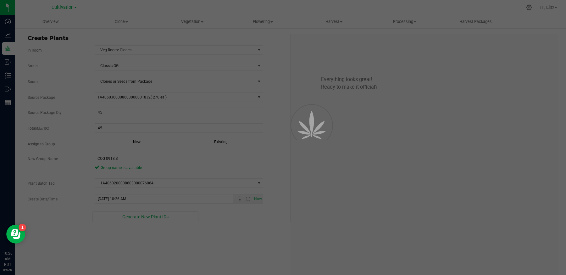
scroll to position [19, 0]
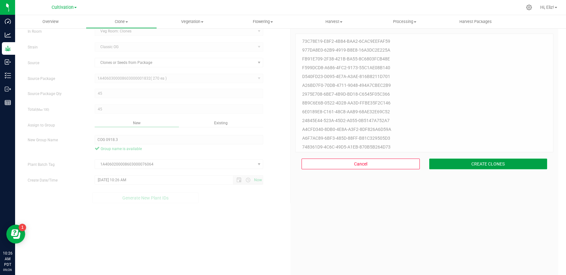
click at [496, 165] on button "CREATE CLONES" at bounding box center [488, 164] width 118 height 11
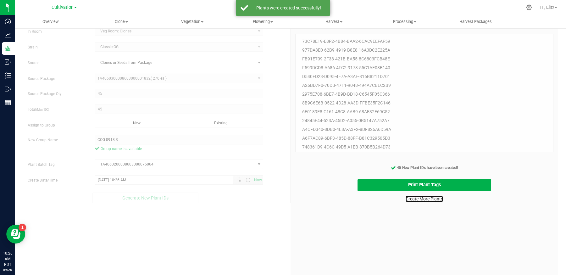
click at [438, 199] on link "Create More Plants" at bounding box center [424, 199] width 37 height 6
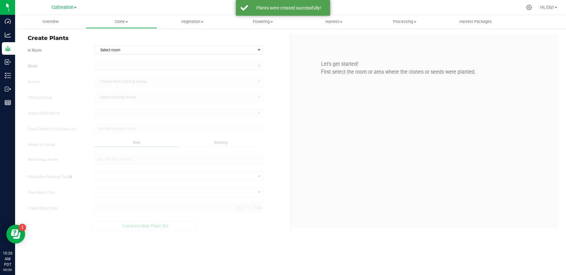
type input "9/26/2025 10:26 AM"
click at [114, 49] on span "Select room" at bounding box center [175, 50] width 160 height 9
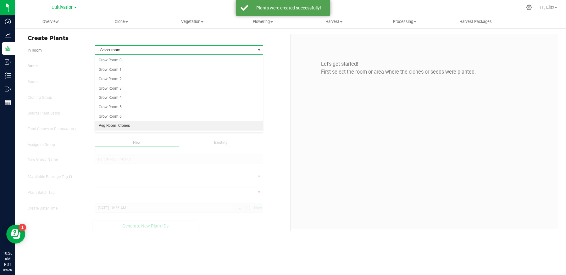
click at [114, 125] on li "Veg Room: Clones" at bounding box center [179, 125] width 168 height 9
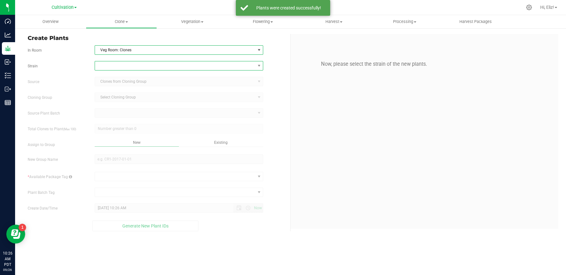
click at [125, 67] on span at bounding box center [175, 65] width 160 height 9
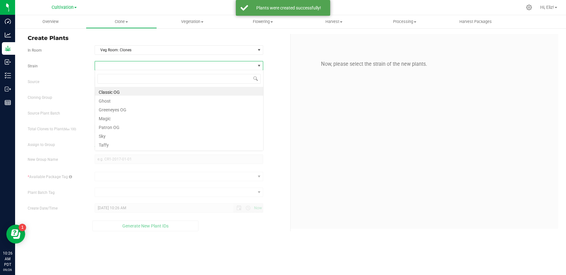
scroll to position [9, 169]
click at [126, 92] on li "Classic OG" at bounding box center [179, 91] width 168 height 9
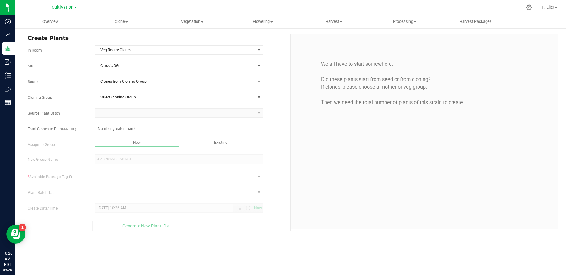
click at [129, 81] on span "Clones from Cloning Group" at bounding box center [175, 81] width 160 height 9
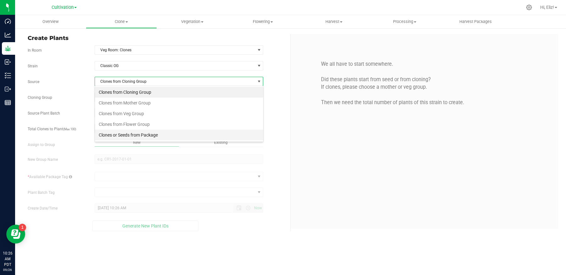
click at [136, 135] on li "Clones or Seeds from Package" at bounding box center [179, 135] width 168 height 11
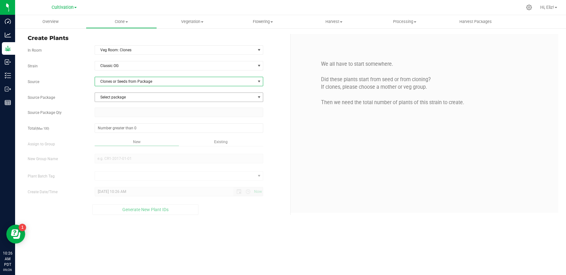
click at [128, 94] on span "Select package" at bounding box center [175, 97] width 160 height 9
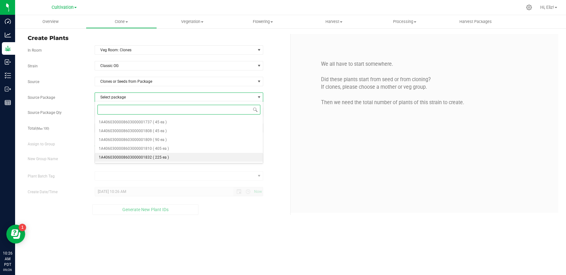
click at [141, 157] on span "1A4060300008603000001832" at bounding box center [125, 157] width 53 height 4
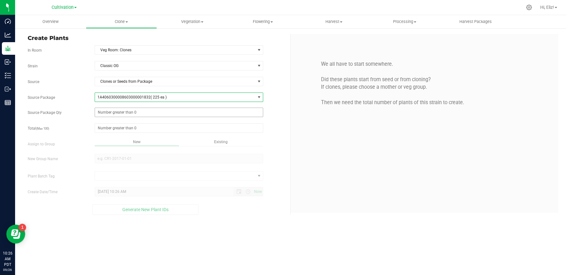
click at [124, 112] on span at bounding box center [179, 112] width 169 height 9
click at [281, 118] on div "Strain Classic OG Source Clones or Seeds from Package Source Package 1A40603000…" at bounding box center [157, 138] width 258 height 154
click at [145, 113] on span at bounding box center [179, 112] width 169 height 9
type input "45"
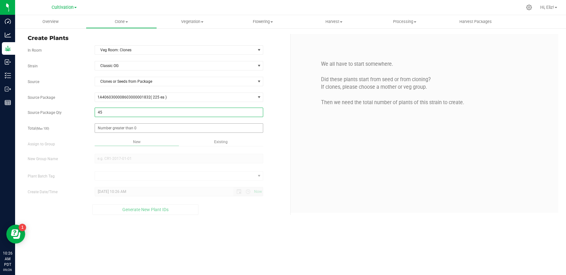
click at [135, 126] on span at bounding box center [179, 127] width 169 height 9
type input "45"
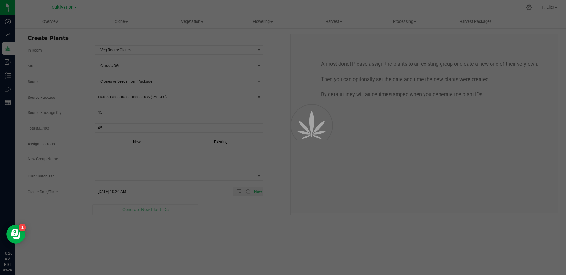
click at [122, 159] on div "Overview Clone Create plants Cloning groups Cloning plant batches Apply to plan…" at bounding box center [290, 145] width 551 height 260
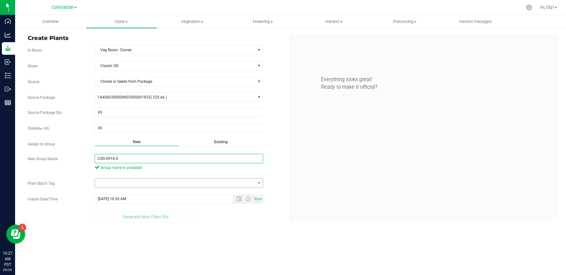
type input "COG 0918.4"
click at [115, 181] on span at bounding box center [175, 183] width 160 height 9
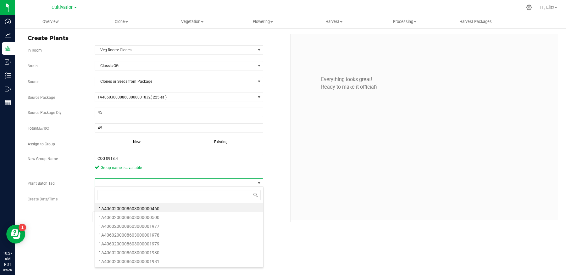
scroll to position [9, 169]
type input "76065"
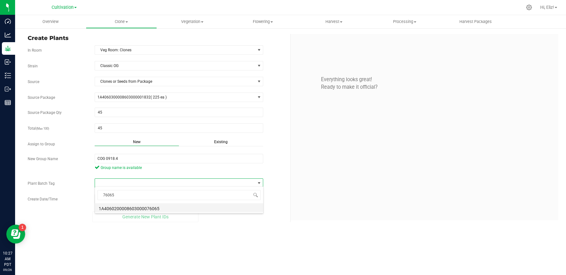
click at [130, 206] on li "1A4060200008603000076065" at bounding box center [179, 207] width 168 height 9
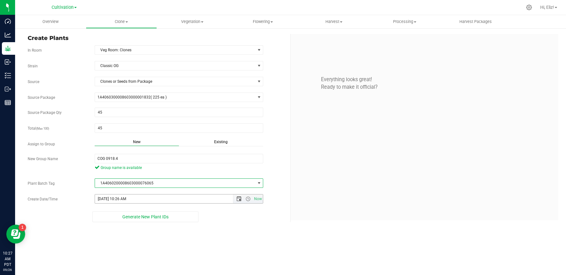
click at [236, 198] on span "Open the date view" at bounding box center [239, 198] width 11 height 5
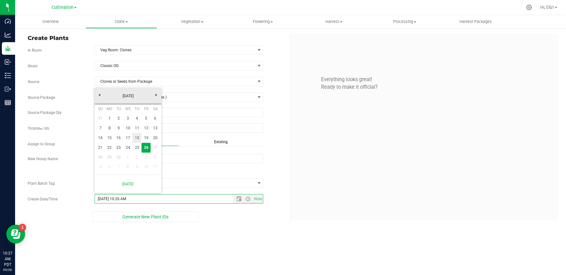
click at [137, 138] on link "18" at bounding box center [136, 138] width 9 height 10
type input "9/18/2025 10:26 AM"
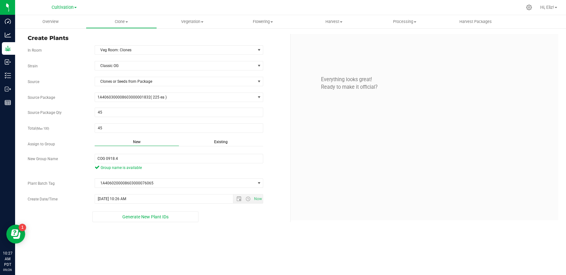
click at [131, 222] on div "Create Plants In Room Veg Room: Clones Select room Grow Room 0 Grow Room 1 Grow…" at bounding box center [290, 128] width 551 height 201
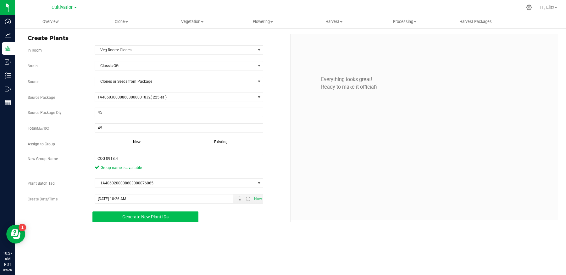
click at [131, 214] on span "Generate New Plant IDs" at bounding box center [145, 216] width 46 height 5
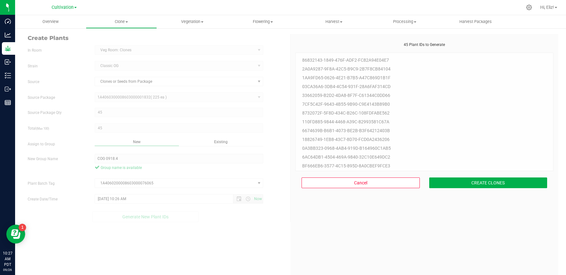
scroll to position [19, 0]
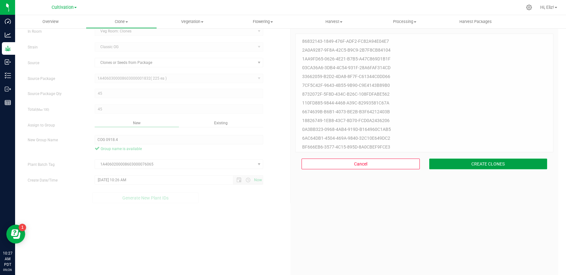
click at [451, 165] on button "CREATE CLONES" at bounding box center [488, 164] width 118 height 11
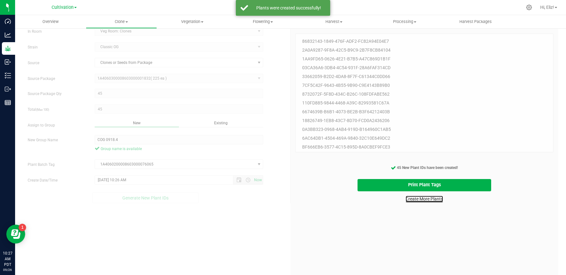
click at [428, 201] on link "Create More Plants" at bounding box center [424, 199] width 37 height 6
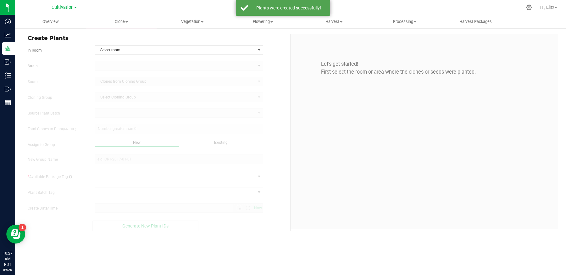
type input "9/26/2025 10:27 AM"
click at [128, 48] on span "Select room" at bounding box center [175, 50] width 160 height 9
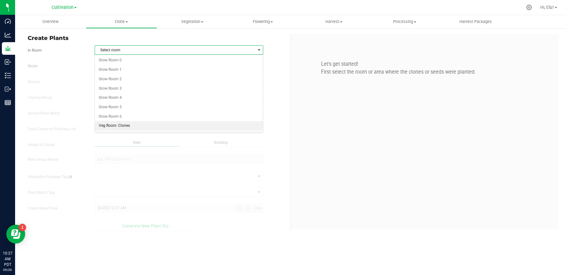
click at [123, 125] on li "Veg Room: Clones" at bounding box center [179, 125] width 168 height 9
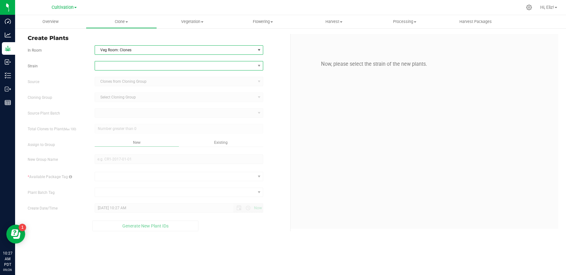
click at [122, 64] on span at bounding box center [175, 65] width 160 height 9
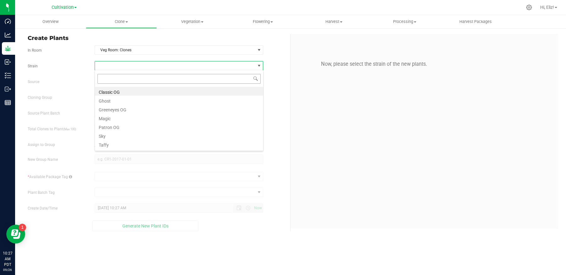
scroll to position [9, 169]
click at [116, 125] on li "Patron OG" at bounding box center [179, 126] width 168 height 9
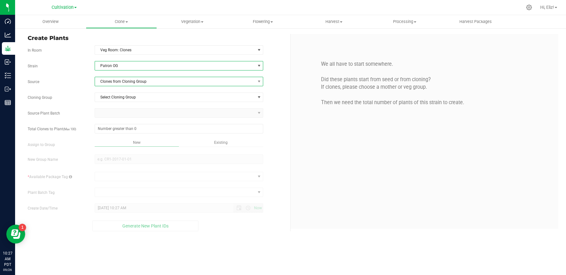
click at [123, 82] on span "Clones from Cloning Group" at bounding box center [175, 81] width 160 height 9
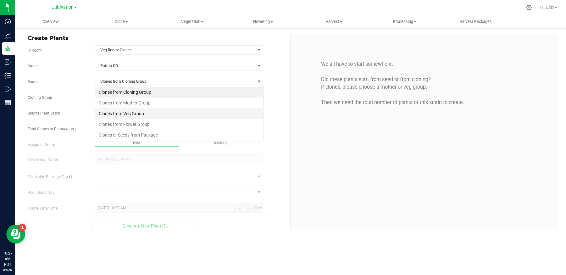
scroll to position [9, 169]
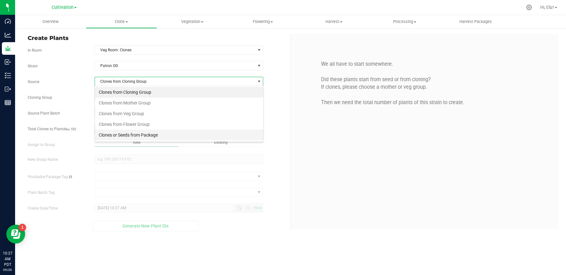
click at [123, 131] on li "Clones or Seeds from Package" at bounding box center [179, 135] width 168 height 11
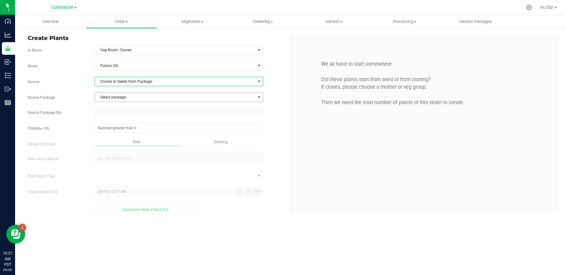
click at [122, 97] on span "Select package" at bounding box center [175, 97] width 160 height 9
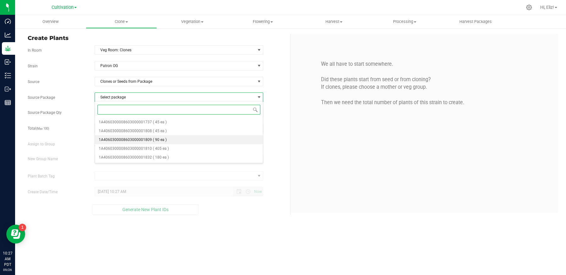
click at [144, 140] on span "1A4060300008603000001809" at bounding box center [125, 139] width 53 height 4
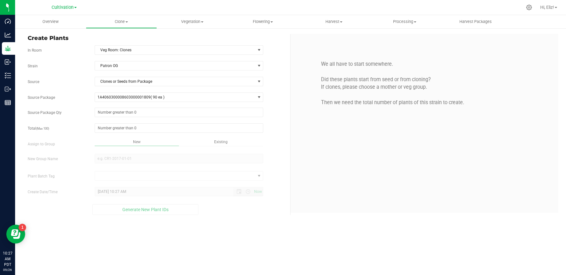
click at [137, 116] on div "Strain Patron OG Source Clones or Seeds from Package Source Package 1A406030000…" at bounding box center [157, 138] width 258 height 154
click at [137, 114] on span at bounding box center [179, 112] width 169 height 9
type input "45"
click at [136, 131] on span at bounding box center [179, 127] width 169 height 9
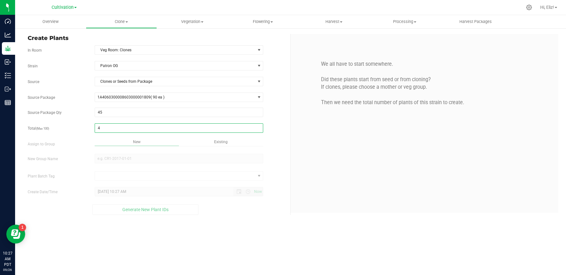
type input "45"
click at [127, 156] on div "Overview Clone Create plants Cloning groups Cloning plant batches Apply to plan…" at bounding box center [290, 145] width 551 height 260
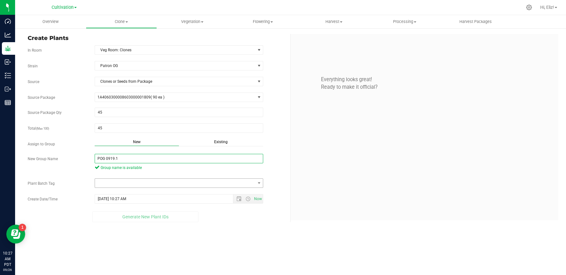
type input "POG 0919.1"
click at [123, 183] on span at bounding box center [175, 183] width 160 height 9
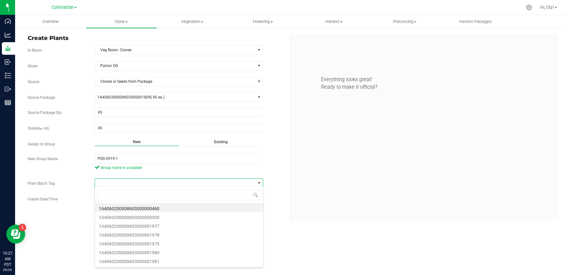
scroll to position [9, 169]
type input "76066"
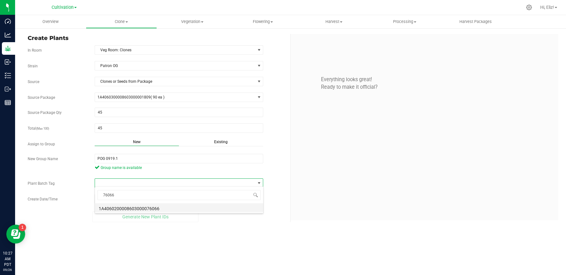
click at [121, 209] on li "1A4060200008603000076066" at bounding box center [179, 207] width 168 height 9
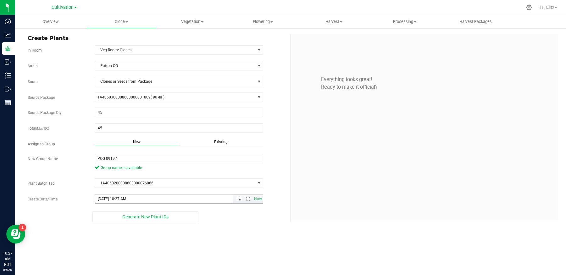
click at [235, 199] on span "Now" at bounding box center [248, 198] width 30 height 9
click at [241, 199] on span "Open the date view" at bounding box center [239, 198] width 5 height 5
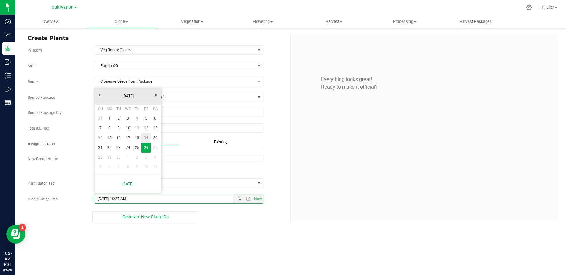
click at [147, 138] on link "19" at bounding box center [146, 138] width 9 height 10
type input "9/19/2025 10:27 AM"
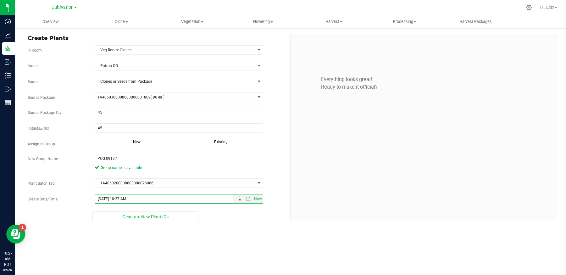
click at [144, 234] on div "Overview Clone Create plants Cloning groups Cloning plant batches Apply to plan…" at bounding box center [290, 145] width 551 height 260
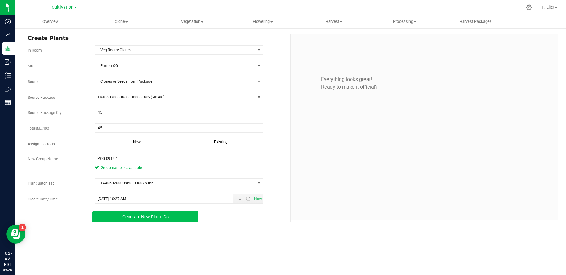
click at [144, 216] on span "Generate New Plant IDs" at bounding box center [145, 216] width 46 height 5
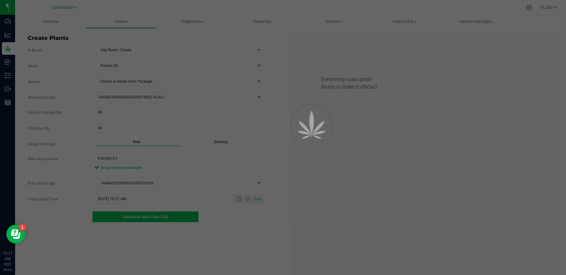
scroll to position [19, 0]
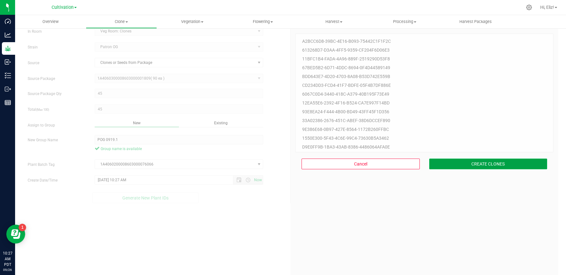
click at [481, 162] on button "CREATE CLONES" at bounding box center [488, 164] width 118 height 11
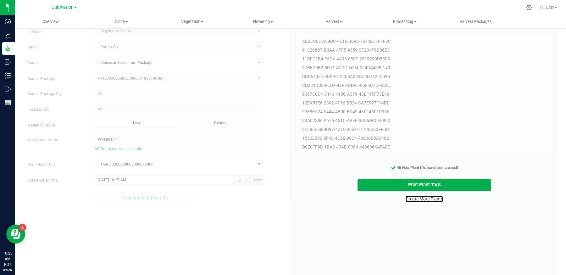
click at [431, 198] on link "Create More Plants" at bounding box center [424, 199] width 37 height 6
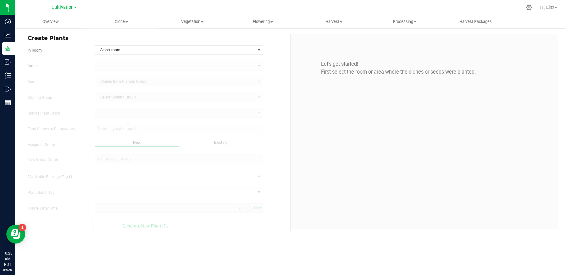
type input "9/26/2025 10:28 AM"
click at [157, 51] on span "Select room" at bounding box center [175, 50] width 160 height 9
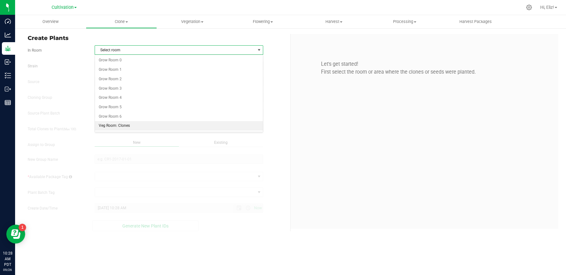
click at [126, 123] on li "Veg Room: Clones" at bounding box center [179, 125] width 168 height 9
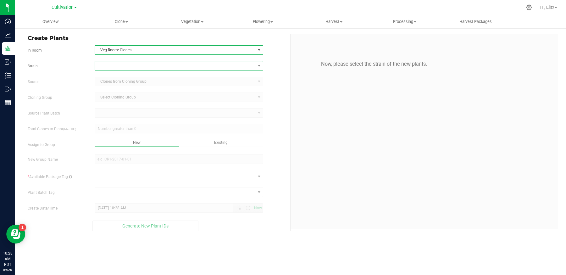
click at [124, 65] on span at bounding box center [175, 65] width 160 height 9
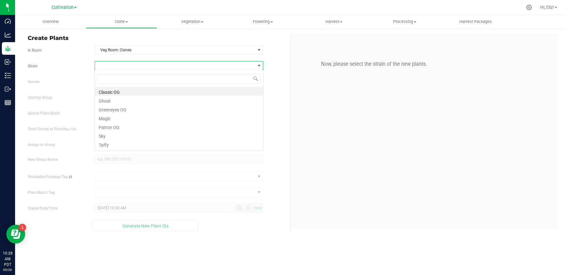
scroll to position [9, 169]
click at [113, 126] on li "Patron OG" at bounding box center [179, 126] width 168 height 9
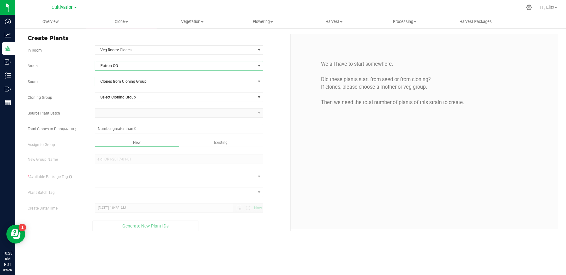
click at [127, 82] on span "Clones from Cloning Group" at bounding box center [175, 81] width 160 height 9
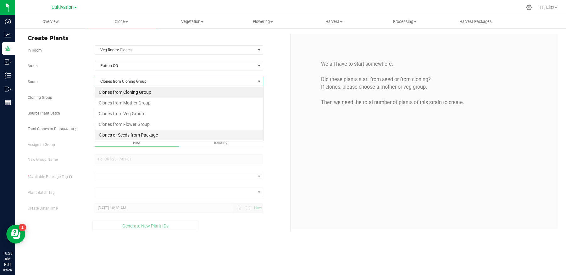
scroll to position [9, 169]
click at [125, 133] on li "Clones or Seeds from Package" at bounding box center [179, 135] width 168 height 11
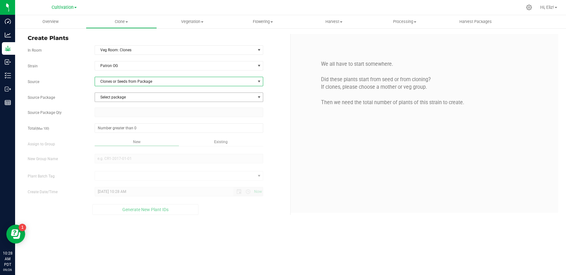
click at [126, 95] on span "Select package" at bounding box center [175, 97] width 160 height 9
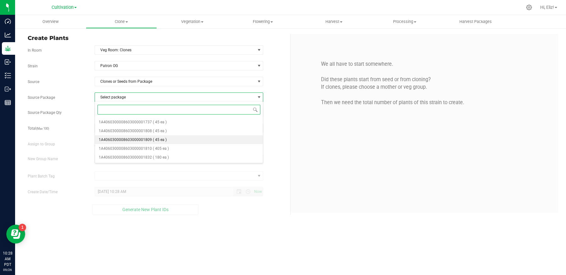
click at [139, 138] on span "1A4060300008603000001809" at bounding box center [125, 139] width 53 height 4
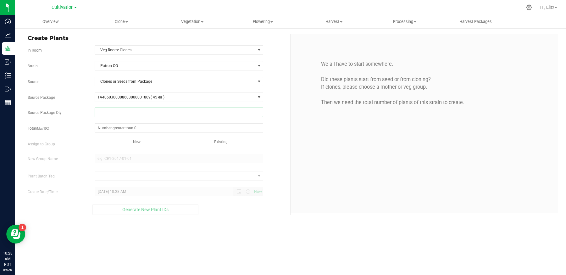
click at [133, 113] on span at bounding box center [179, 112] width 169 height 9
type input "45"
click at [126, 125] on span at bounding box center [179, 127] width 169 height 9
type input "45"
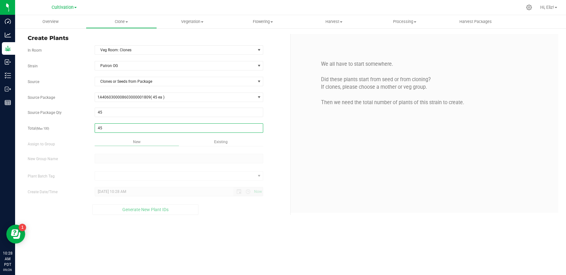
type input "45"
click at [112, 160] on div "Overview Clone Create plants Cloning groups Cloning plant batches Apply to plan…" at bounding box center [290, 145] width 551 height 260
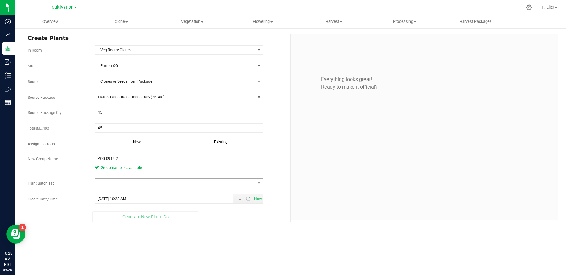
type input "POG 0919.2"
click at [114, 179] on span at bounding box center [175, 183] width 160 height 9
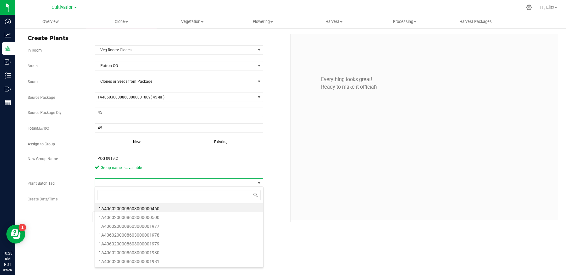
scroll to position [9, 169]
type input "76067"
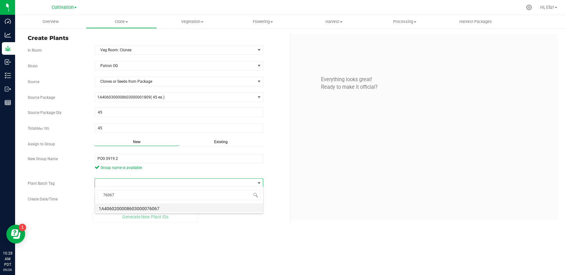
click at [117, 207] on li "1A4060200008603000076067" at bounding box center [179, 207] width 168 height 9
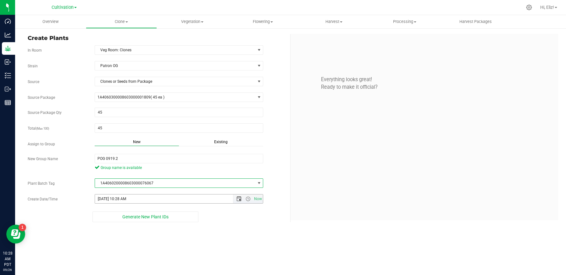
click at [238, 197] on span "Open the date view" at bounding box center [239, 198] width 5 height 5
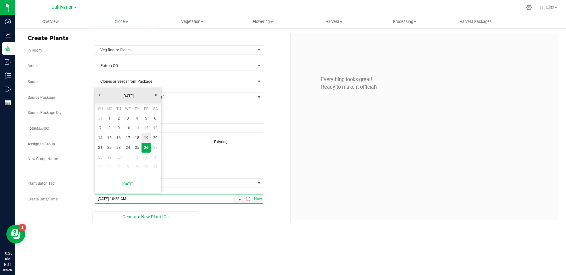
click at [147, 139] on link "19" at bounding box center [146, 138] width 9 height 10
type input "9/19/2025 10:28 AM"
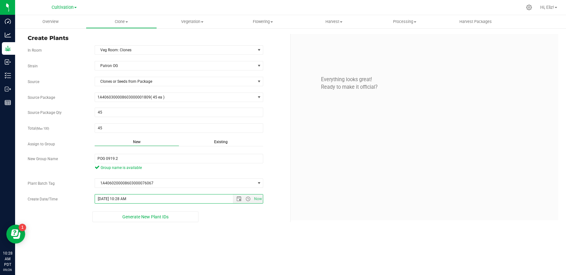
click at [137, 249] on div "Overview Clone Create plants Cloning groups Cloning plant batches Apply to plan…" at bounding box center [290, 145] width 551 height 260
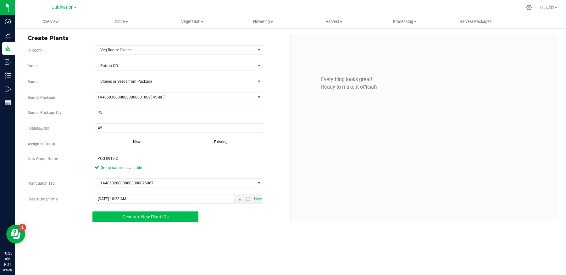
click at [136, 215] on span "Generate New Plant IDs" at bounding box center [145, 216] width 46 height 5
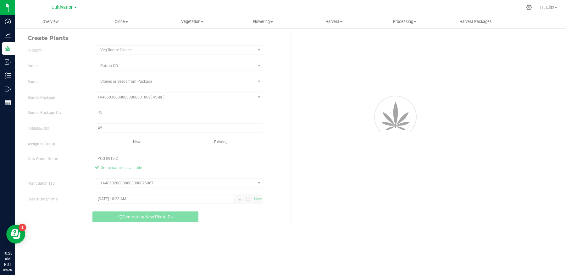
scroll to position [19, 0]
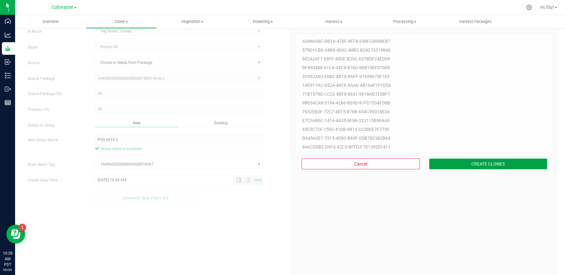
click at [471, 167] on button "CREATE CLONES" at bounding box center [488, 164] width 118 height 11
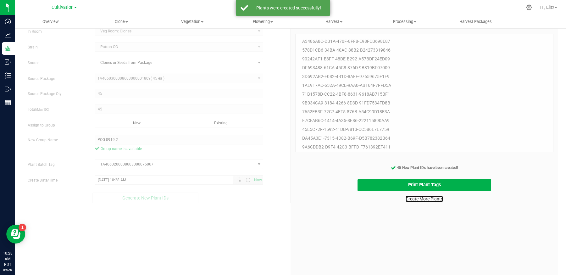
click at [438, 202] on link "Create More Plants" at bounding box center [424, 199] width 37 height 6
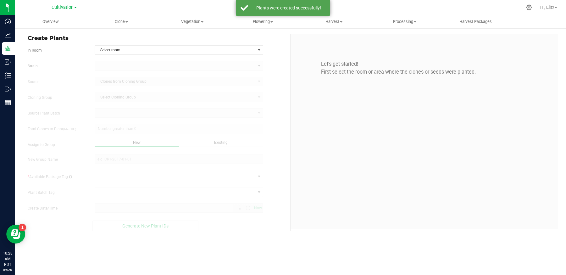
type input "9/26/2025 10:28 AM"
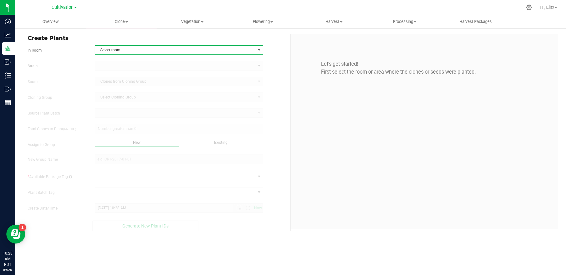
click at [121, 51] on span "Select room" at bounding box center [175, 50] width 160 height 9
click at [121, 124] on li "Veg Room: Clones" at bounding box center [179, 125] width 168 height 9
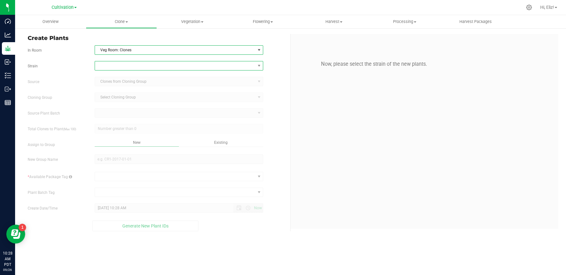
click at [131, 66] on span at bounding box center [175, 65] width 160 height 9
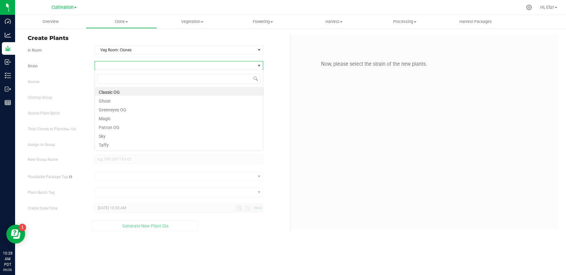
scroll to position [9, 169]
click at [107, 118] on li "Magic" at bounding box center [179, 117] width 168 height 9
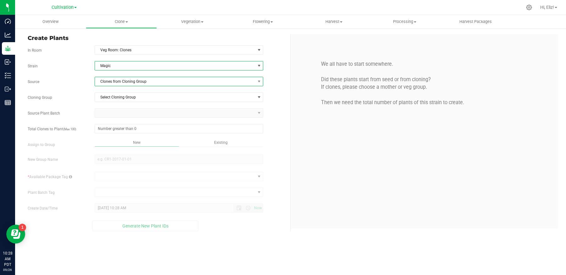
click at [126, 80] on span "Clones from Cloning Group" at bounding box center [175, 81] width 160 height 9
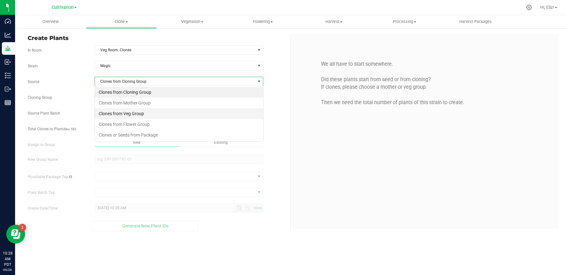
scroll to position [9, 169]
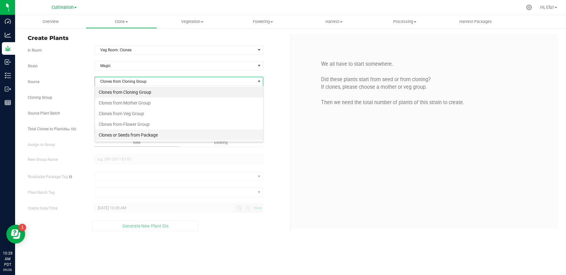
click at [124, 135] on li "Clones or Seeds from Package" at bounding box center [179, 135] width 168 height 11
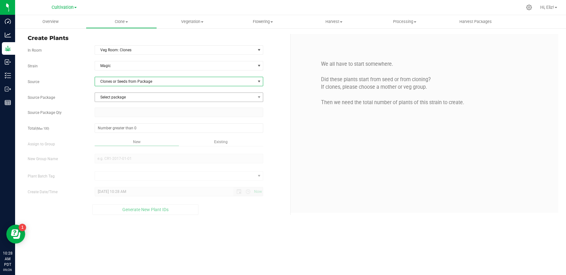
click at [123, 97] on span "Select package" at bounding box center [175, 97] width 160 height 9
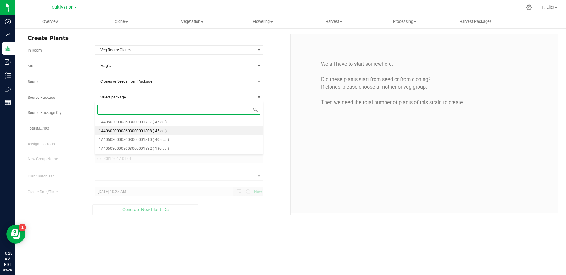
click at [132, 130] on span "1A4060300008603000001808" at bounding box center [125, 131] width 53 height 4
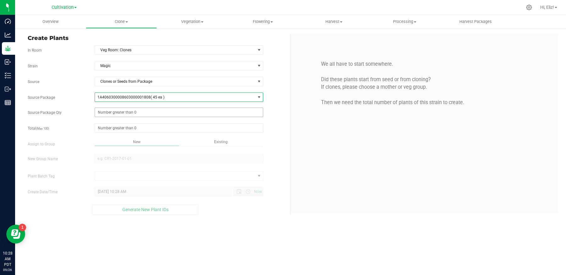
click at [131, 111] on span at bounding box center [179, 112] width 169 height 9
type input "45"
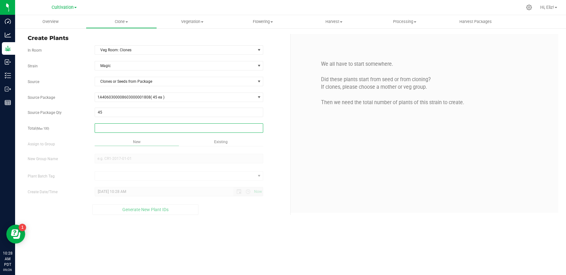
click at [125, 127] on span at bounding box center [179, 127] width 169 height 9
type input "45"
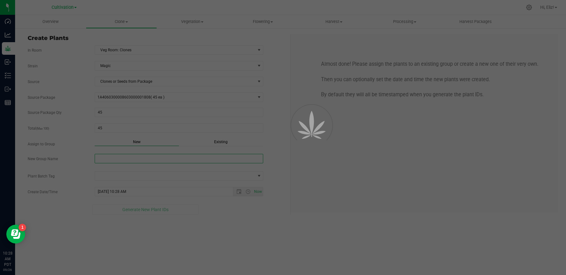
click at [117, 157] on div "Overview Clone Create plants Cloning groups Cloning plant batches Apply to plan…" at bounding box center [290, 145] width 551 height 260
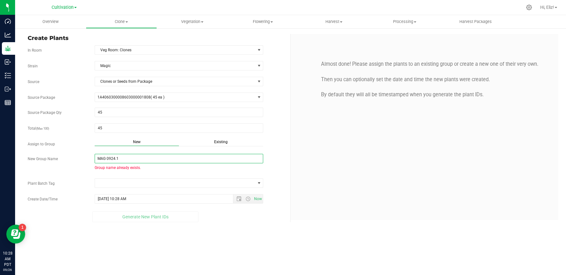
click at [107, 155] on input "MAG 0924.1" at bounding box center [179, 158] width 169 height 9
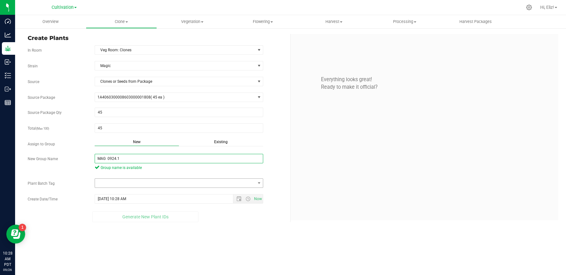
type input "MAG 0924.1"
click at [122, 182] on span at bounding box center [175, 183] width 160 height 9
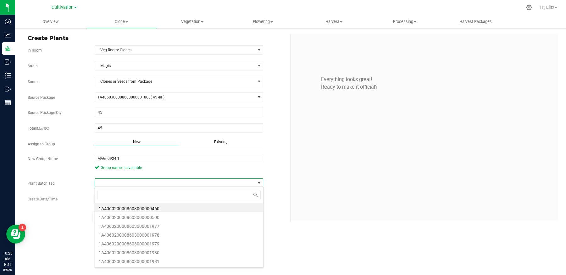
scroll to position [9, 169]
type input "76068"
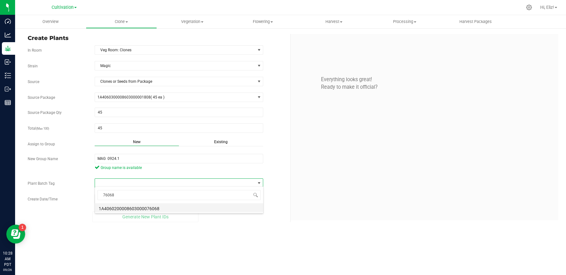
click at [123, 206] on li "1A4060200008603000076068" at bounding box center [179, 207] width 168 height 9
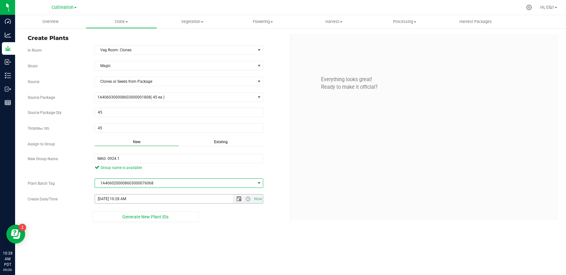
click at [238, 198] on span "Open the date view" at bounding box center [239, 198] width 5 height 5
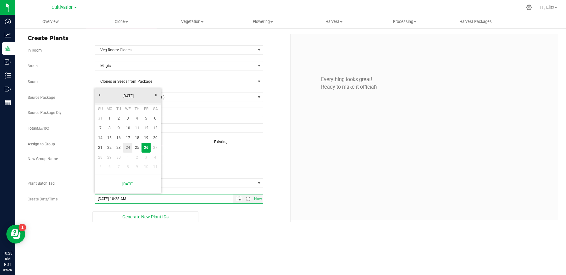
click at [127, 149] on link "24" at bounding box center [127, 148] width 9 height 10
type input "9/24/2025 10:28 AM"
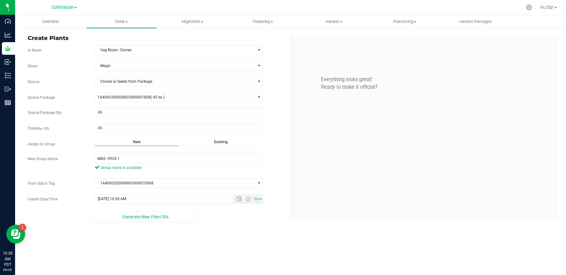
click at [143, 239] on div "Overview Clone Create plants Cloning groups Cloning plant batches Apply to plan…" at bounding box center [290, 145] width 551 height 260
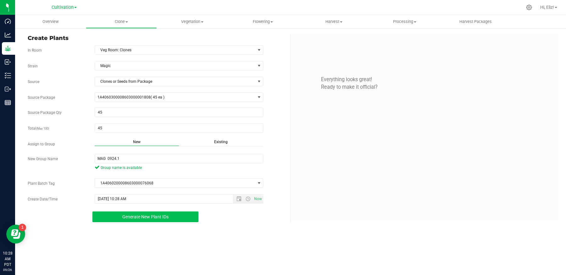
click at [138, 216] on span "Generate New Plant IDs" at bounding box center [145, 216] width 46 height 5
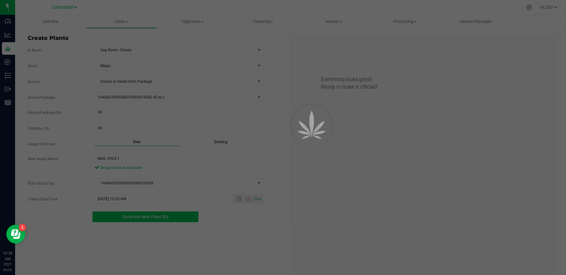
scroll to position [19, 0]
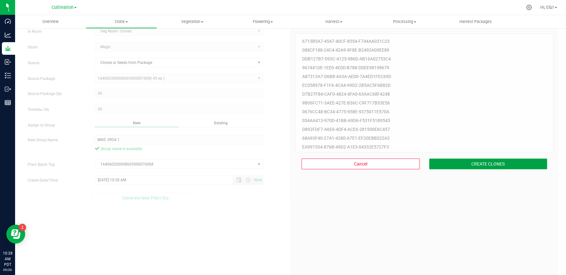
click at [464, 165] on button "CREATE CLONES" at bounding box center [488, 164] width 118 height 11
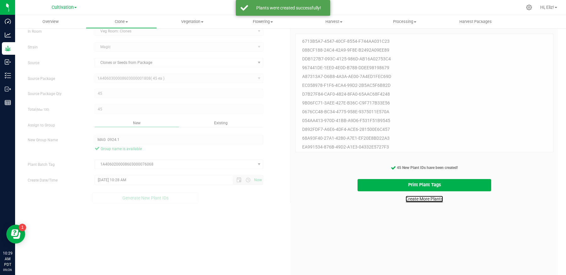
click at [417, 200] on link "Create More Plants" at bounding box center [424, 199] width 37 height 6
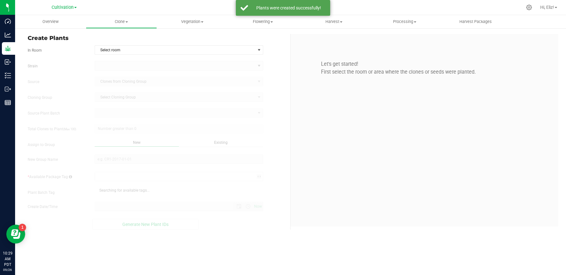
type input "9/26/2025 10:29 AM"
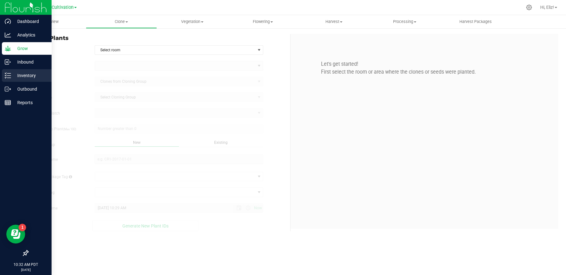
click at [36, 77] on p "Inventory" at bounding box center [30, 76] width 38 height 8
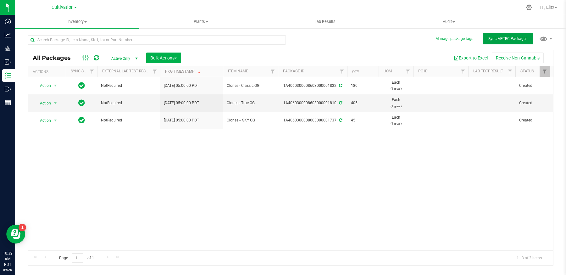
click at [505, 37] on span "Sync METRC Packages" at bounding box center [508, 38] width 39 height 4
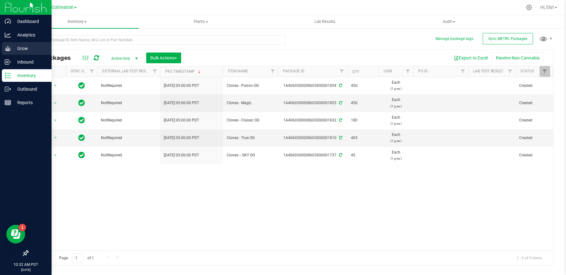
click at [32, 46] on p "Grow" at bounding box center [30, 49] width 38 height 8
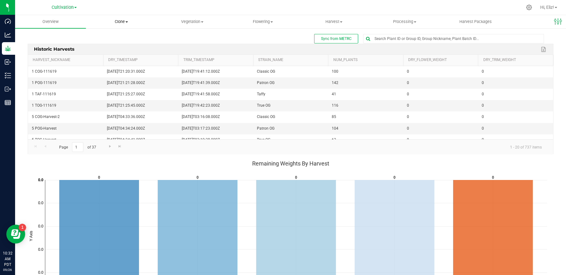
click at [129, 20] on span "Clone" at bounding box center [121, 22] width 70 height 6
click at [119, 38] on span "Create plants" at bounding box center [108, 37] width 44 height 5
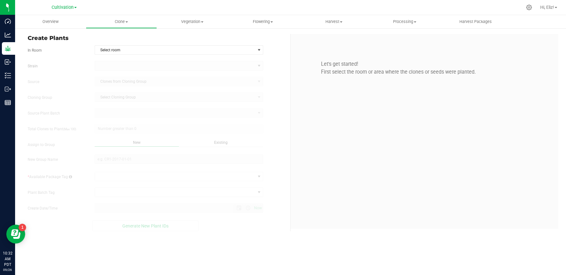
type input "9/26/2025 10:32 AM"
click at [136, 49] on span "Select room" at bounding box center [175, 50] width 160 height 9
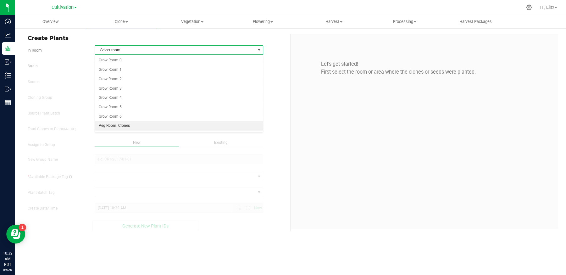
click at [131, 124] on li "Veg Room: Clones" at bounding box center [179, 125] width 168 height 9
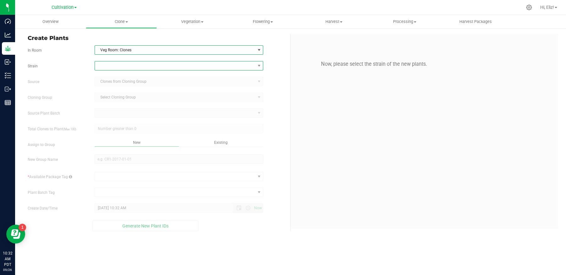
click at [134, 64] on span at bounding box center [175, 65] width 160 height 9
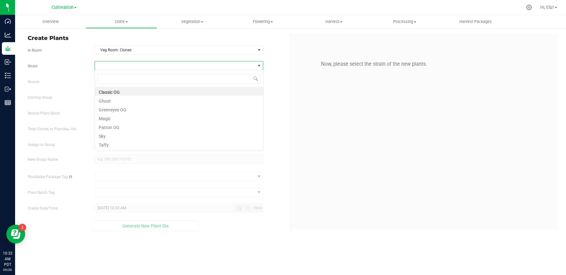
scroll to position [9, 169]
click at [111, 119] on li "Magic" at bounding box center [179, 117] width 168 height 9
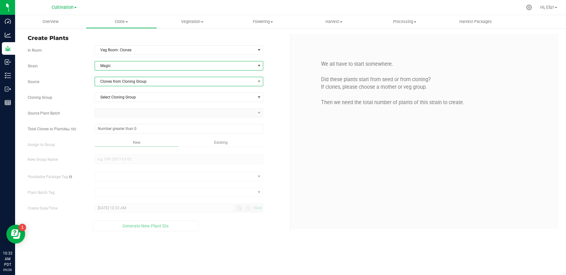
click at [124, 79] on span "Clones from Cloning Group" at bounding box center [175, 81] width 160 height 9
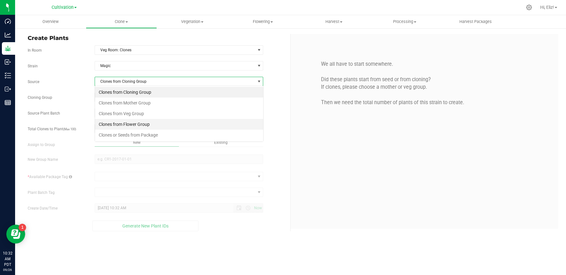
scroll to position [9, 169]
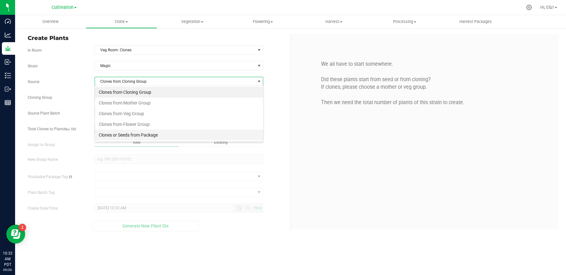
click at [124, 135] on li "Clones or Seeds from Package" at bounding box center [179, 135] width 168 height 11
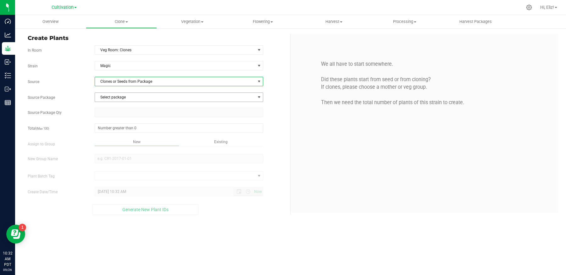
click at [120, 97] on span "Select package" at bounding box center [175, 97] width 160 height 9
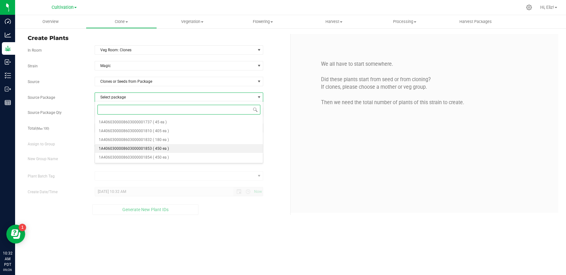
click at [136, 149] on span "1A4060300008603000001853" at bounding box center [125, 148] width 53 height 4
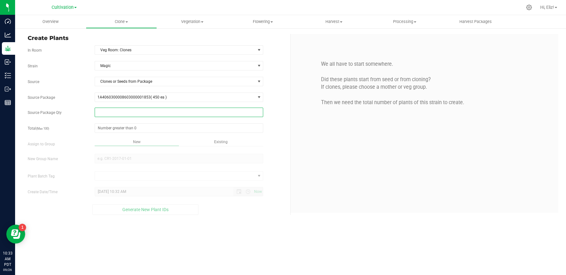
click at [131, 111] on span at bounding box center [179, 112] width 169 height 9
type input "45"
click at [131, 130] on span at bounding box center [179, 127] width 169 height 9
type input "45"
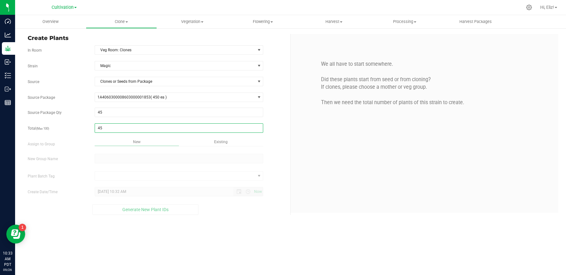
type input "45"
click at [119, 158] on div "Overview Clone Create plants Cloning groups Cloning plant batches Apply to plan…" at bounding box center [290, 145] width 551 height 260
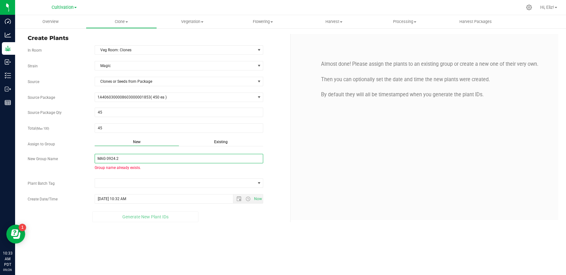
click at [108, 157] on input "MAG 0924.2" at bounding box center [179, 158] width 169 height 9
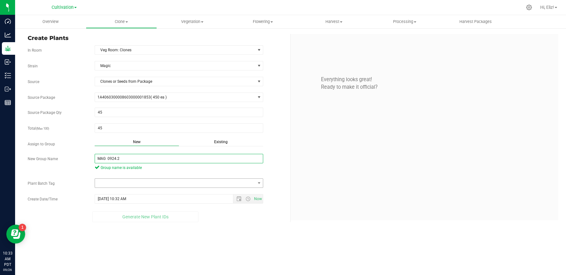
type input "MAG 0924.2"
click at [118, 181] on span at bounding box center [175, 183] width 160 height 9
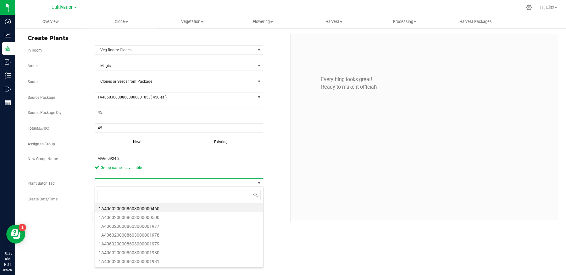
scroll to position [9, 169]
type input "76069"
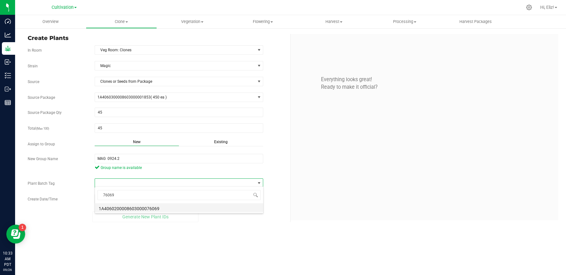
click at [126, 205] on li "1A4060200008603000076069" at bounding box center [179, 207] width 168 height 9
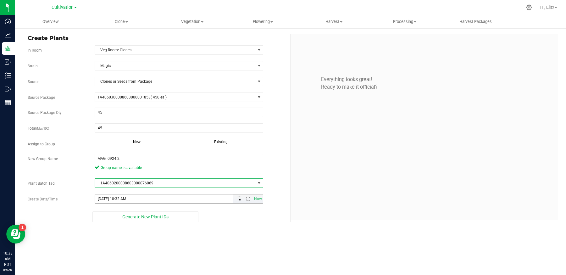
click at [239, 196] on span "Open the date view" at bounding box center [239, 198] width 5 height 5
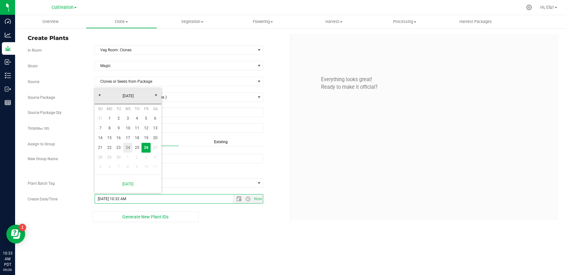
click at [128, 146] on link "24" at bounding box center [127, 148] width 9 height 10
type input "9/24/2025 10:32 AM"
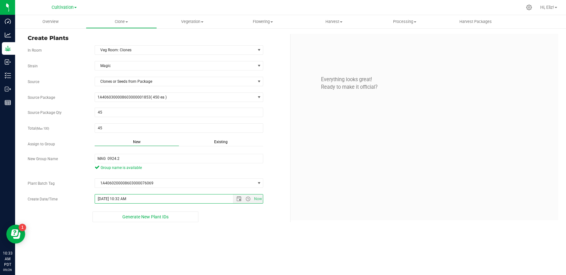
click at [144, 239] on div "Overview Clone Create plants Cloning groups Cloning plant batches Apply to plan…" at bounding box center [290, 145] width 551 height 260
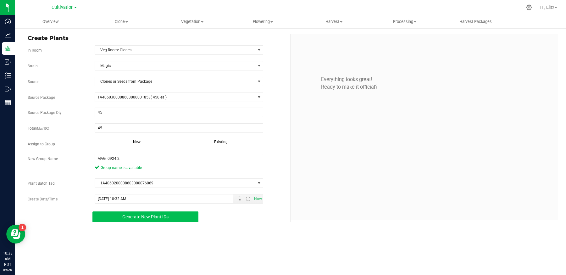
click at [141, 214] on span "Generate New Plant IDs" at bounding box center [145, 216] width 46 height 5
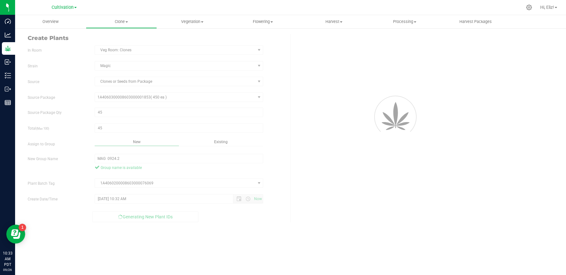
scroll to position [19, 0]
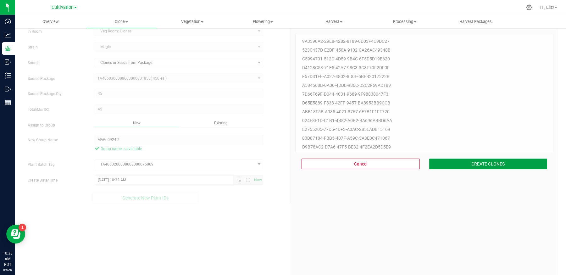
click at [442, 166] on button "CREATE CLONES" at bounding box center [488, 164] width 118 height 11
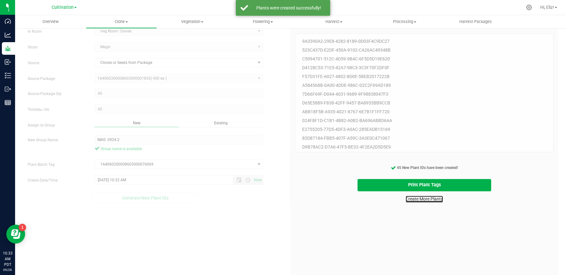
click at [423, 200] on link "Create More Plants" at bounding box center [424, 199] width 37 height 6
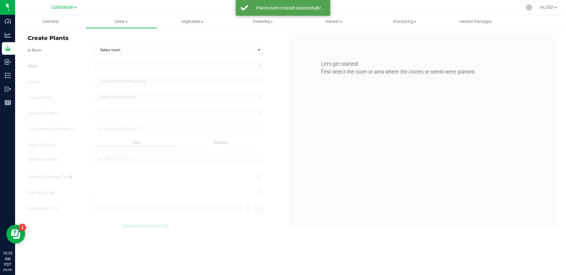
type input "9/26/2025 10:33 AM"
click at [107, 51] on span "Select room" at bounding box center [175, 50] width 160 height 9
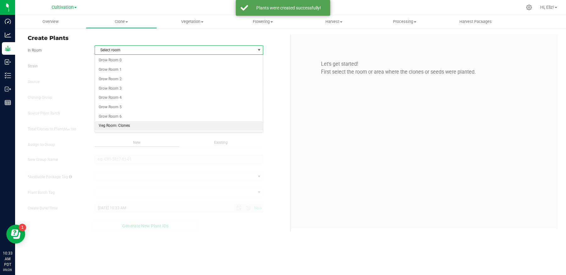
click at [114, 122] on li "Veg Room: Clones" at bounding box center [179, 125] width 168 height 9
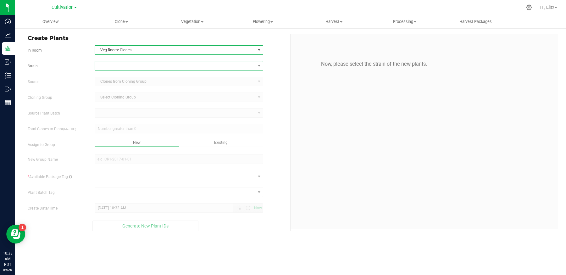
click at [112, 61] on span at bounding box center [175, 65] width 160 height 9
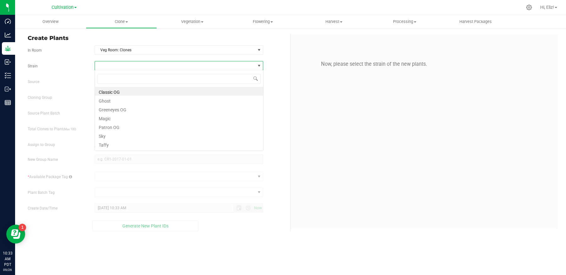
scroll to position [9, 169]
click at [108, 120] on li "Magic" at bounding box center [179, 117] width 168 height 9
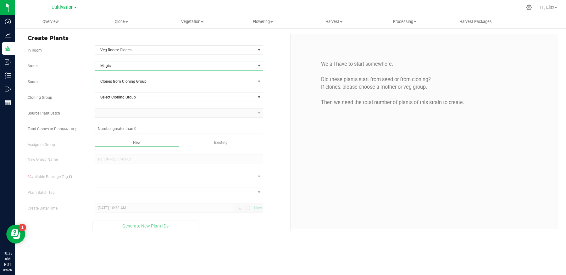
click at [120, 79] on span "Clones from Cloning Group" at bounding box center [175, 81] width 160 height 9
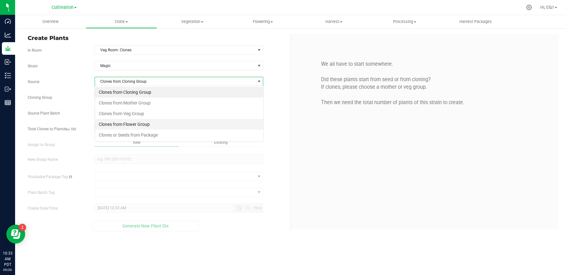
scroll to position [9, 169]
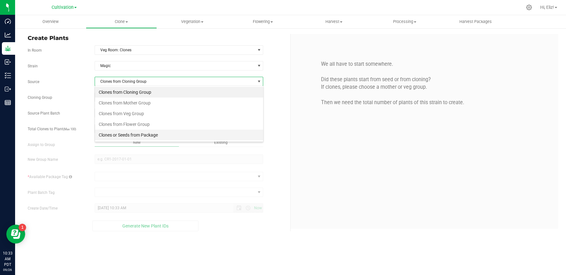
click at [121, 134] on li "Clones or Seeds from Package" at bounding box center [179, 135] width 168 height 11
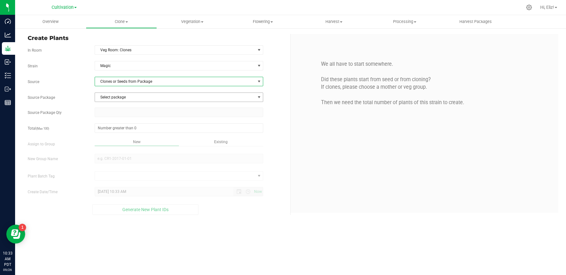
click at [118, 98] on span "Select package" at bounding box center [175, 97] width 160 height 9
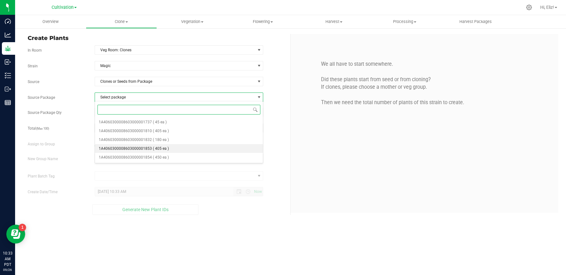
click at [135, 147] on span "1A4060300008603000001853" at bounding box center [125, 148] width 53 height 4
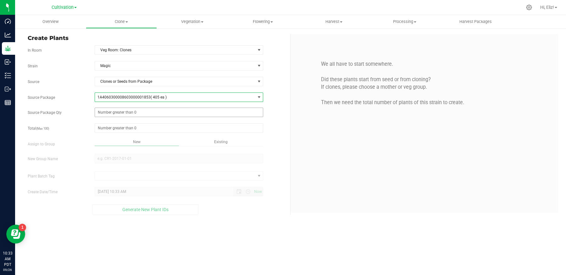
click at [124, 110] on span at bounding box center [179, 112] width 169 height 9
type input "45"
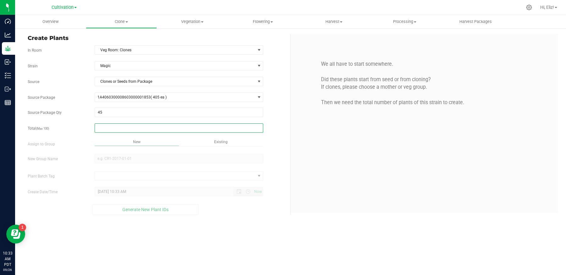
click at [123, 126] on span at bounding box center [179, 127] width 169 height 9
type input "45"
click at [121, 159] on div "Overview Clone Create plants Cloning groups Cloning plant batches Apply to plan…" at bounding box center [290, 145] width 551 height 260
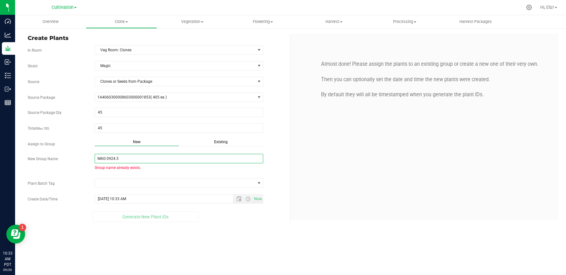
click at [107, 156] on input "MAG 0924.3" at bounding box center [179, 158] width 169 height 9
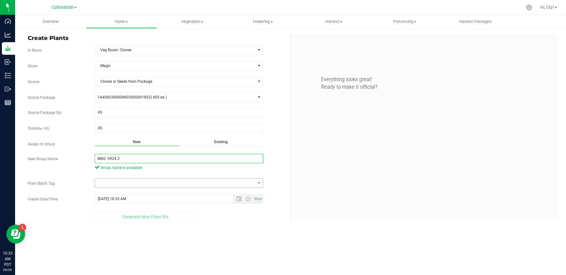
type input "MAG 0924.3"
click at [115, 181] on span at bounding box center [175, 183] width 160 height 9
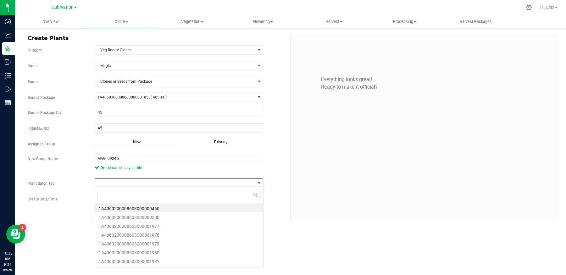
scroll to position [9, 169]
type input "76070"
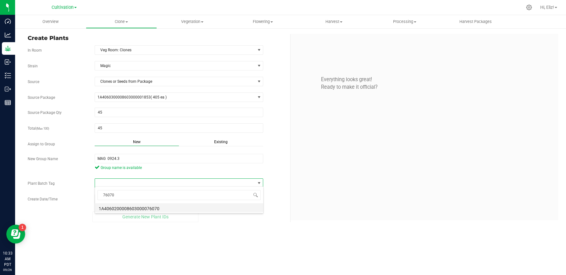
click at [120, 208] on li "1A4060200008603000076070" at bounding box center [179, 207] width 168 height 9
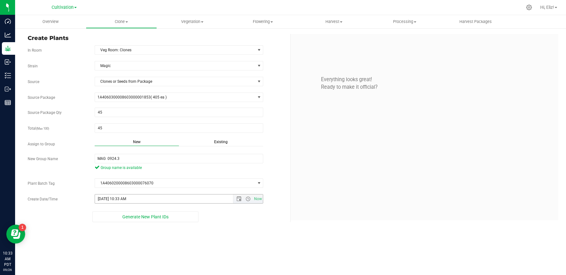
click at [239, 201] on span "Now" at bounding box center [248, 198] width 30 height 9
click at [238, 197] on span "Open the date view" at bounding box center [239, 198] width 5 height 5
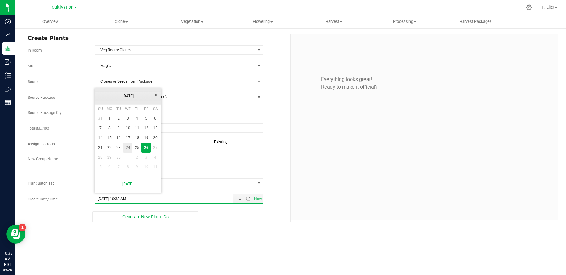
click at [126, 147] on link "24" at bounding box center [127, 148] width 9 height 10
type input "9/24/2025 10:33 AM"
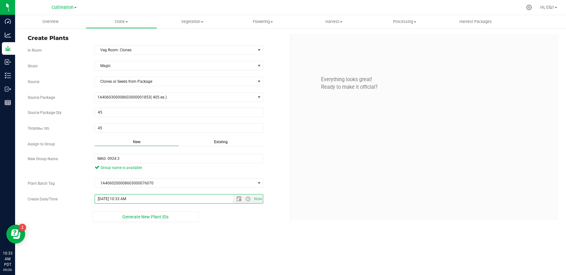
click at [123, 245] on div "Overview Clone Create plants Cloning groups Cloning plant batches Apply to plan…" at bounding box center [290, 145] width 551 height 260
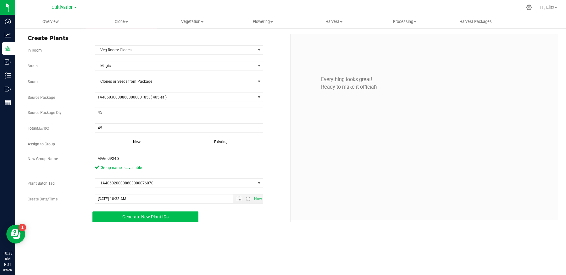
click at [123, 214] on span "Generate New Plant IDs" at bounding box center [145, 216] width 46 height 5
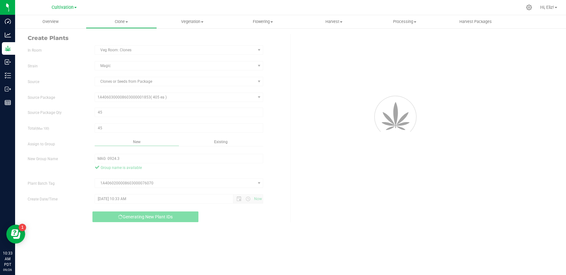
scroll to position [19, 0]
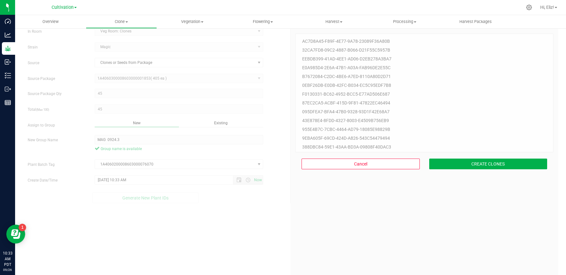
click at [483, 155] on div "Cancel CREATE CLONES" at bounding box center [424, 163] width 258 height 23
click at [483, 162] on button "CREATE CLONES" at bounding box center [488, 164] width 118 height 11
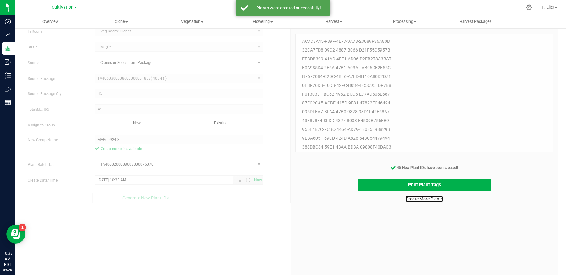
click at [437, 199] on link "Create More Plants" at bounding box center [424, 199] width 37 height 6
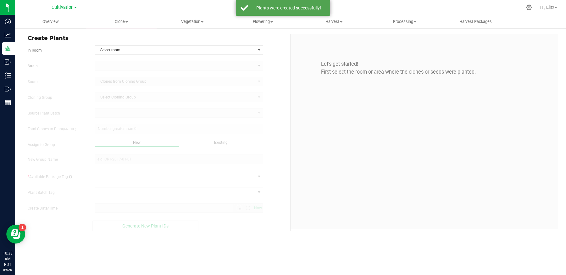
type input "9/26/2025 10:33 AM"
click at [154, 48] on span "Select room" at bounding box center [175, 50] width 160 height 9
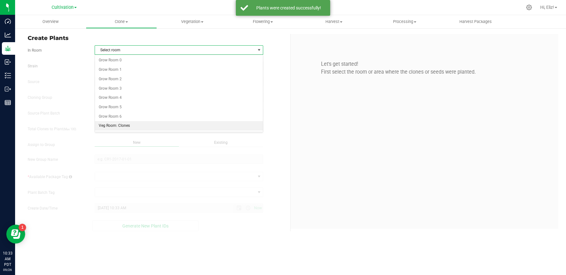
click at [129, 124] on li "Veg Room: Clones" at bounding box center [179, 125] width 168 height 9
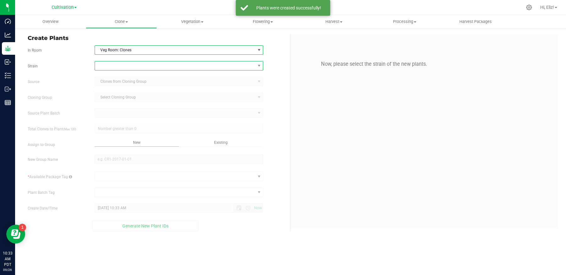
click at [130, 64] on span at bounding box center [175, 65] width 160 height 9
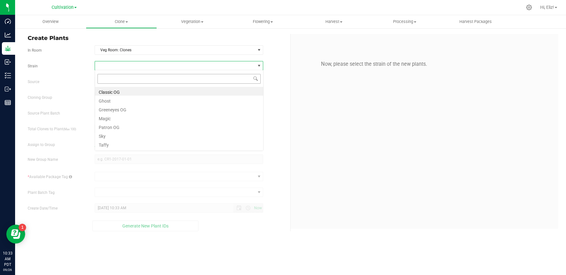
scroll to position [9, 169]
click at [109, 117] on li "Magic" at bounding box center [179, 117] width 168 height 9
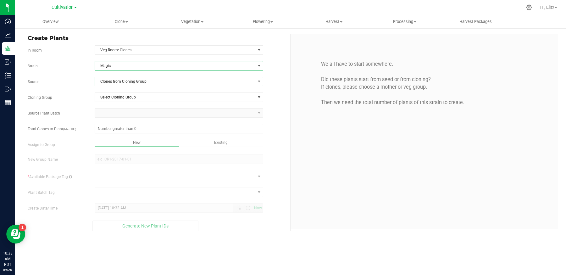
click at [143, 83] on span "Clones from Cloning Group" at bounding box center [175, 81] width 160 height 9
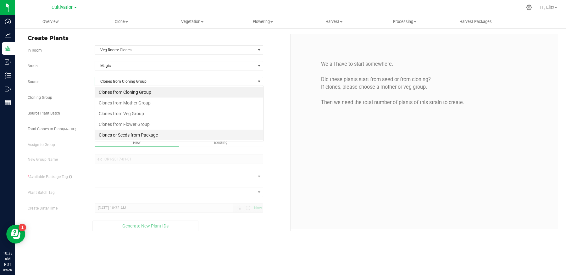
scroll to position [9, 169]
click at [136, 135] on li "Clones or Seeds from Package" at bounding box center [179, 135] width 168 height 11
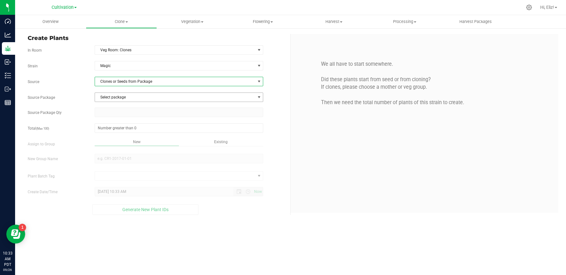
click at [130, 98] on span "Select package" at bounding box center [175, 97] width 160 height 9
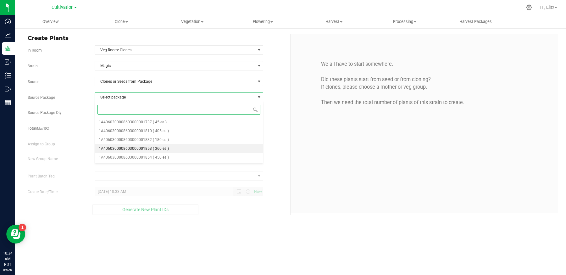
click at [146, 149] on span "1A4060300008603000001853" at bounding box center [125, 148] width 53 height 4
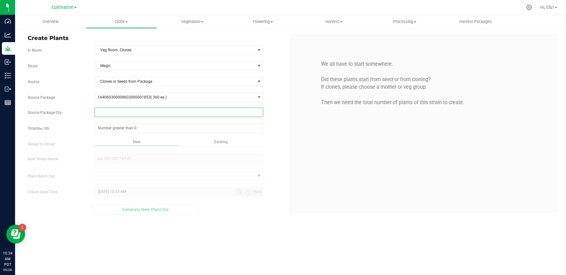
click at [137, 112] on span at bounding box center [179, 112] width 169 height 9
type input "45"
click at [134, 126] on span at bounding box center [179, 127] width 169 height 9
type input "45"
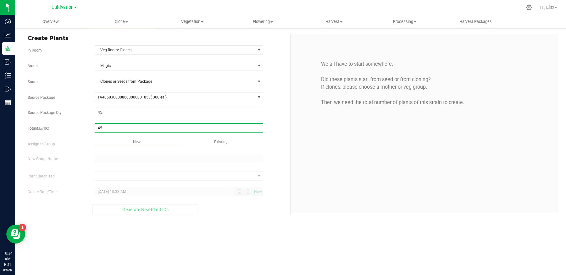
type input "45"
click at [115, 158] on div "Overview Clone Create plants Cloning groups Cloning plant batches Apply to plan…" at bounding box center [290, 145] width 551 height 260
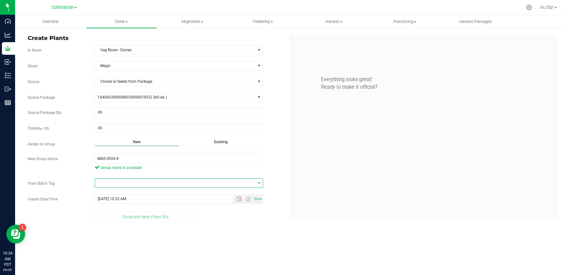
click at [110, 184] on span at bounding box center [175, 183] width 160 height 9
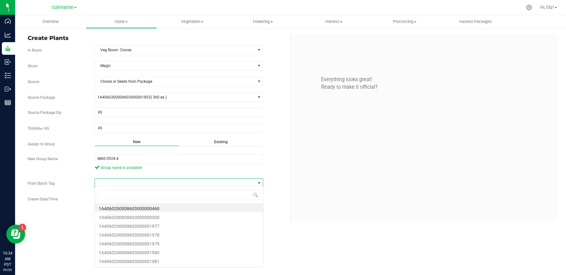
scroll to position [9, 169]
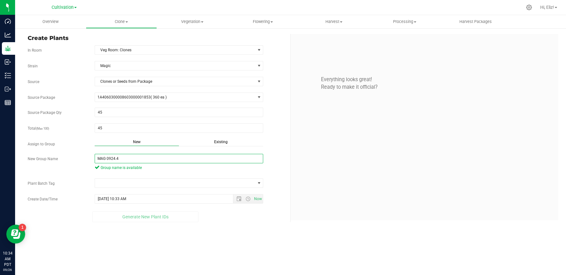
click at [108, 159] on input "MAG 0924.4" at bounding box center [179, 158] width 169 height 9
type input "MAG 0924.4"
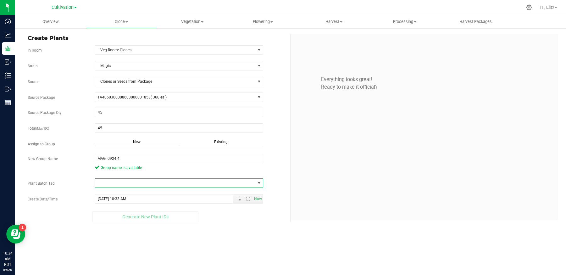
click at [112, 182] on span at bounding box center [175, 183] width 160 height 9
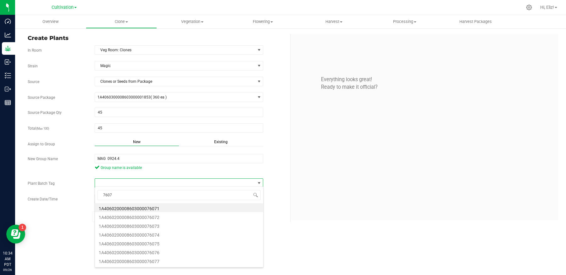
type input "76071"
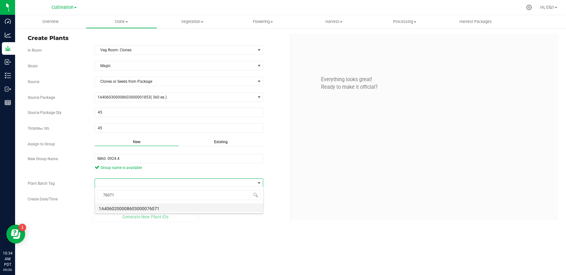
click at [117, 208] on li "1A4060200008603000076071" at bounding box center [179, 207] width 168 height 9
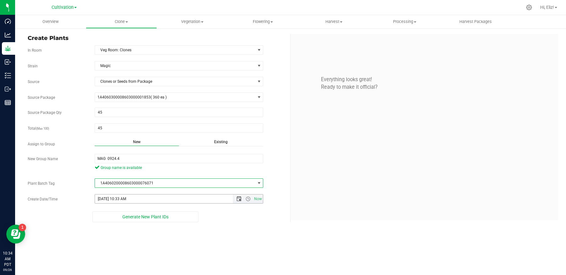
click at [237, 197] on span "Open the date view" at bounding box center [239, 198] width 5 height 5
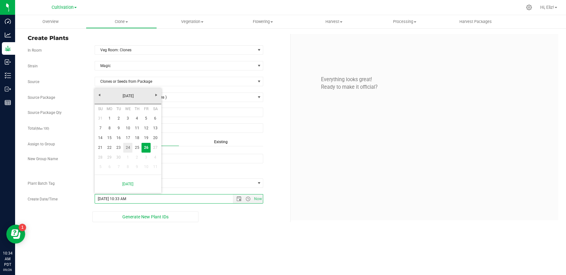
click at [126, 148] on link "24" at bounding box center [127, 148] width 9 height 10
type input "9/24/2025 10:33 AM"
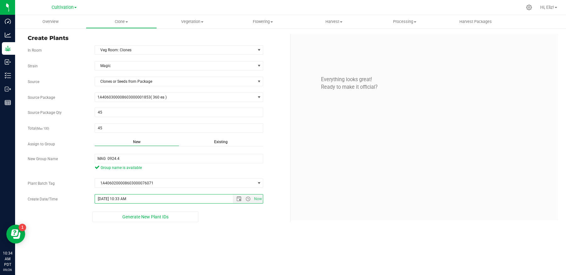
click at [132, 251] on div "Overview Clone Create plants Cloning groups Cloning plant batches Apply to plan…" at bounding box center [290, 145] width 551 height 260
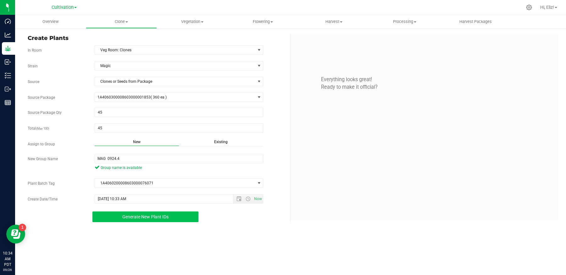
click at [127, 216] on span "Generate New Plant IDs" at bounding box center [145, 216] width 46 height 5
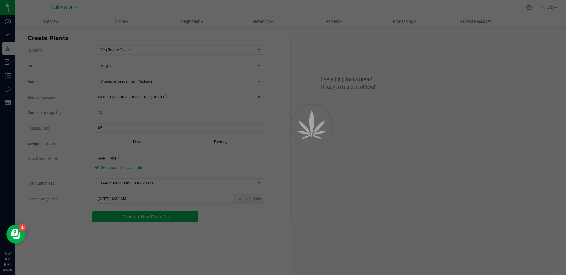
scroll to position [19, 0]
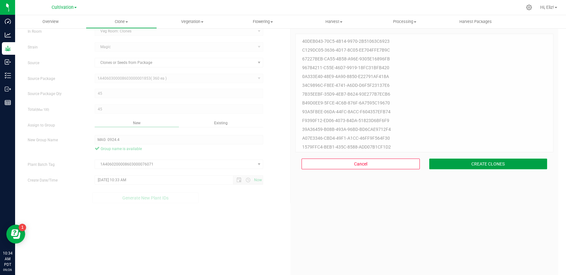
click at [456, 168] on button "CREATE CLONES" at bounding box center [488, 164] width 118 height 11
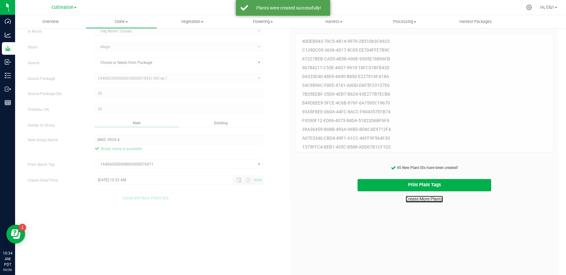
click at [425, 198] on link "Create More Plants" at bounding box center [424, 199] width 37 height 6
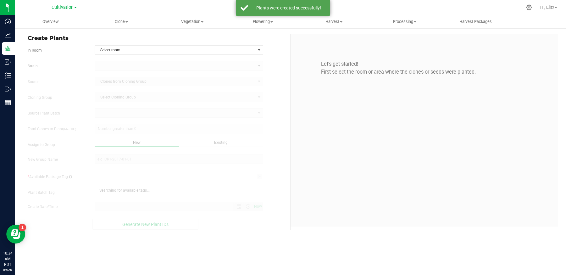
type input "9/26/2025 10:34 AM"
click at [119, 24] on span "Clone" at bounding box center [121, 22] width 70 height 6
click at [117, 44] on span "Cloning groups" at bounding box center [110, 45] width 48 height 5
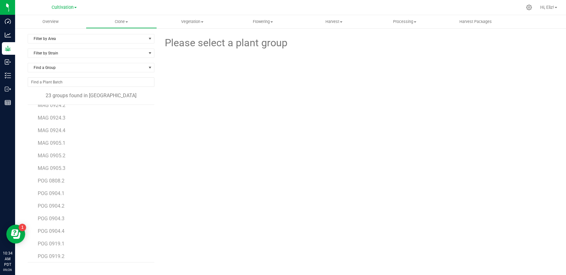
scroll to position [137, 0]
